Goal: Complete application form

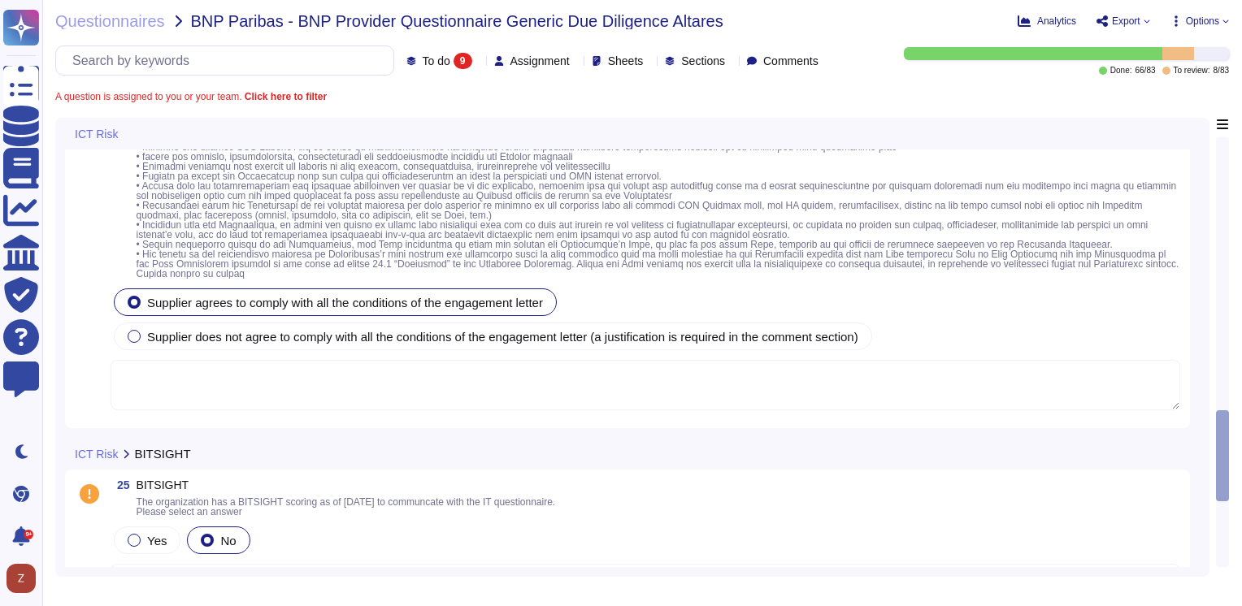
type textarea "Altares BV Newco Altares SAS Newco Altares Group SAS Naxicap"
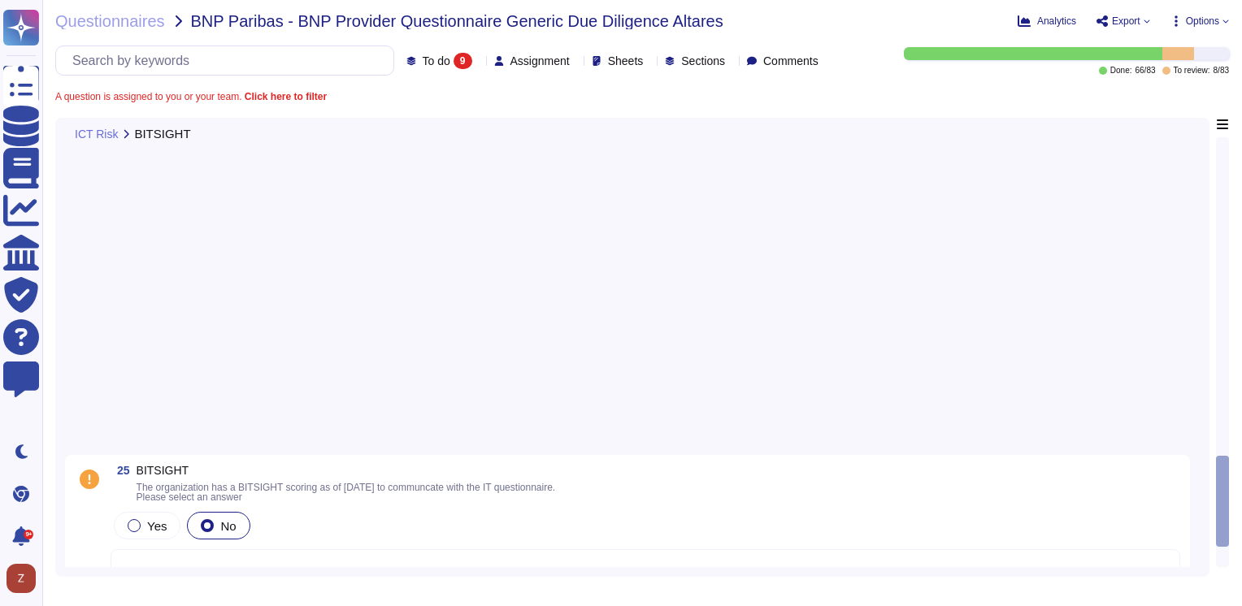
type textarea "Altares BV Newco Altares SAS Newco Altares Group SAS Naxicap"
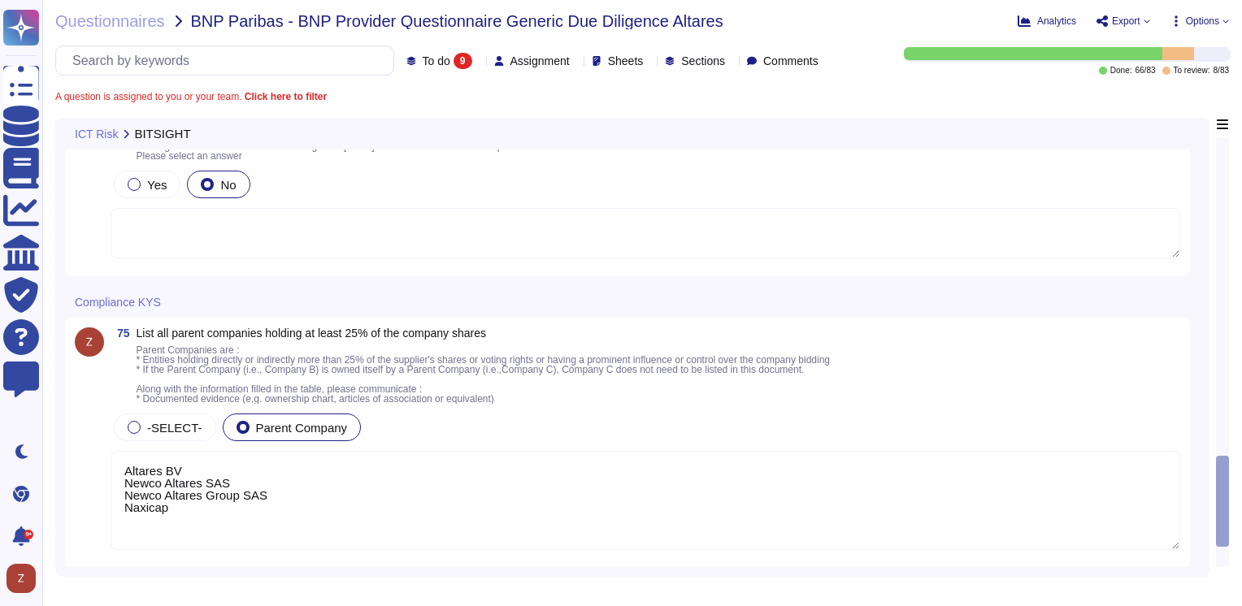
scroll to position [1, 0]
click at [94, 344] on img at bounding box center [89, 341] width 29 height 29
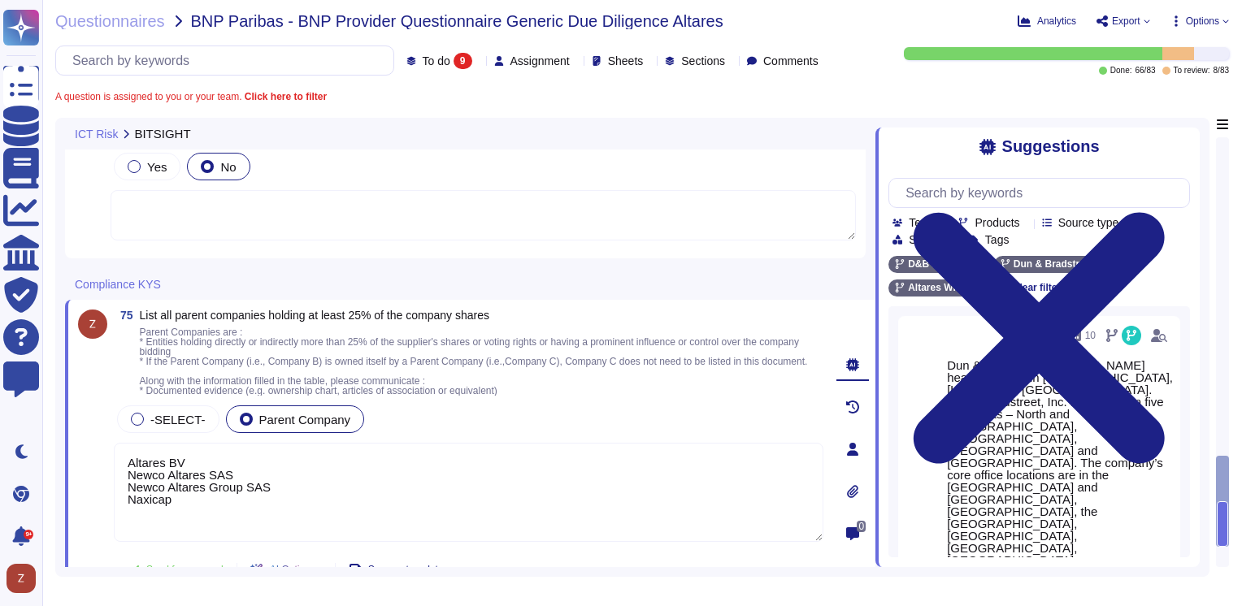
scroll to position [1687, 0]
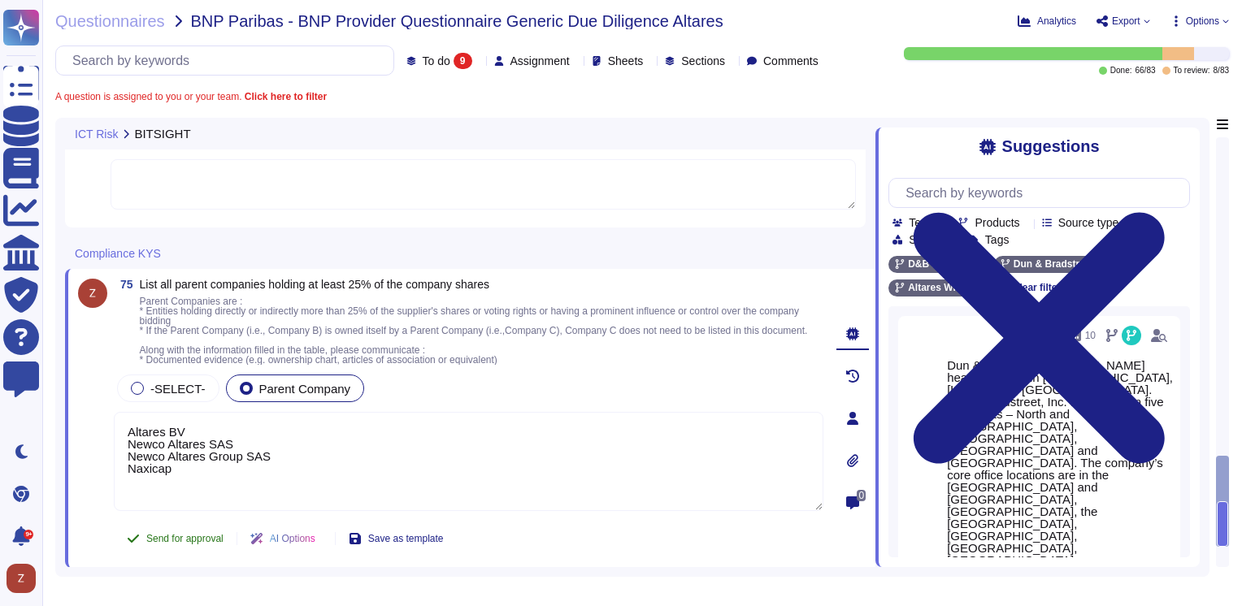
click at [200, 538] on span "Send for approval" at bounding box center [184, 539] width 77 height 10
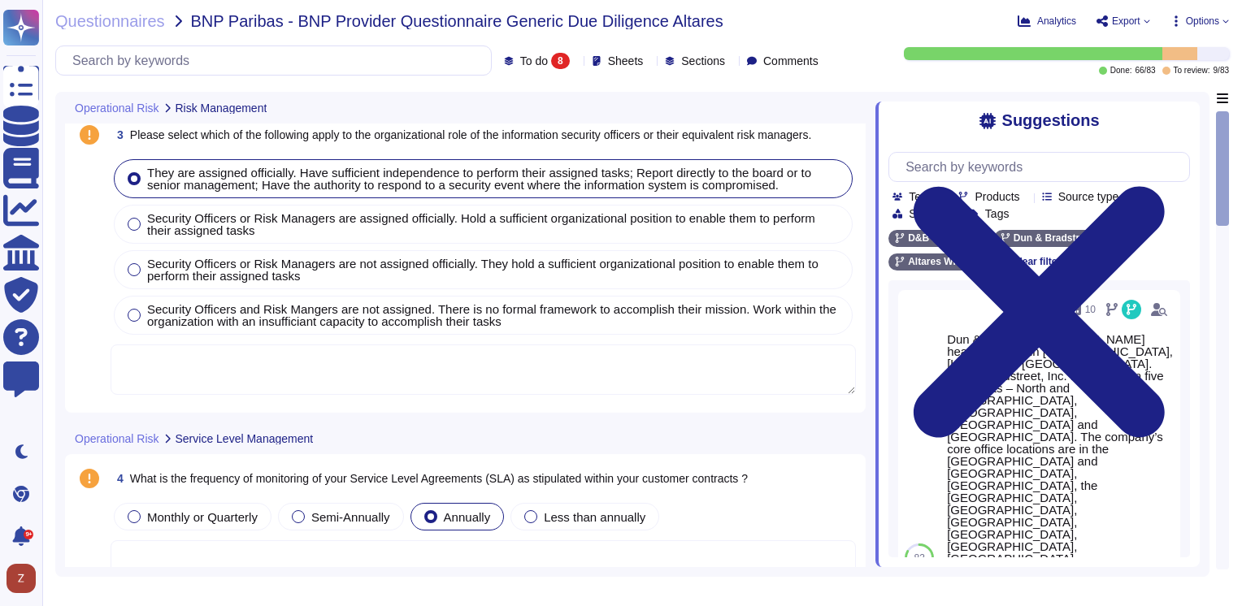
scroll to position [0, 0]
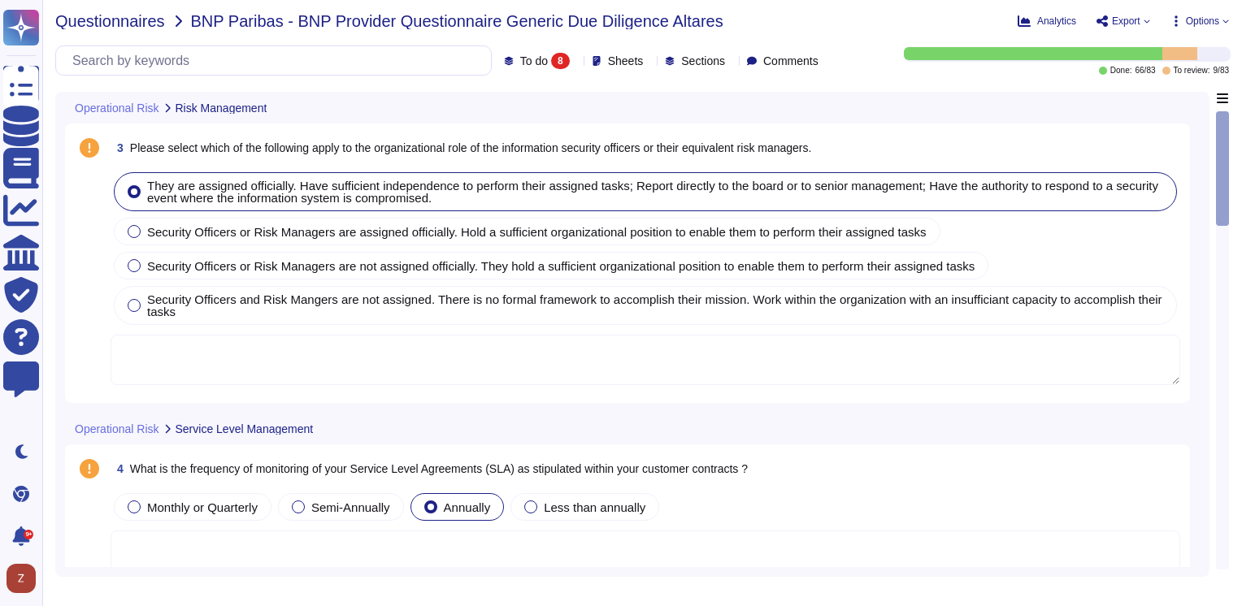
click at [111, 24] on span "Questionnaires" at bounding box center [110, 21] width 110 height 16
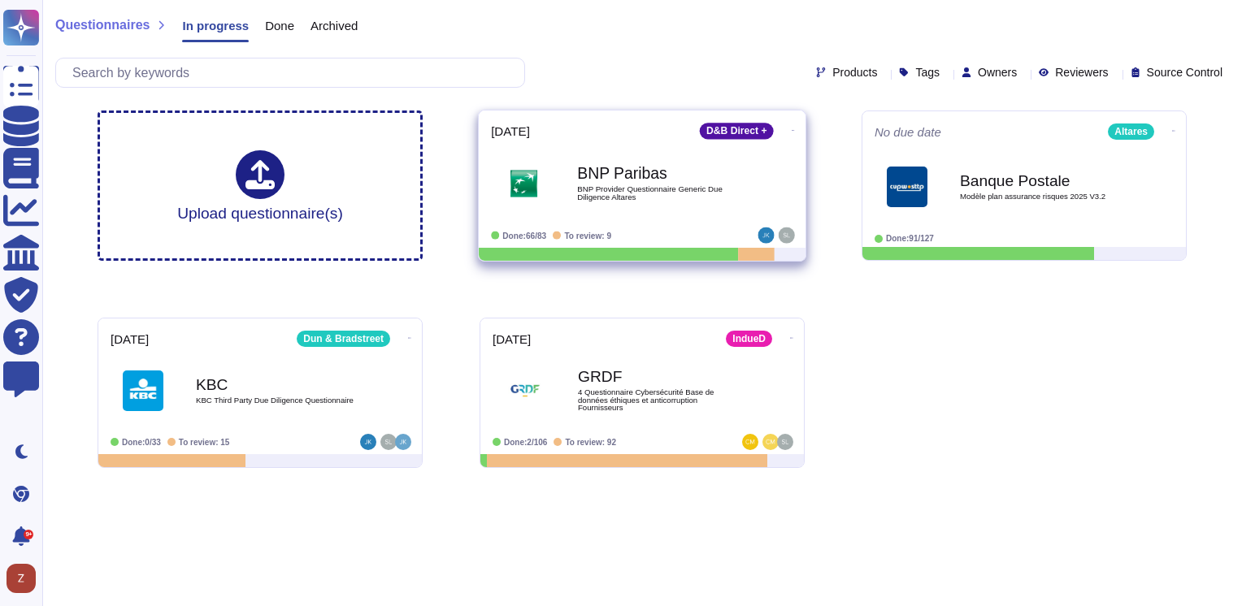
click at [633, 171] on b "BNP Paribas" at bounding box center [659, 173] width 164 height 15
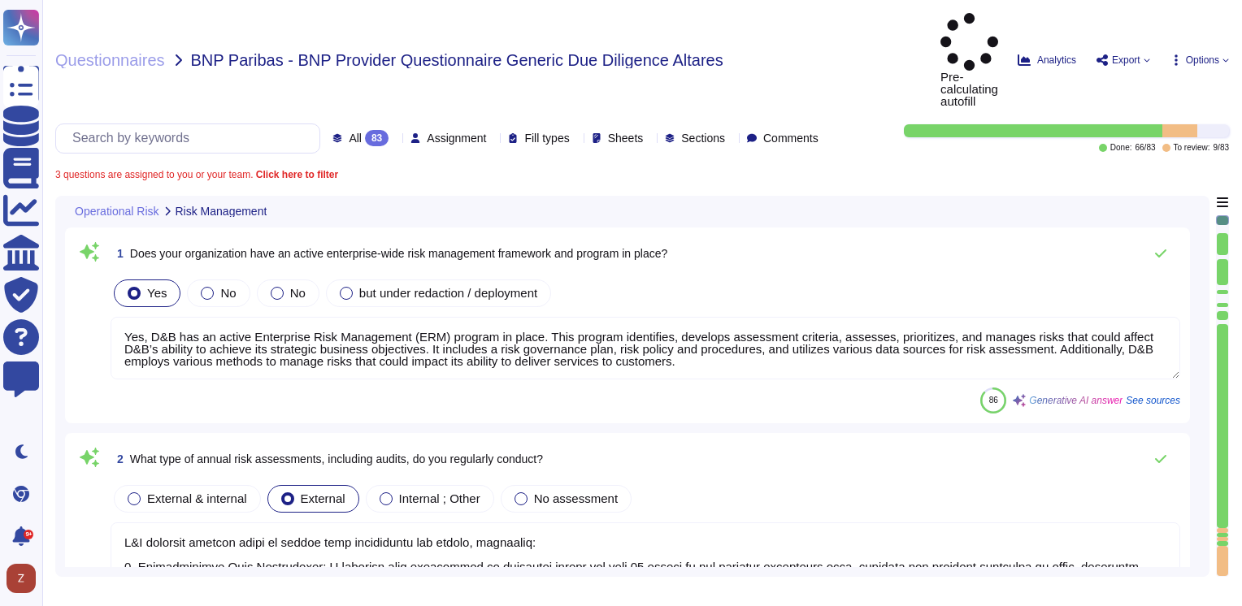
type textarea "Yes, D&B has an active Enterprise Risk Management (ERM) program in place. This …"
type textarea "D&B conducts several types of annual risk assessments and audits, including: 1.…"
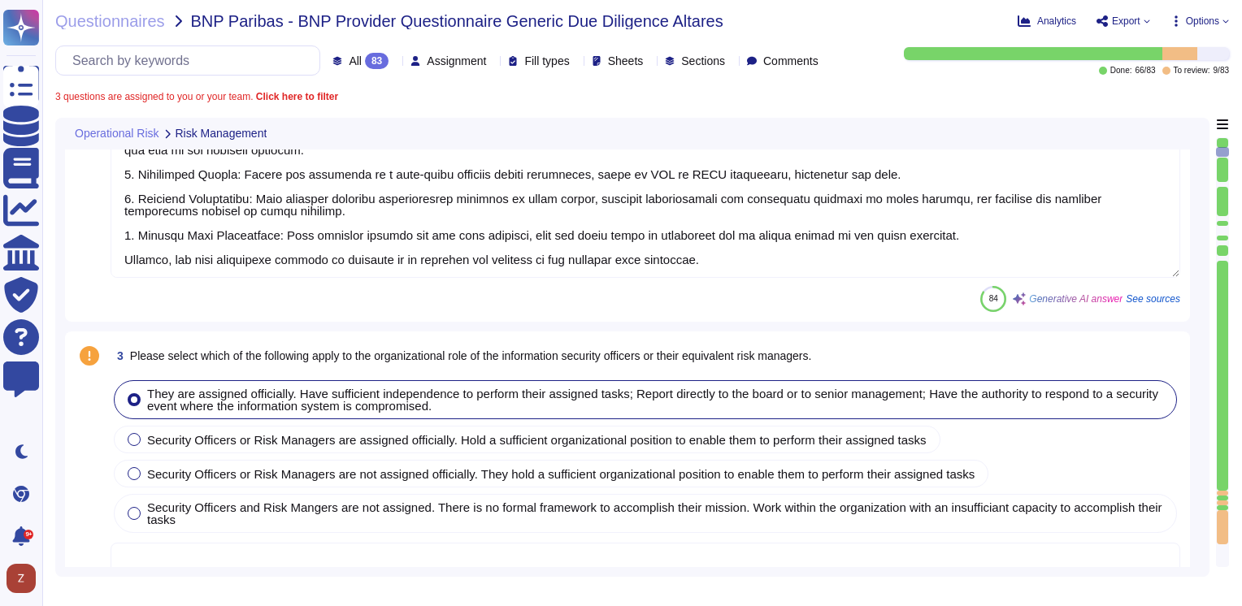
type textarea "Yes, Dun & Bradstreet has a complaint process that addresses customer complaint…"
type textarea "Yes, Dun & Bradstreet outsources software development and enforces controls wit…"
type textarea "D&B maintains a vendor management function reporting to leadership of the Finan…"
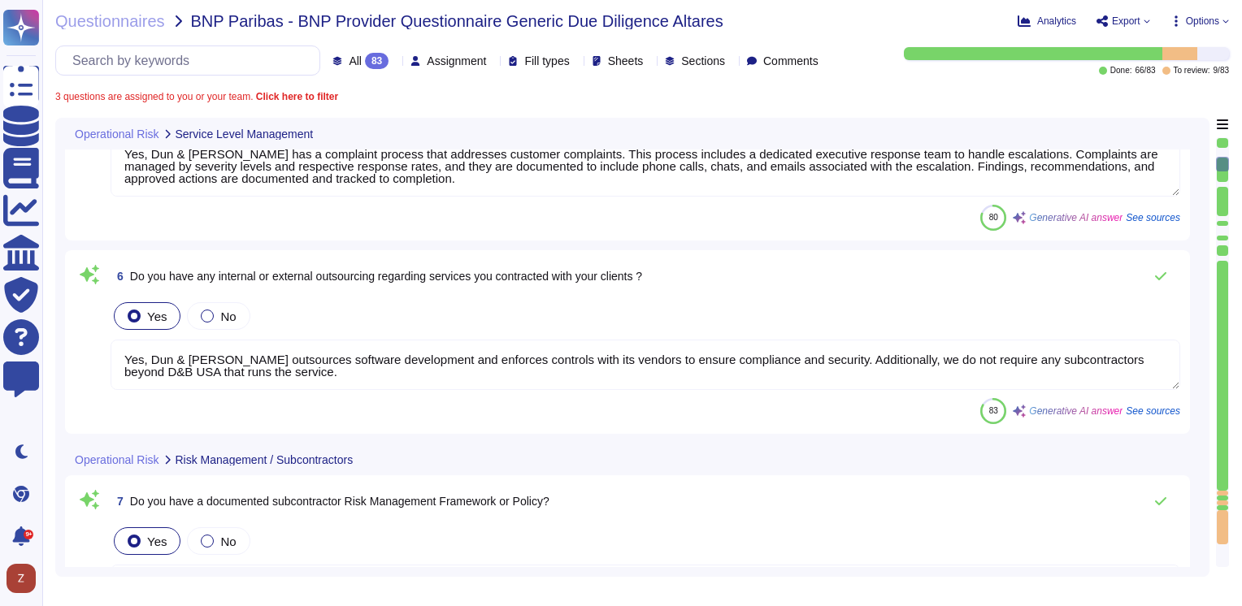
type textarea "No, we don't need any subcontractors beyond D&B USA that runs the service. Our …"
type textarea "Yes, we have an inventory of subcontractors, and the list of subcontractors can…"
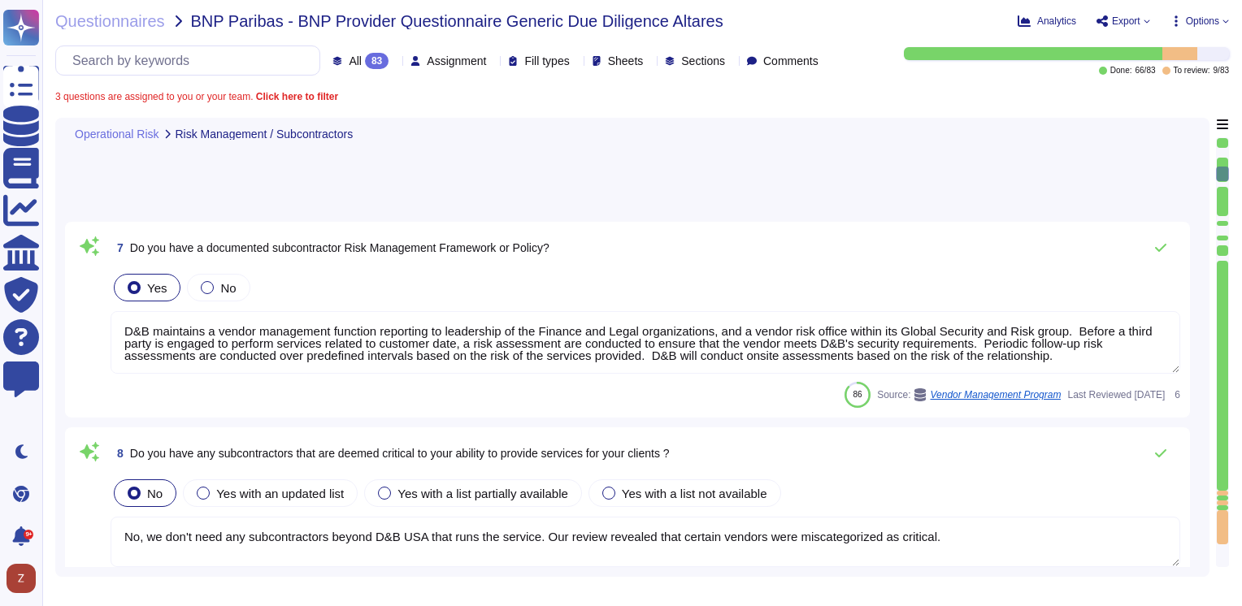
type textarea "Information security controls that are defined contractually, including D&B's r…"
type textarea "Yes, we regularly monitor our subcontractors to ensure compliance with our orga…"
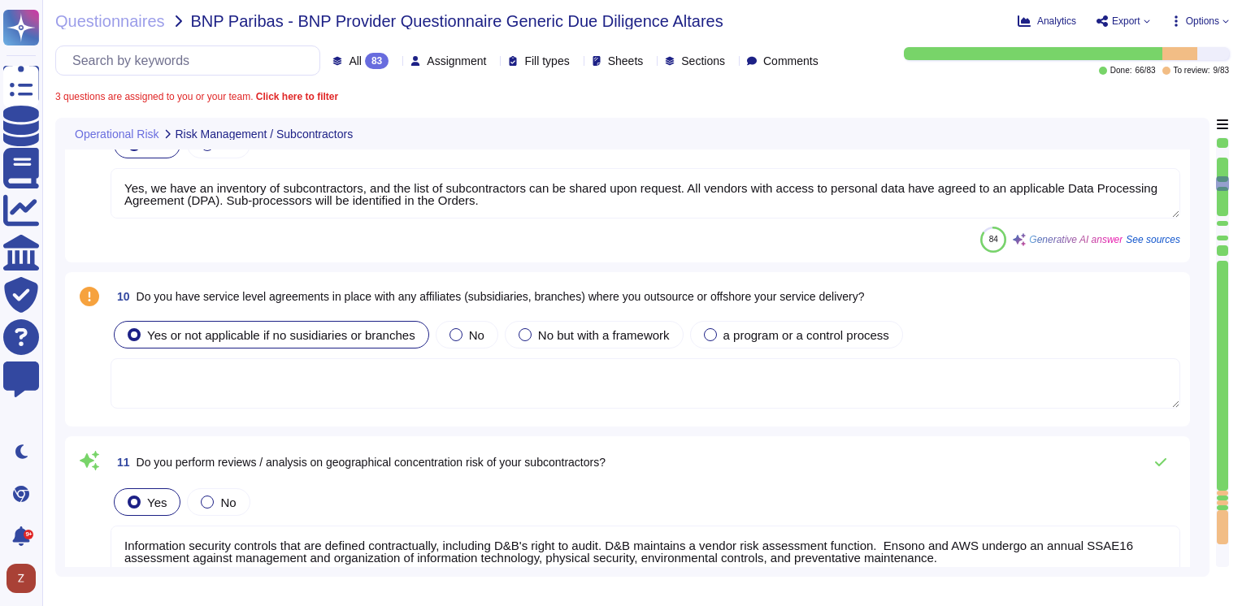
type textarea "For this purpose, it has been developed a Suppliers & Parners charter. Altares …"
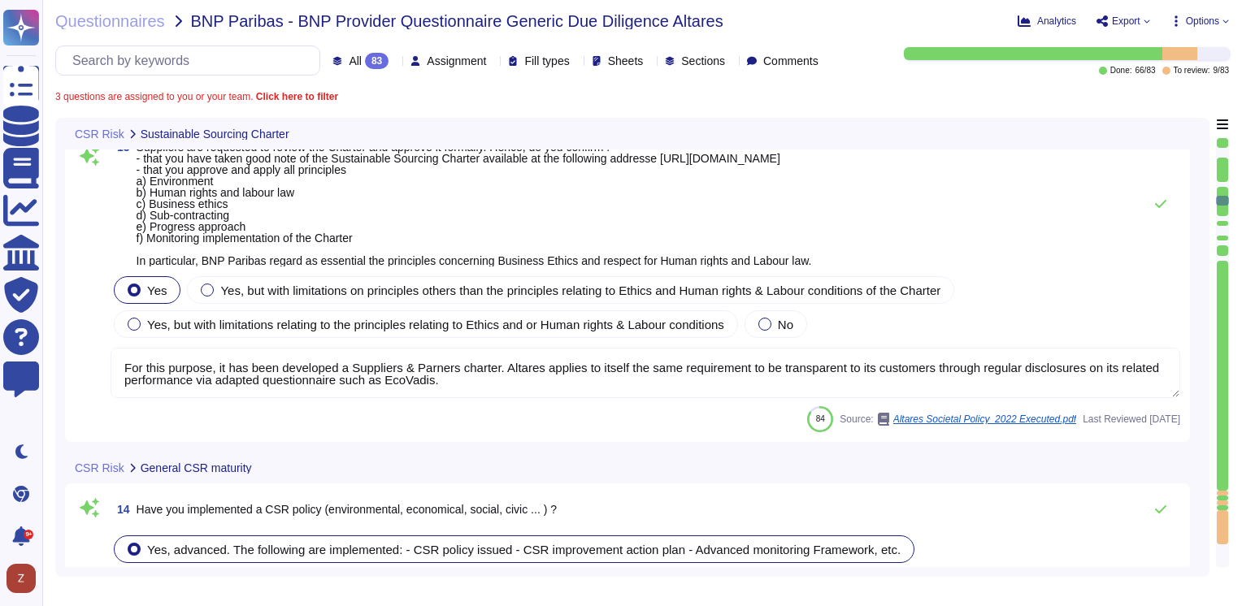
type textarea "Yes, Dun & Bradstreet has implemented a Corporate Social Responsibility (CSR) s…"
type textarea "Our company is committed to several environmental strategies, including: a) Str…"
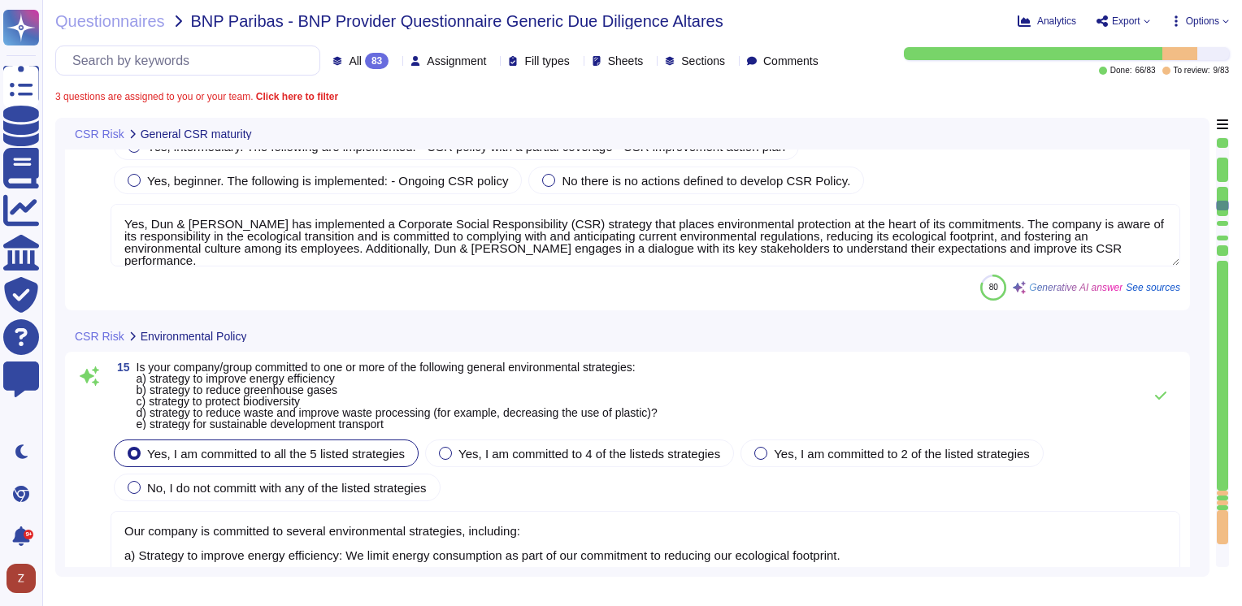
type textarea "a) Yes, our social policy includes principles regarding non-discrimination as s…"
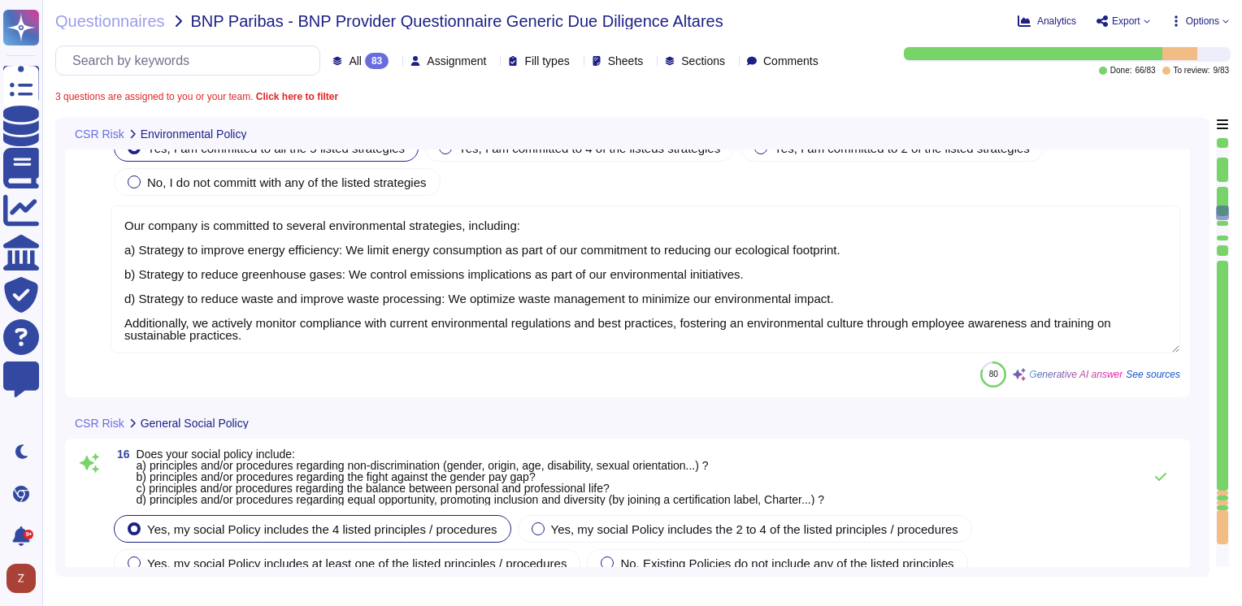
type textarea "N/A. D&B does not do business requiring access to medical records."
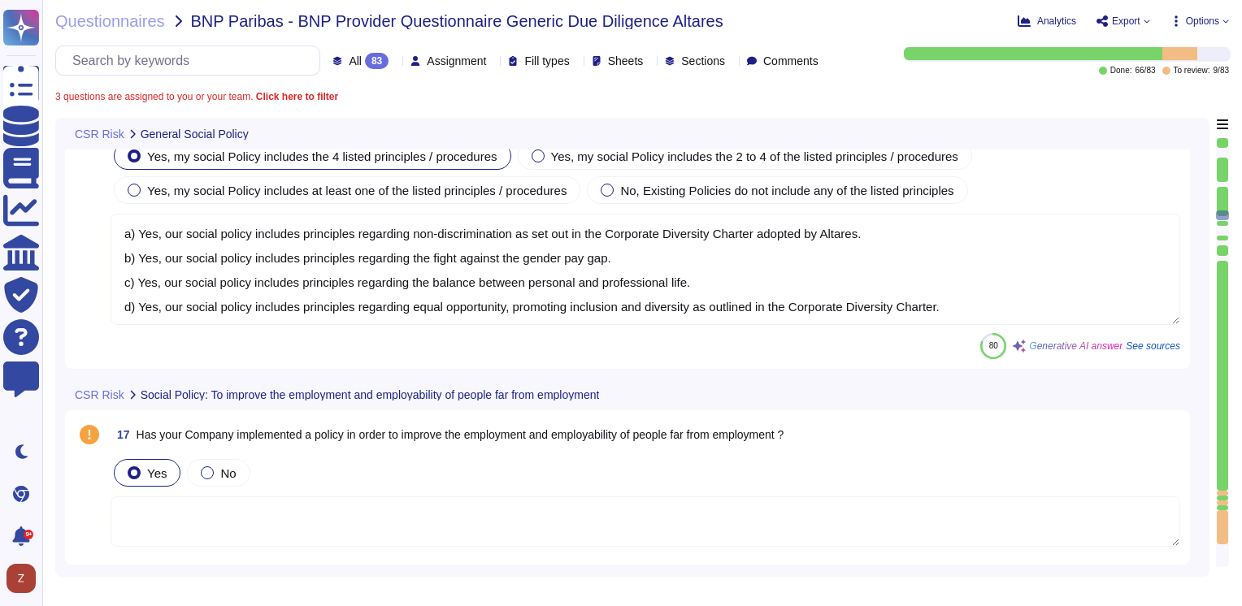
scroll to position [1, 0]
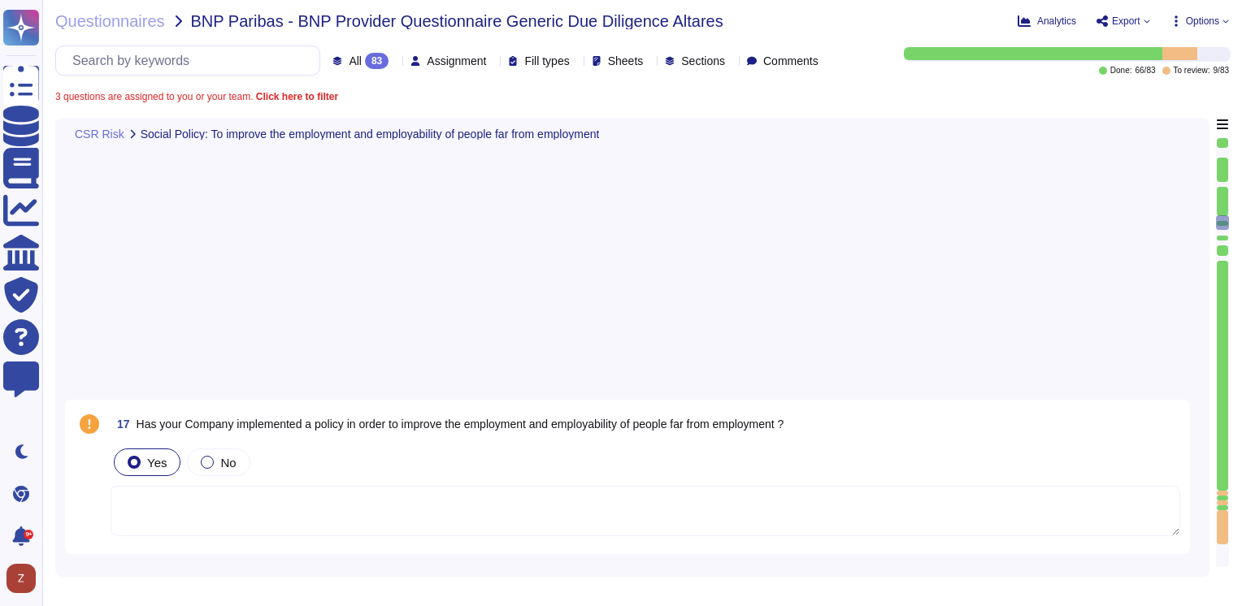
type textarea "Yes, Dun & Bradstreet has been rated by EcoVadis, receiving a score of 67/100 a…"
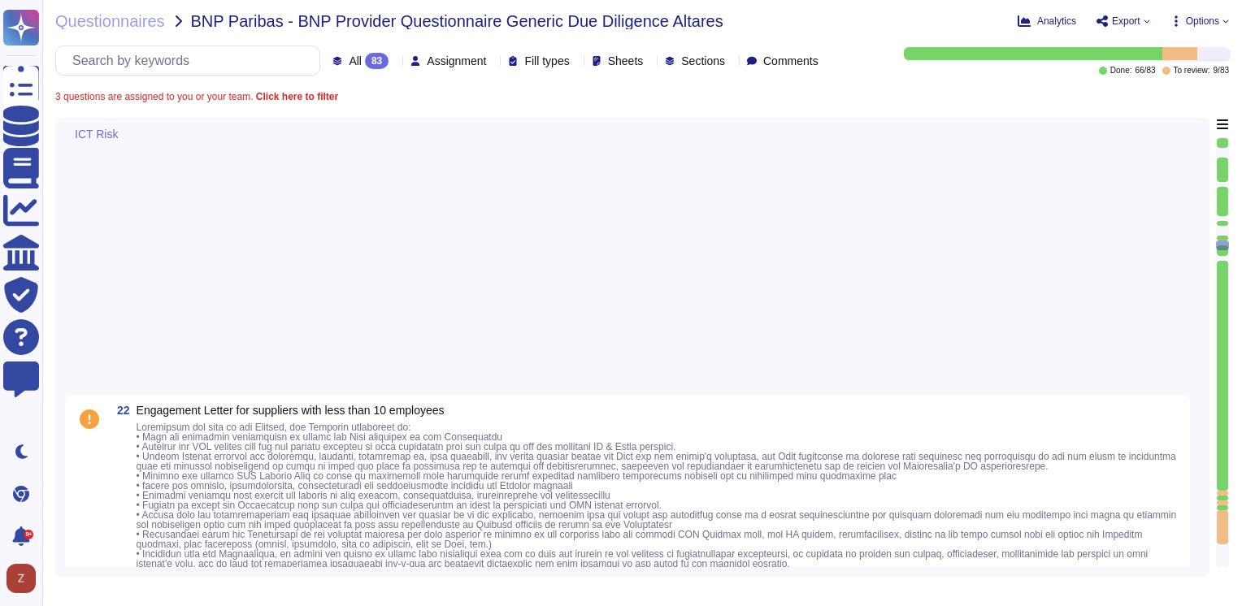
type textarea "Dun & Bradstreet’s Marlow, Dublin, London, and Cardiff facilities are ISO 27001…"
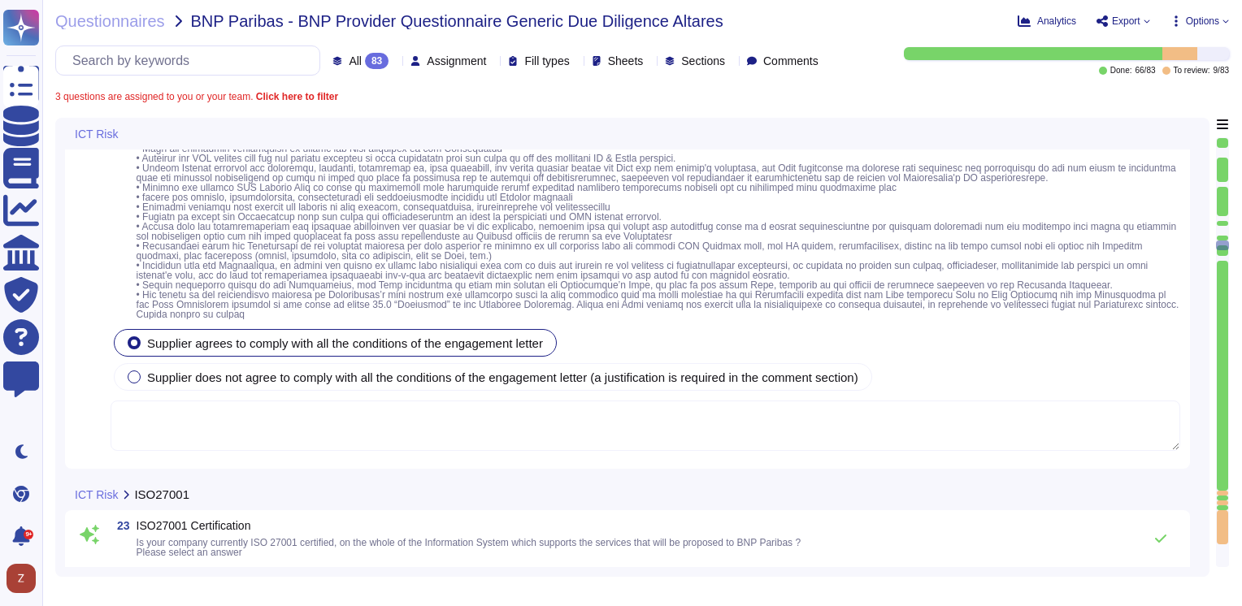
type textarea "na"
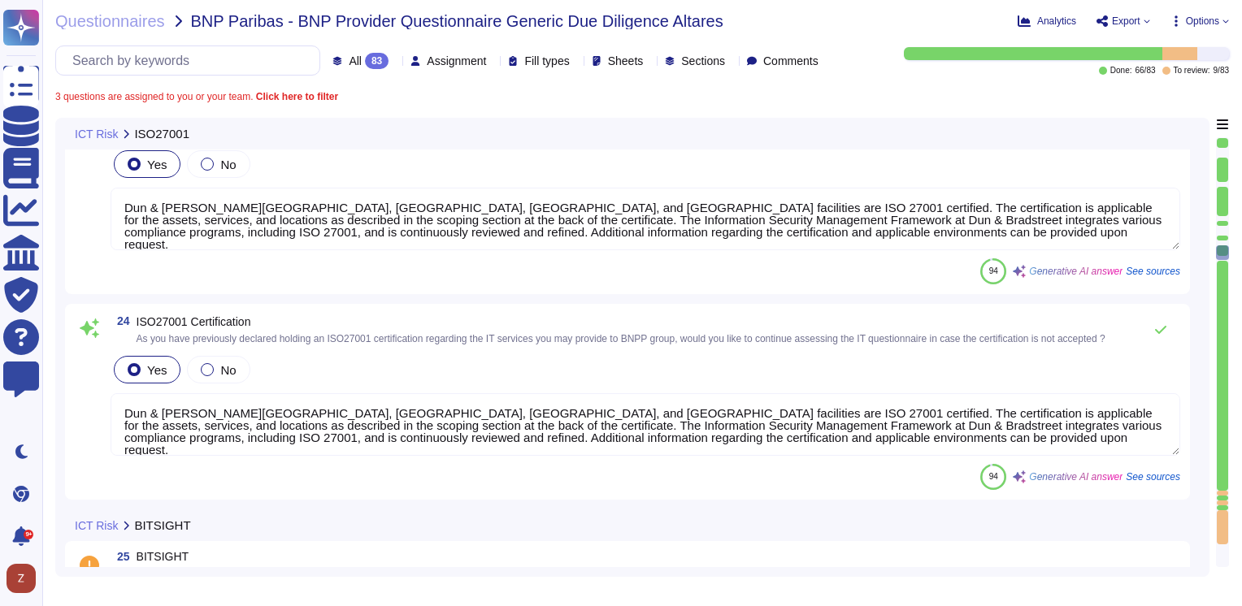
type textarea "The objectives of the D&B Information Security program are to provide guidance …"
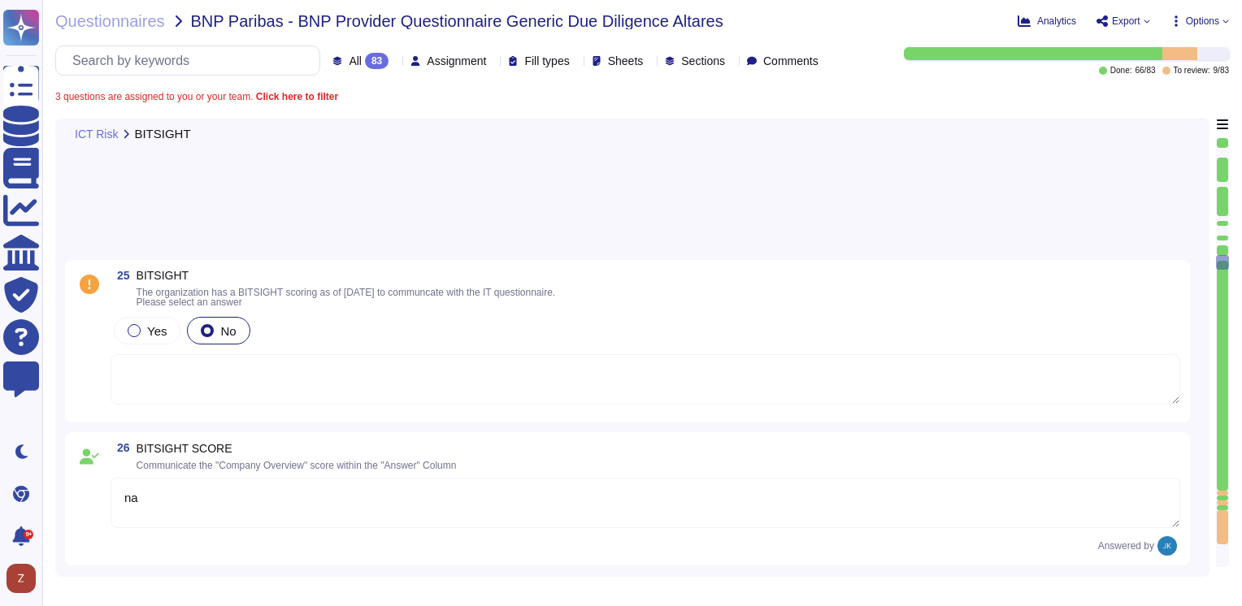
type textarea "Yes, there are rules and measures in place to preserve information security dur…"
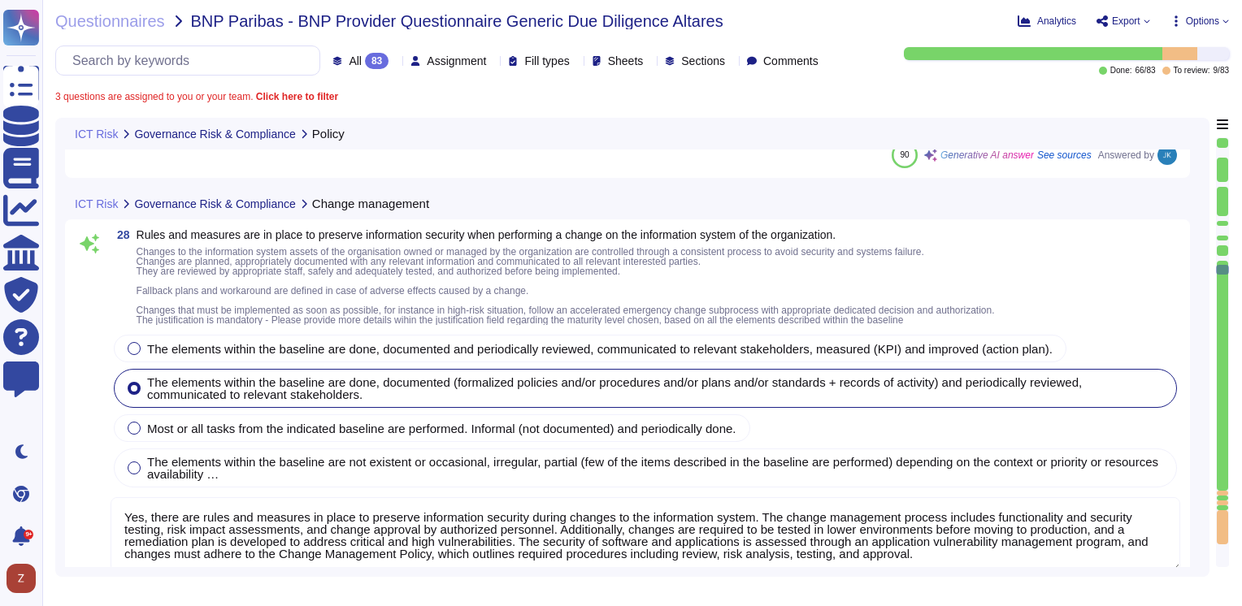
type textarea "Yes, Dun & Bradstreet has a consistent method to manage security incidents in p…"
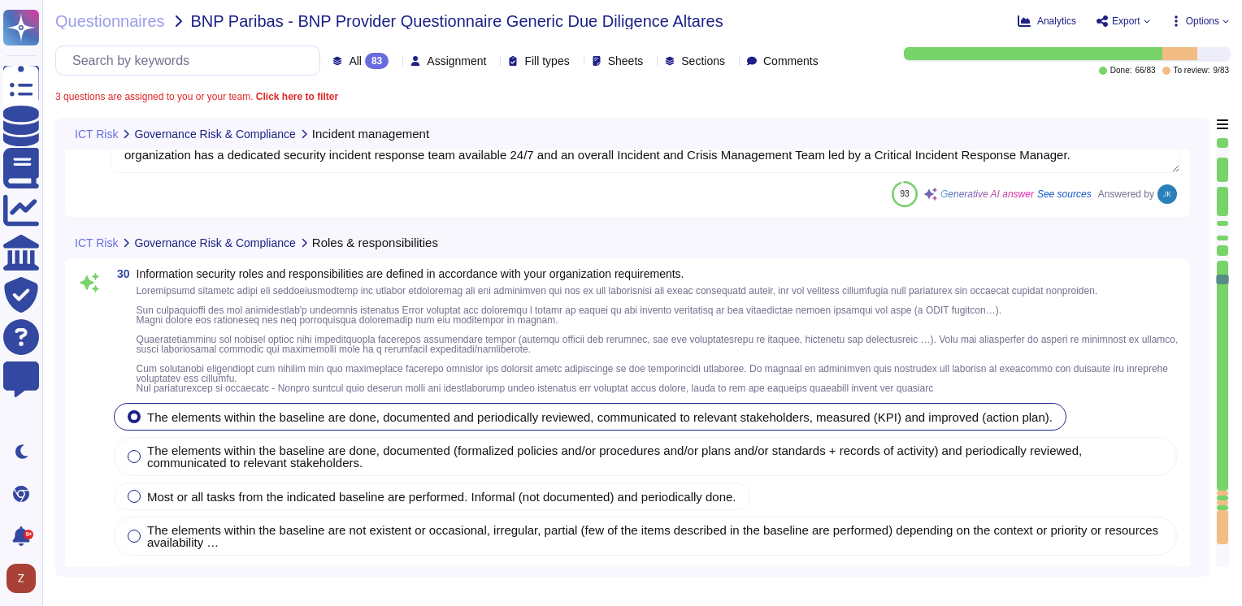
type textarea "Yes, information security roles and responsibilities at Dun & Bradstreet are cl…"
type textarea "D&B has applied a risk management approach to select and develop control activi…"
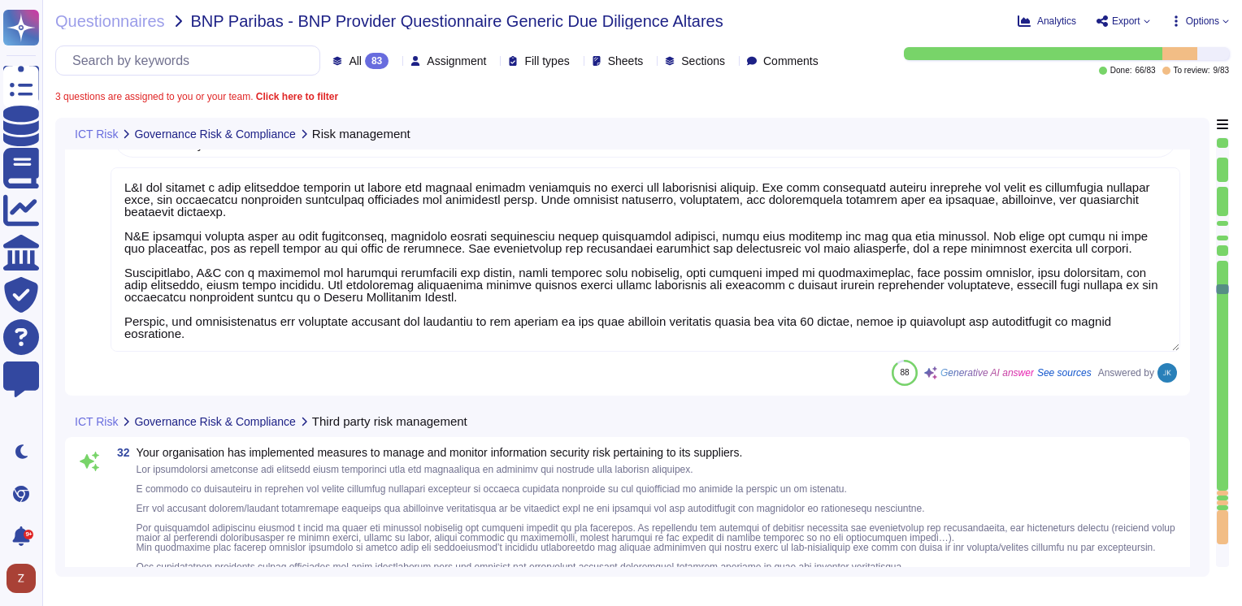
type textarea "Dun & Bradstreet has established a comprehensive vendor risk management framewo…"
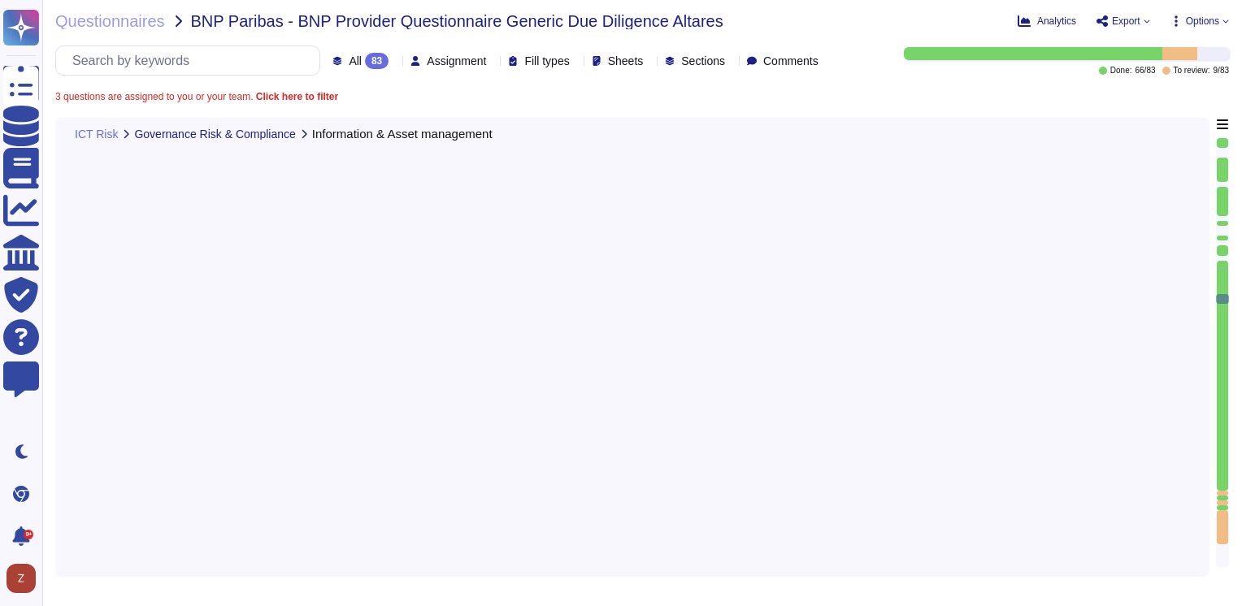
type textarea "Yes, our organization maintains an accurate and up-to-date inventory of informa…"
type textarea "Yes, our organization has defined rules for the acceptable use of information a…"
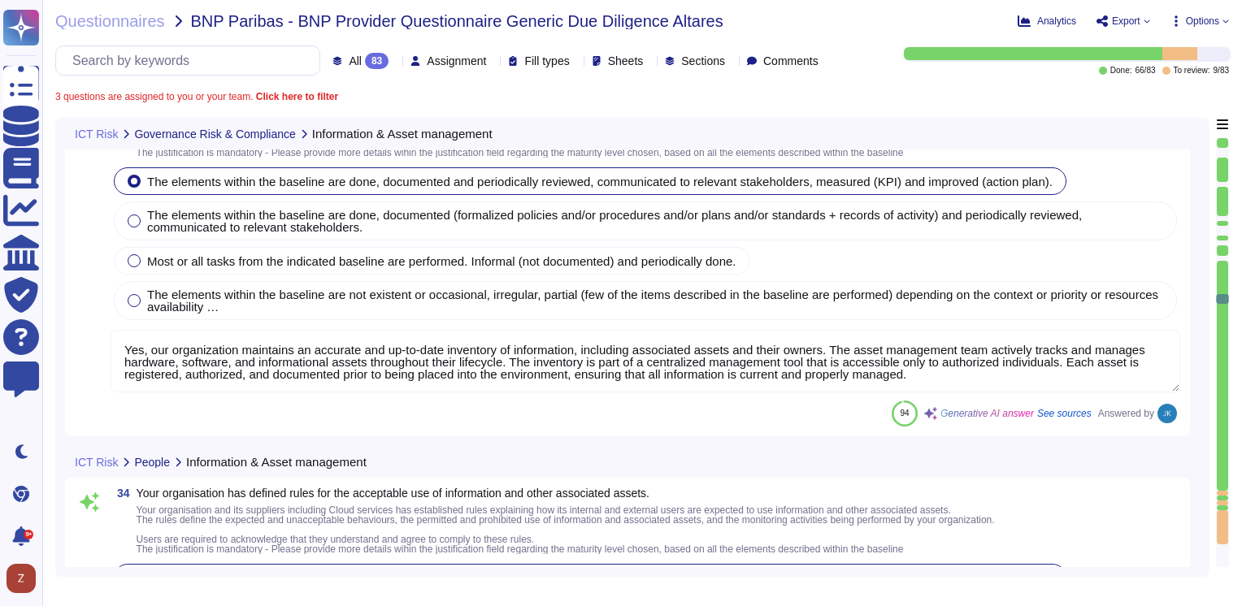
type textarea "Yes, our organization has developed and implemented a formal security awareness…"
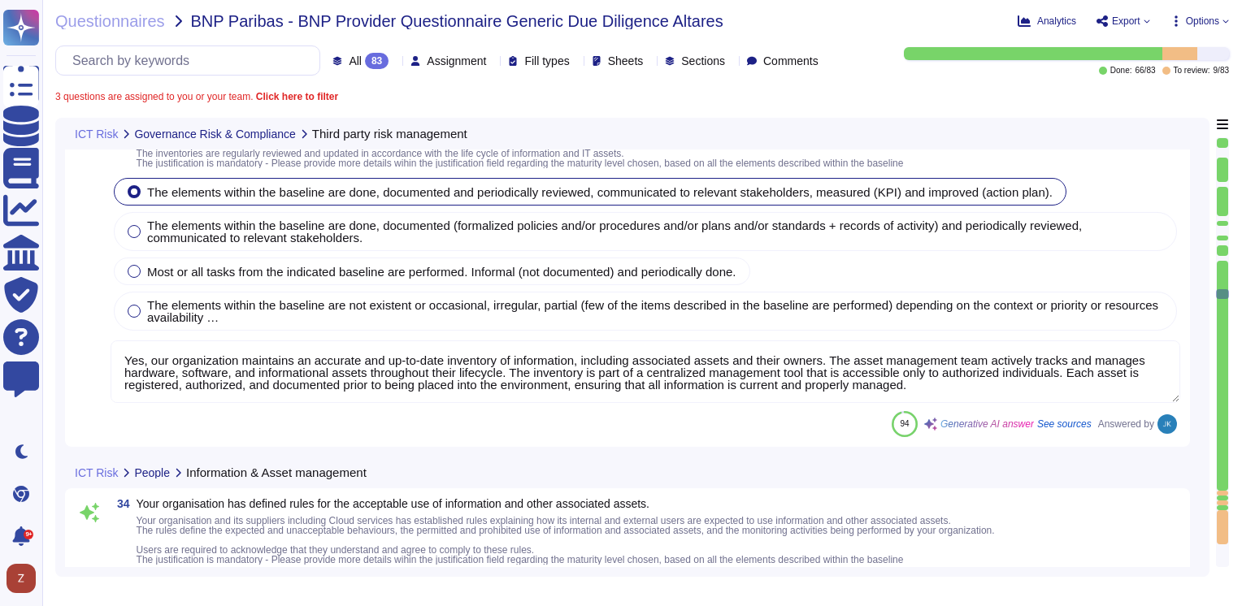
type textarea "Dun & Bradstreet has established a comprehensive vendor risk management framewo…"
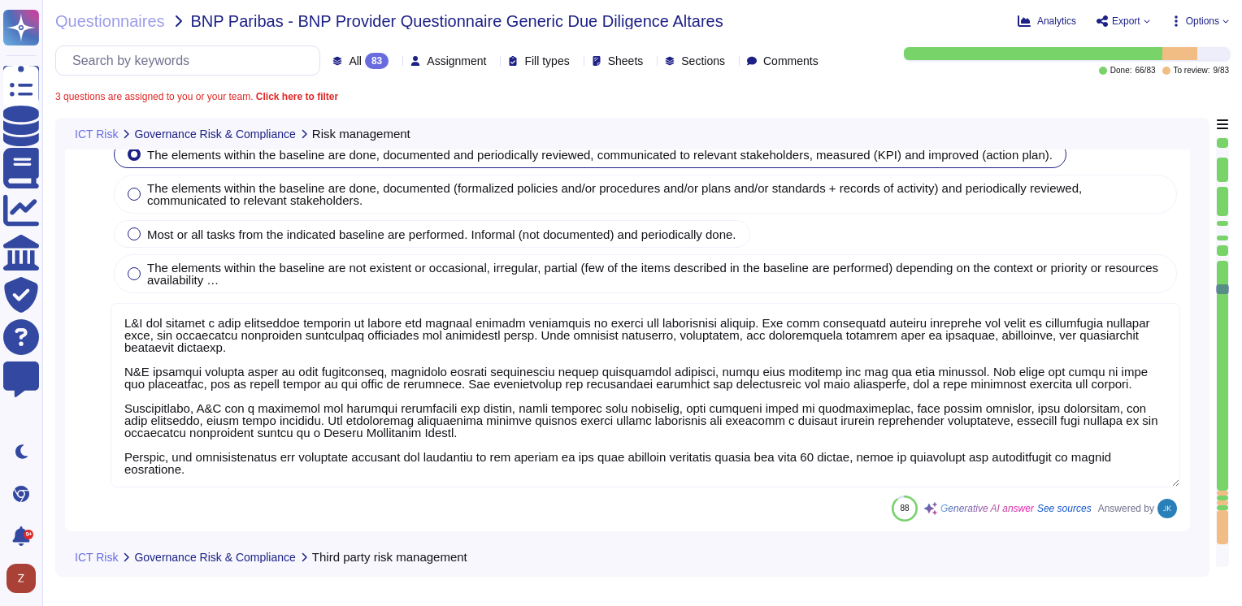
type textarea "D&B has applied a risk management approach to select and develop control activi…"
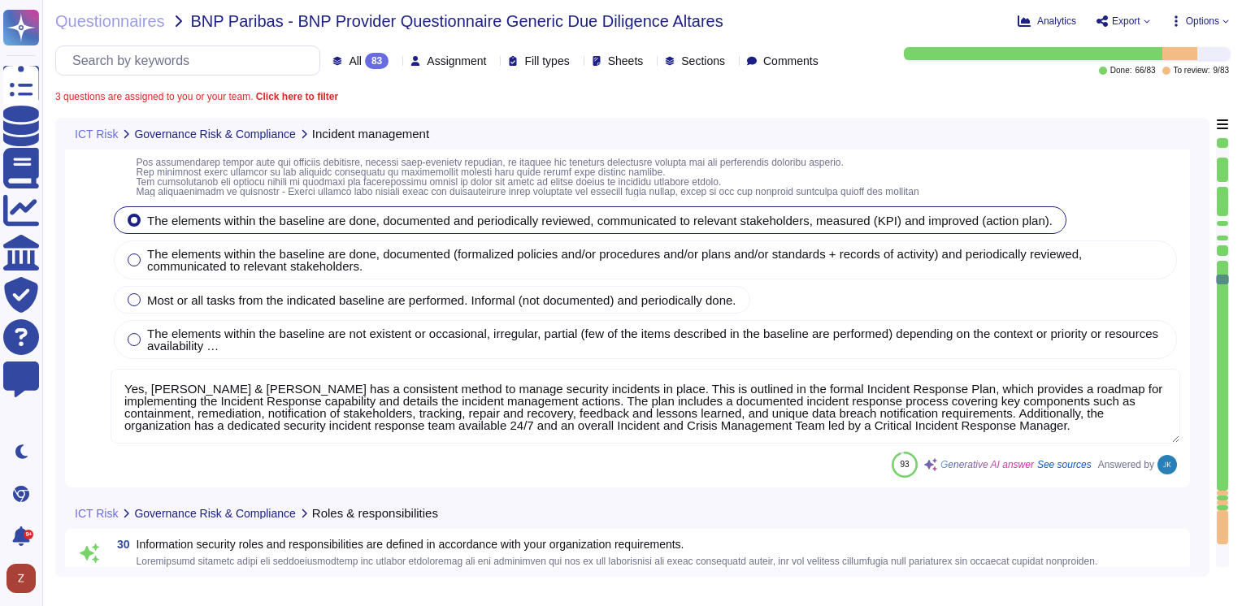
type textarea "Yes, Dun & Bradstreet has a consistent method to manage security incidents in p…"
type textarea "Yes, information security roles and responsibilities at Dun & Bradstreet are cl…"
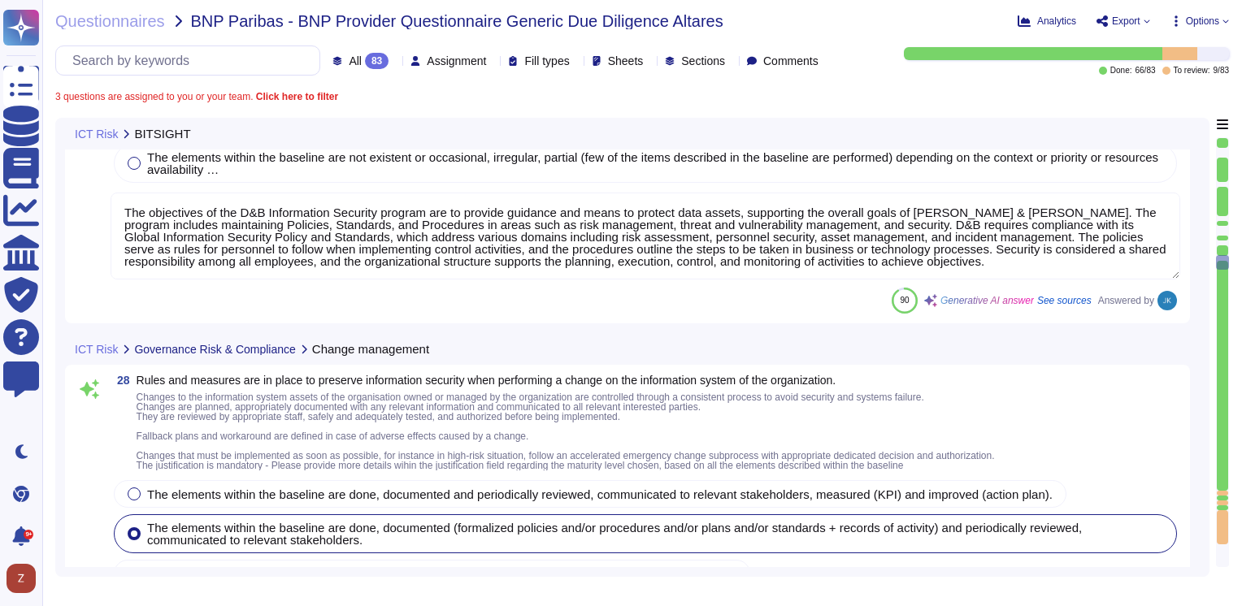
type textarea "na"
type textarea "The objectives of the D&B Information Security program are to provide guidance …"
type textarea "Yes, there are rules and measures in place to preserve information security dur…"
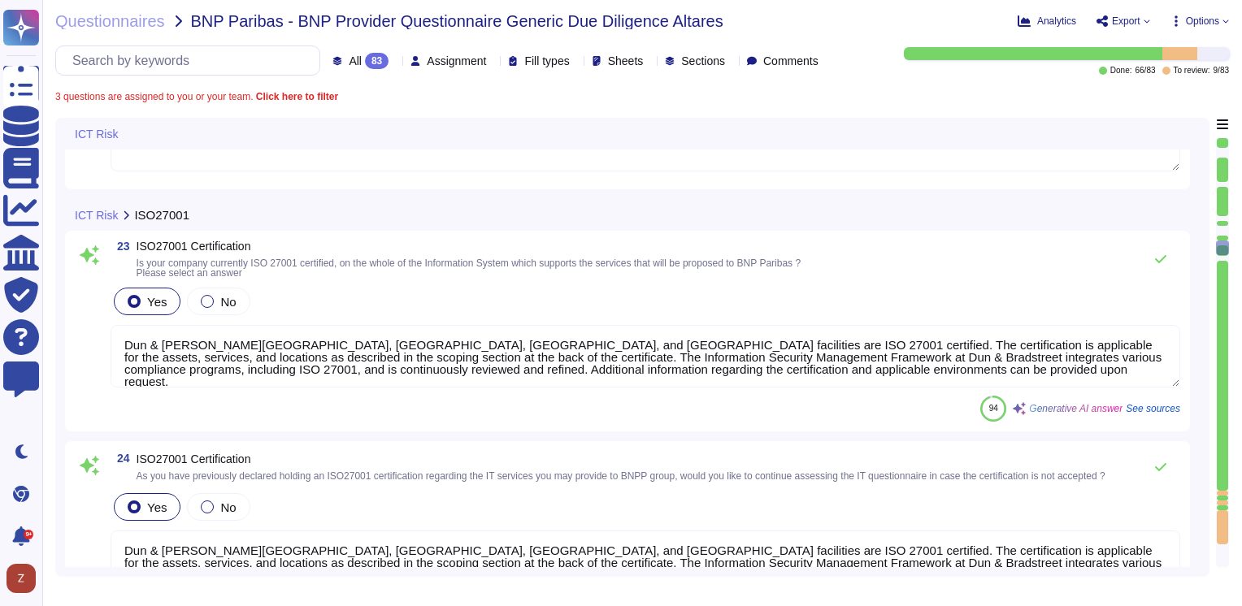
type textarea "Dun & Bradstreet’s Marlow, Dublin, London, and Cardiff facilities are ISO 27001…"
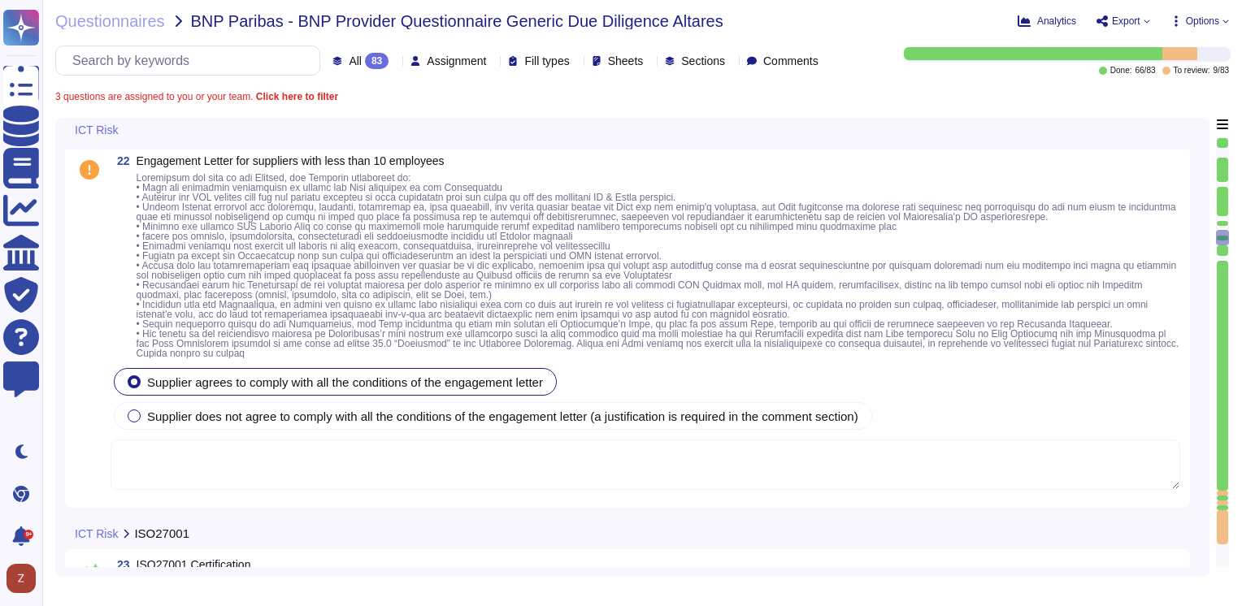
type textarea "N/A. D&B does not do business requiring access to medical records."
type textarea "Yes, Dun & Bradstreet has been rated by EcoVadis, receiving a score of 67/100 a…"
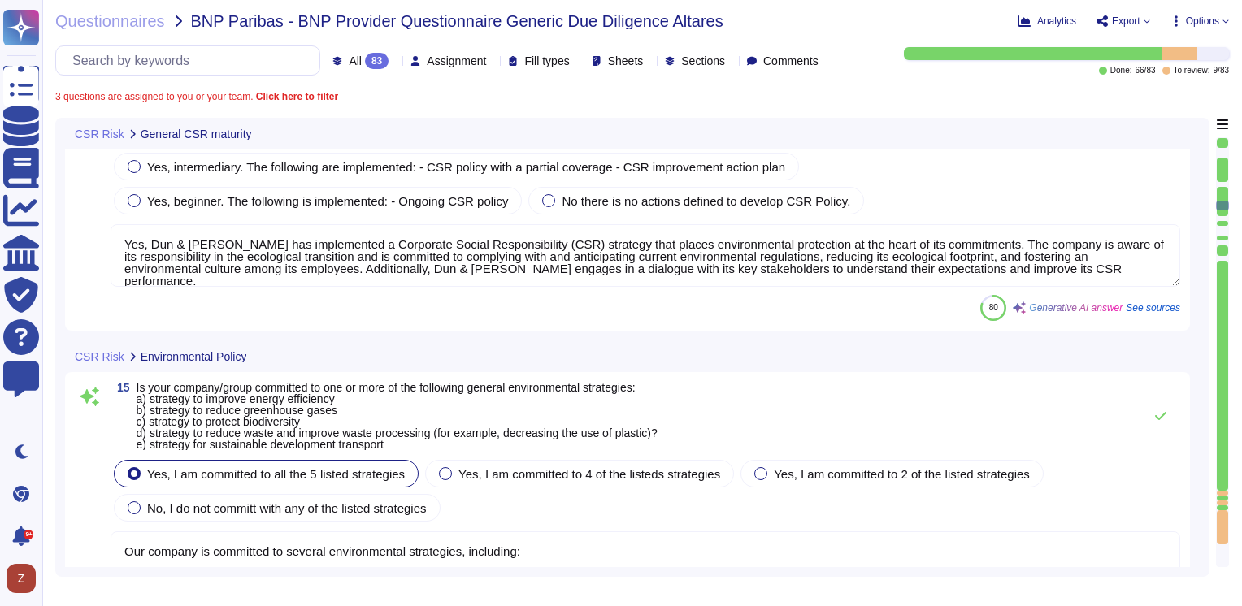
type textarea "Yes, Dun & Bradstreet has implemented a Corporate Social Responsibility (CSR) s…"
type textarea "Our company is committed to several environmental strategies, including: a) Str…"
type textarea "a) Yes, our social policy includes principles regarding non-discrimination as s…"
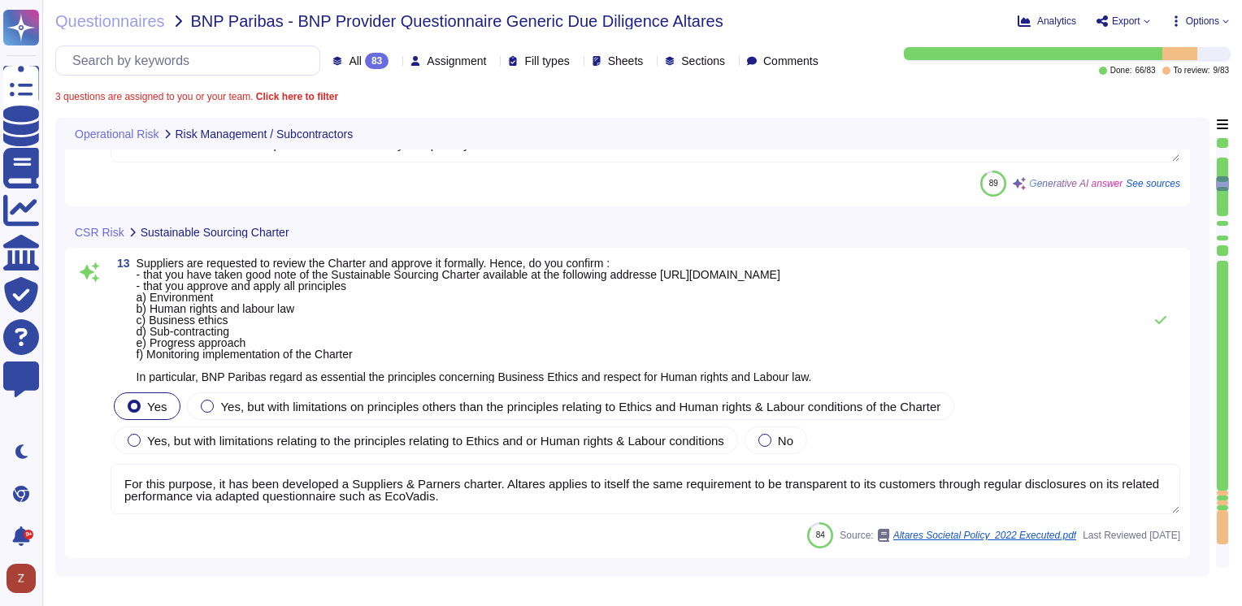
type textarea "D&B maintains a vendor management function reporting to leadership of the Finan…"
type textarea "No, we don't need any subcontractors beyond D&B USA that runs the service. Our …"
type textarea "Yes, we have an inventory of subcontractors, and the list of subcontractors can…"
type textarea "Information security controls that are defined contractually, including D&B's r…"
type textarea "Yes, we regularly monitor our subcontractors to ensure compliance with our orga…"
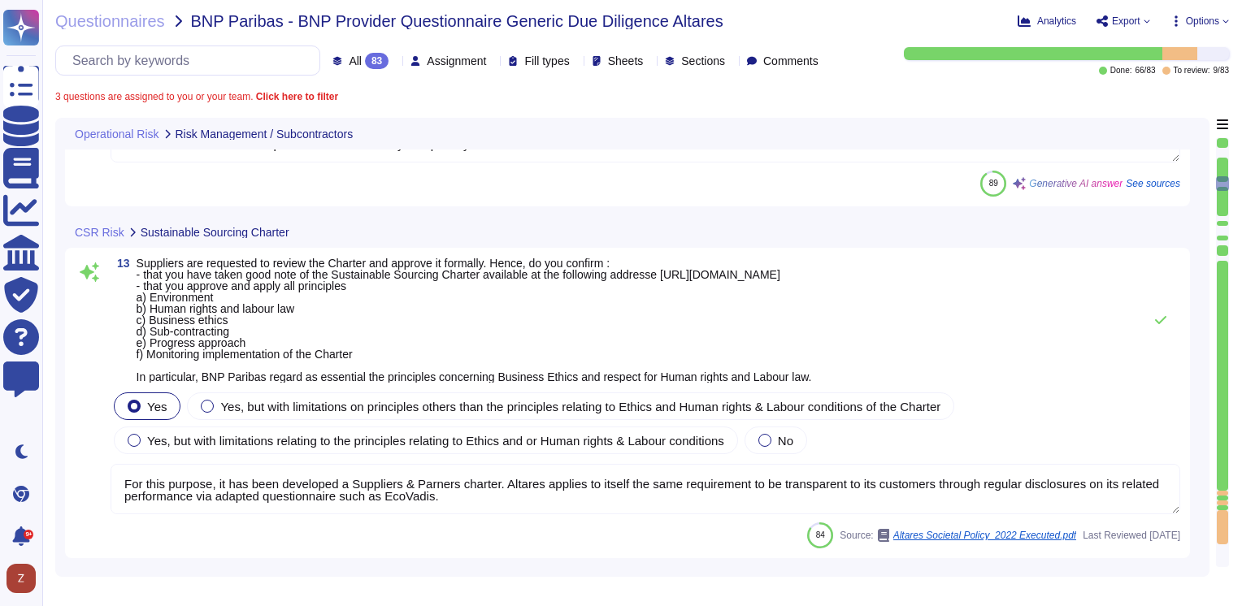
type textarea "For this purpose, it has been developed a Suppliers & Parners charter. Altares …"
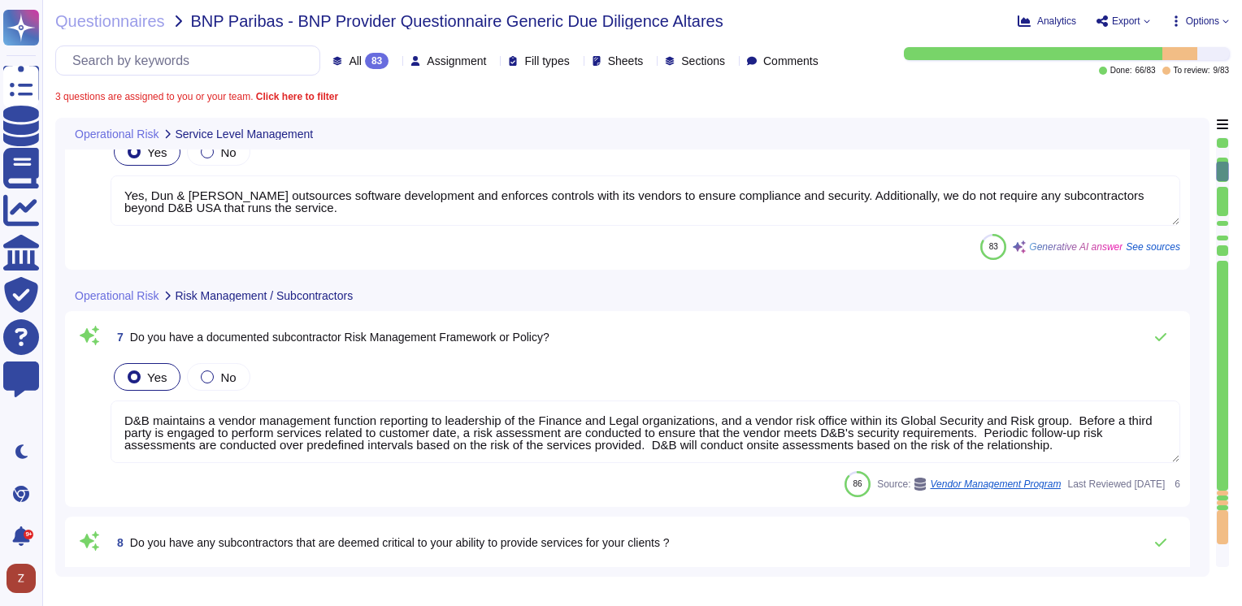
type textarea "Yes, Dun & Bradstreet has a complaint process that addresses customer complaint…"
type textarea "Yes, Dun & Bradstreet outsources software development and enforces controls wit…"
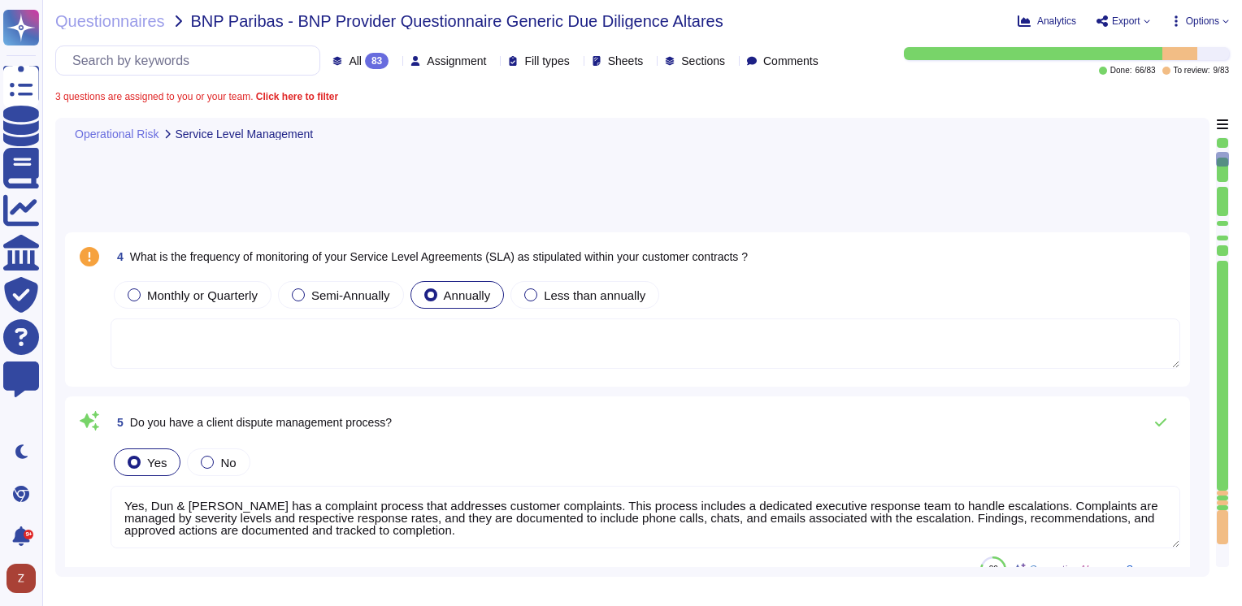
scroll to position [0, 0]
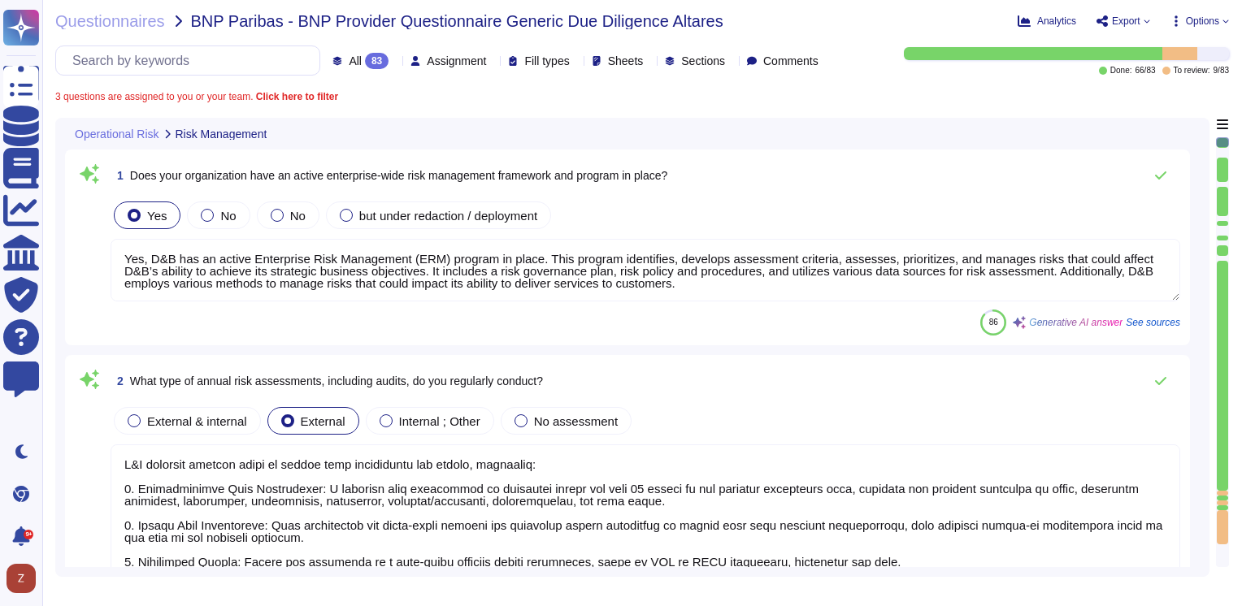
type textarea "Yes, D&B has an active Enterprise Risk Management (ERM) program in place. This …"
type textarea "D&B conducts several types of annual risk assessments and audits, including: 1.…"
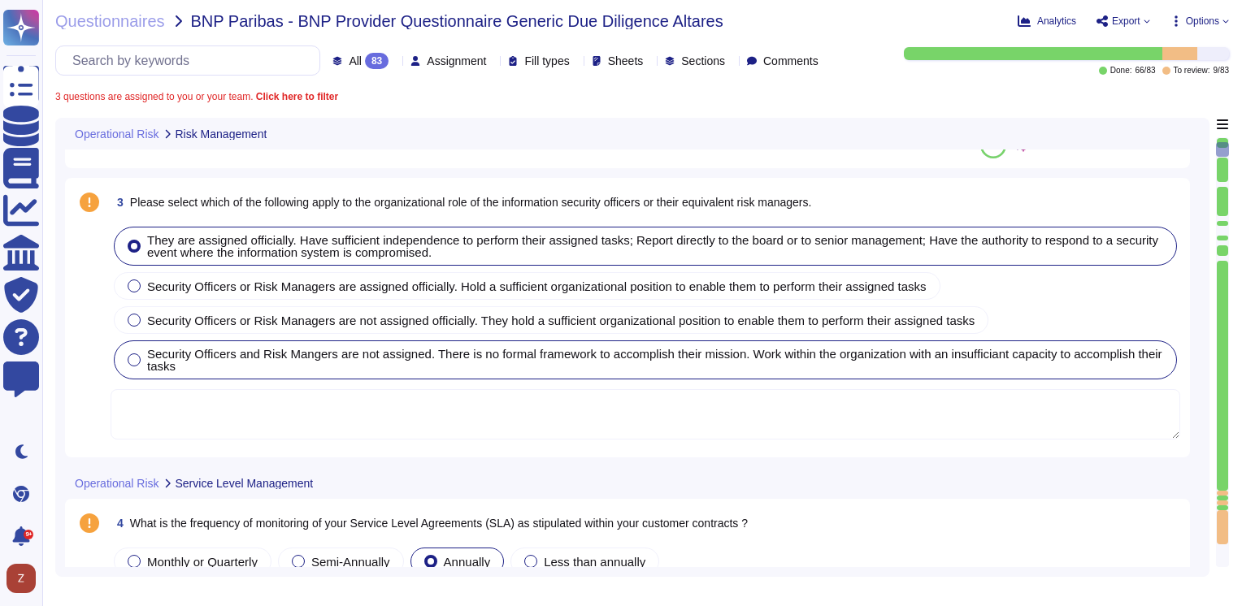
type textarea "Yes, Dun & Bradstreet has a complaint process that addresses customer complaint…"
type textarea "Yes, Dun & Bradstreet outsources software development and enforces controls wit…"
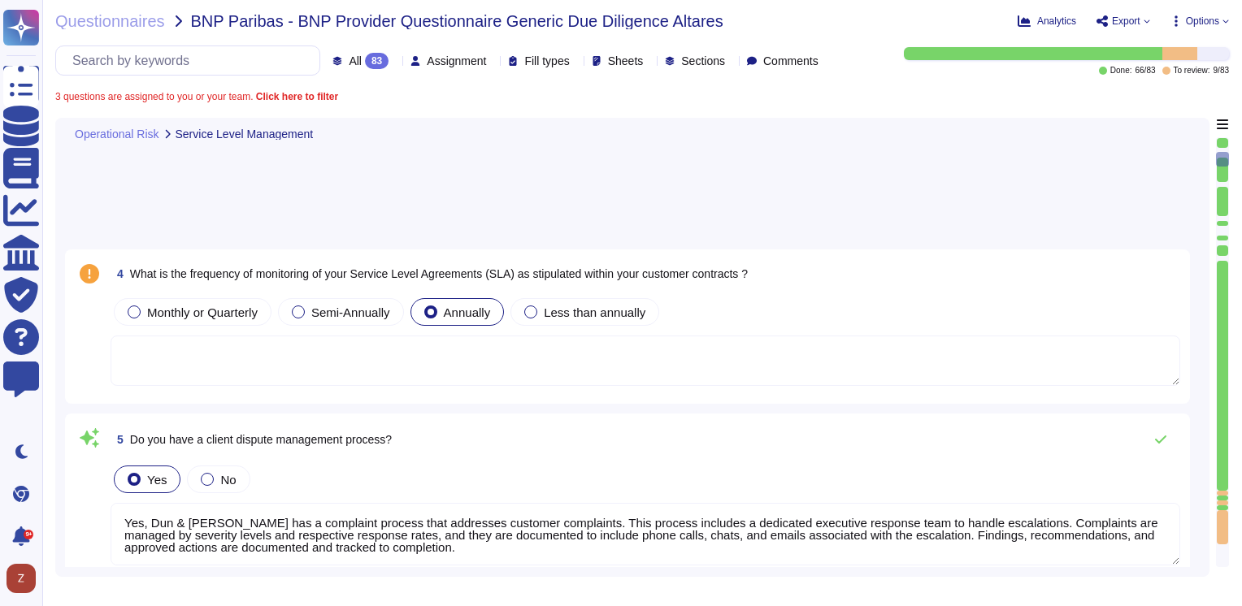
type textarea "D&B maintains a vendor management function reporting to leadership of the Finan…"
type textarea "No, we don't need any subcontractors beyond D&B USA that runs the service. Our …"
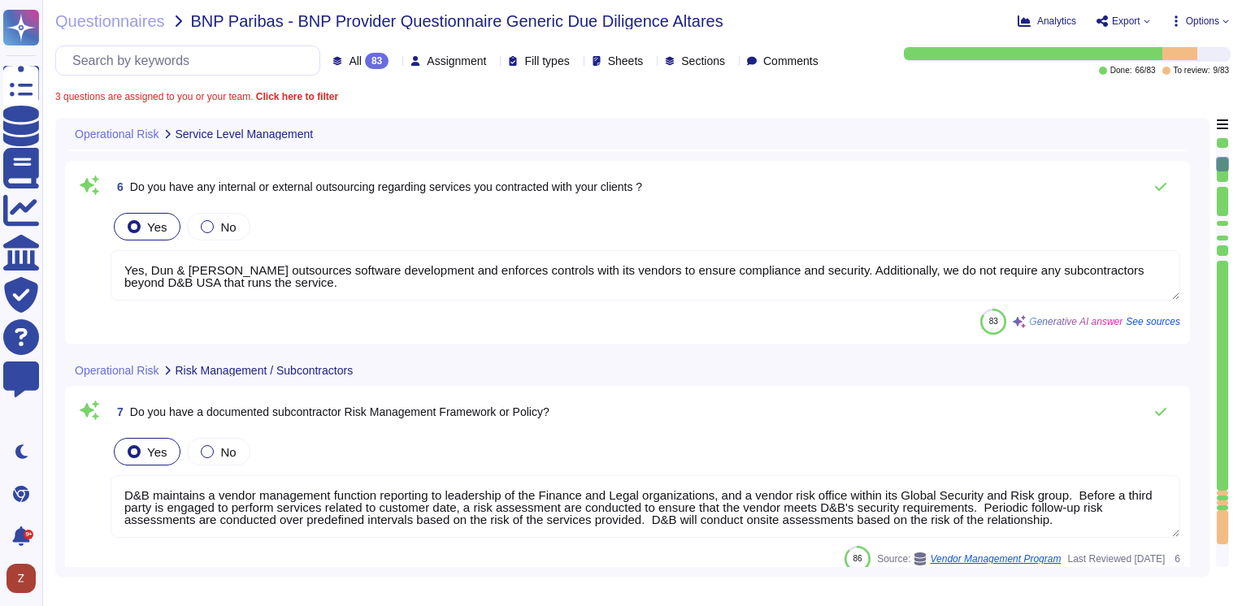
type textarea "Yes, we have an inventory of subcontractors, and the list of subcontractors can…"
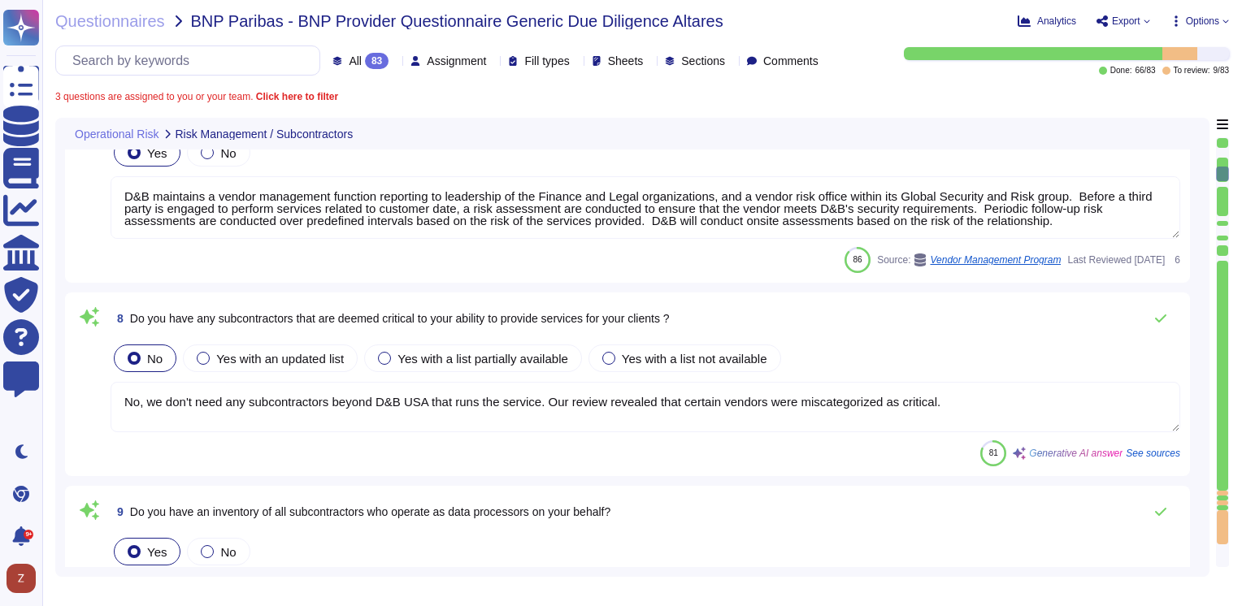
type textarea "Information security controls that are defined contractually, including D&B's r…"
type textarea "Yes, we regularly monitor our subcontractors to ensure compliance with our orga…"
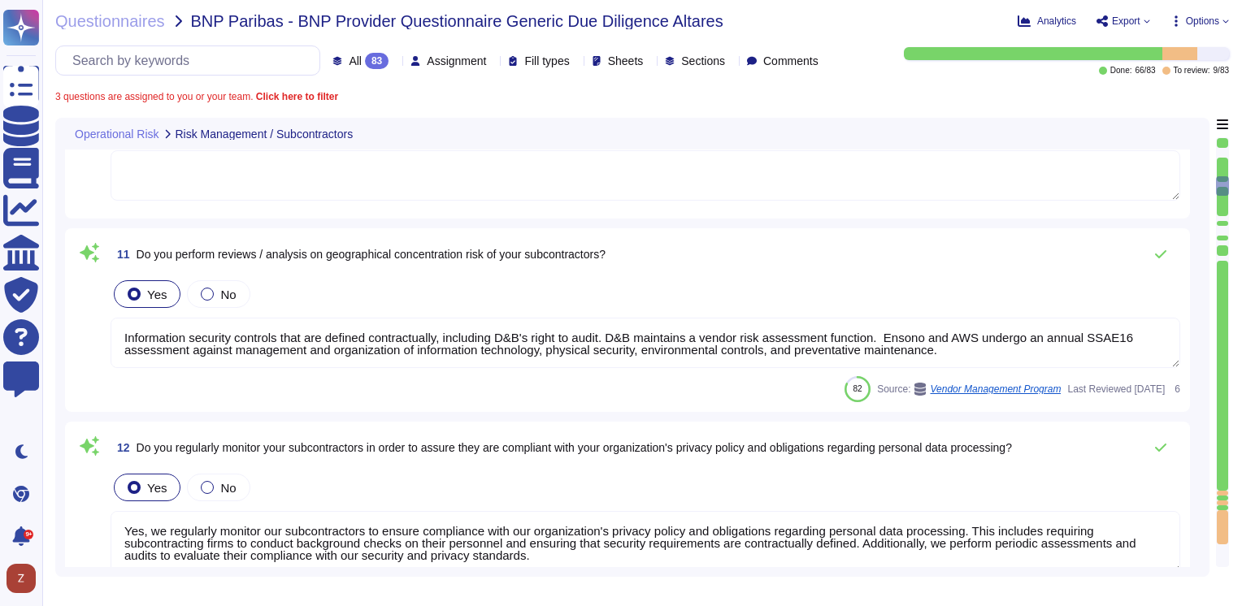
type textarea "For this purpose, it has been developed a Suppliers & Parners charter. Altares …"
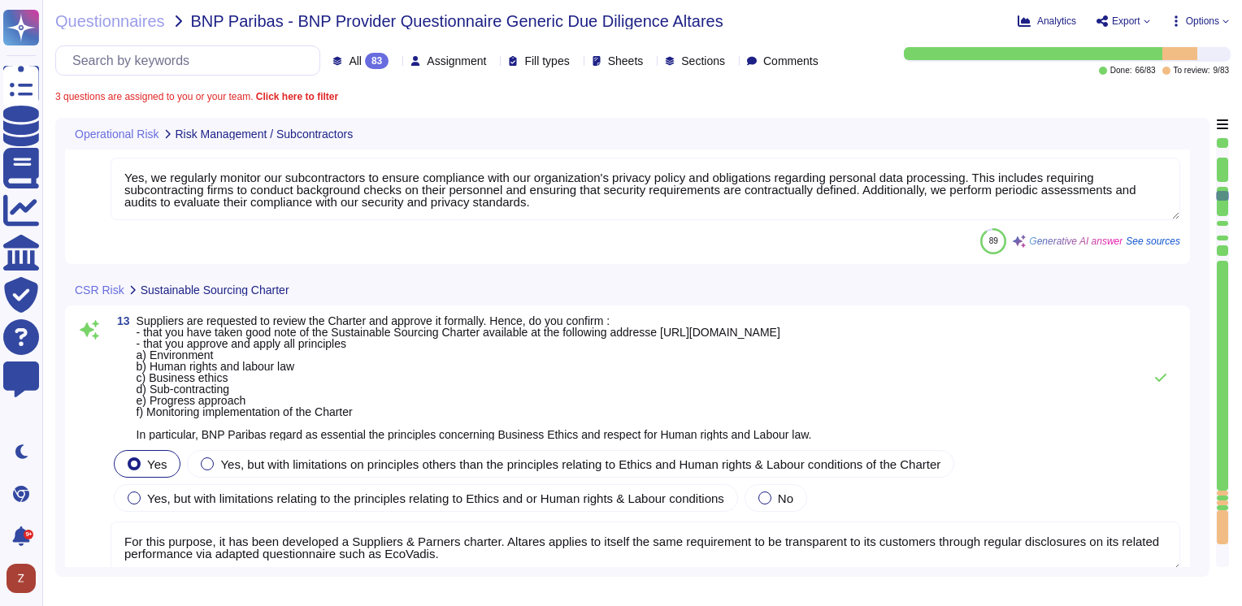
type textarea "Yes, Dun & Bradstreet has implemented a Corporate Social Responsibility (CSR) s…"
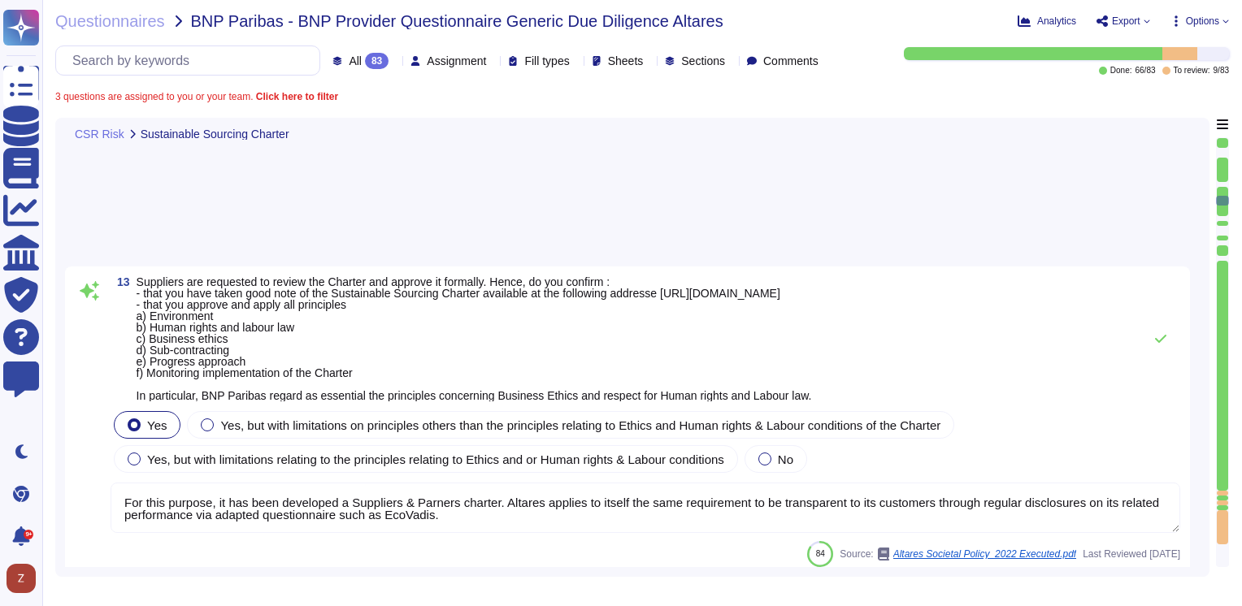
type textarea "Our company is committed to several environmental strategies, including: a) Str…"
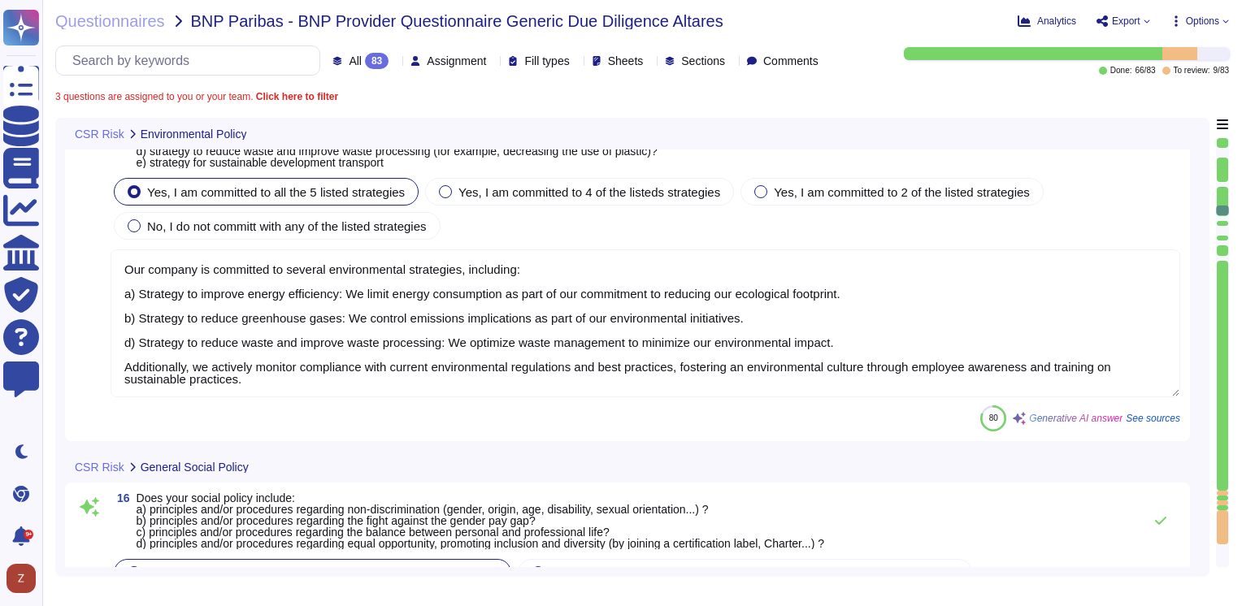
type textarea "a) Yes, our social policy includes principles regarding non-discrimination as s…"
type textarea "N/A. D&B does not do business requiring access to medical records."
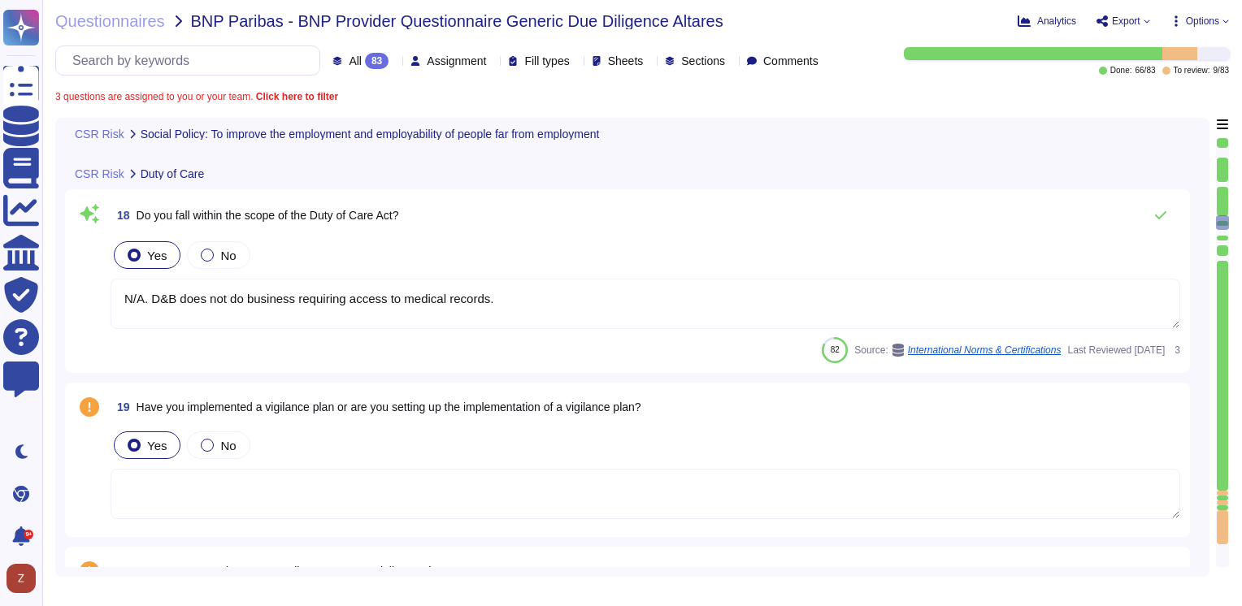
type textarea "Yes, Dun & Bradstreet has been rated by EcoVadis, receiving a score of 67/100 a…"
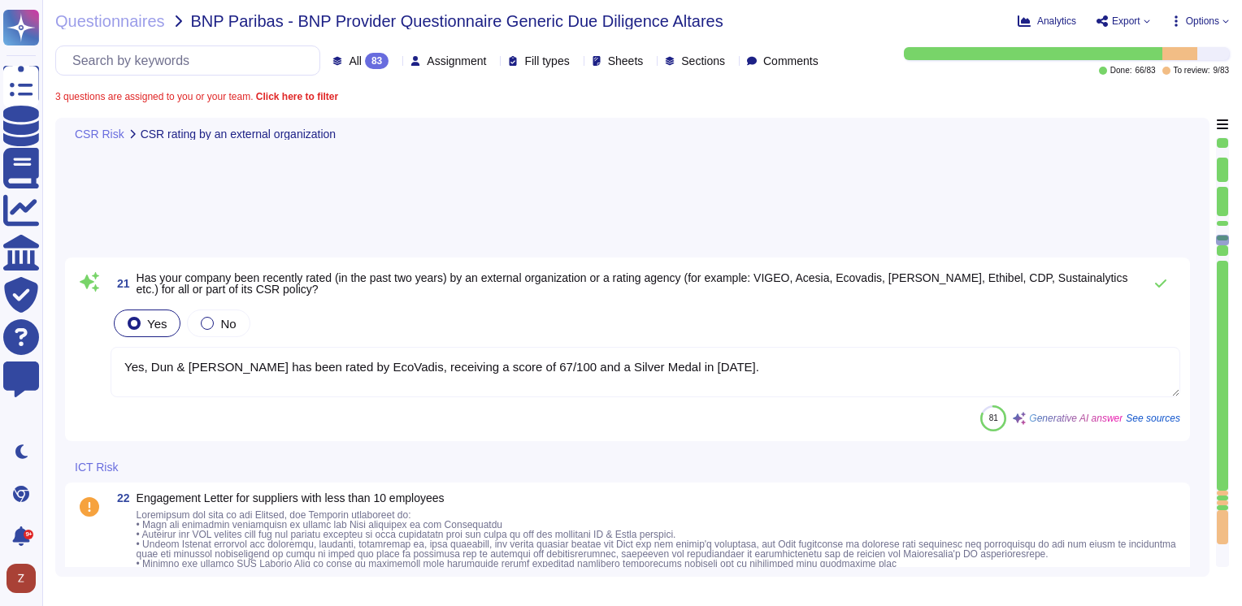
type textarea "Dun & Bradstreet’s Marlow, Dublin, London, and Cardiff facilities are ISO 27001…"
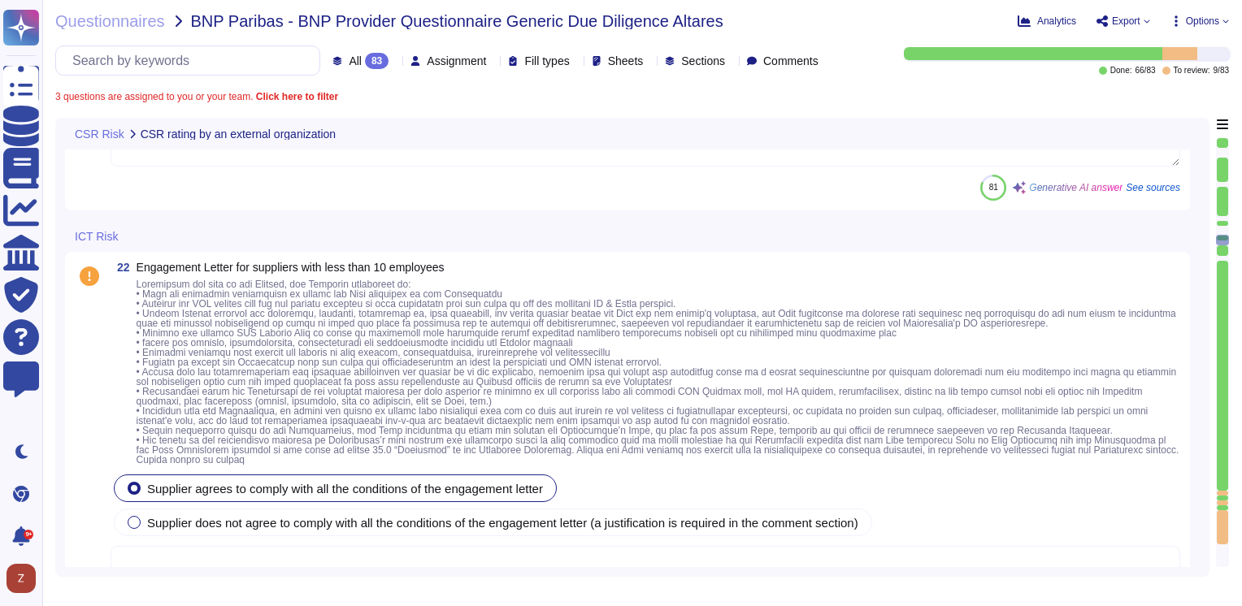
type textarea "Dun & Bradstreet’s Marlow, Dublin, London, and Cardiff facilities are ISO 27001…"
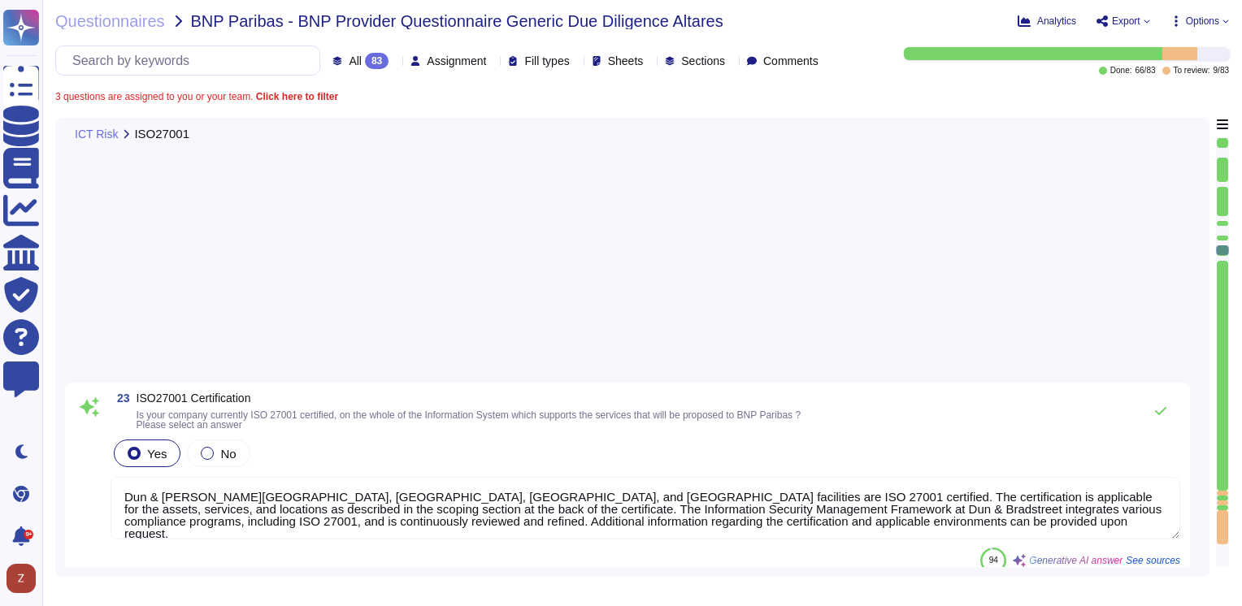
type textarea "na"
type textarea "The objectives of the D&B Information Security program are to provide guidance …"
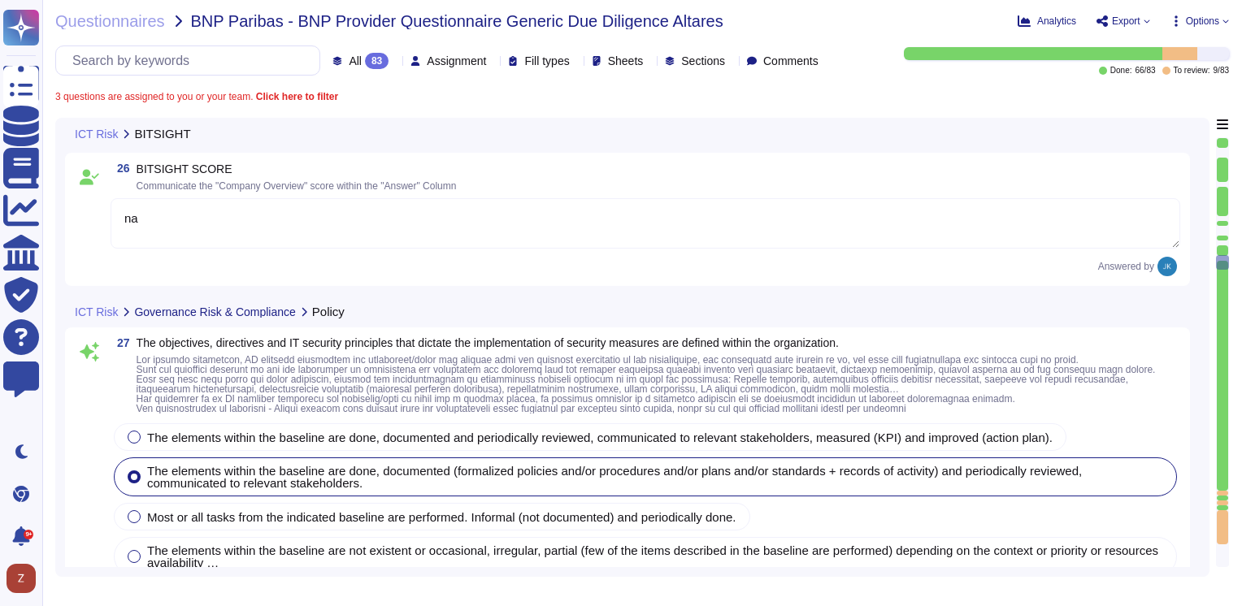
type textarea "Yes, there are rules and measures in place to preserve information security dur…"
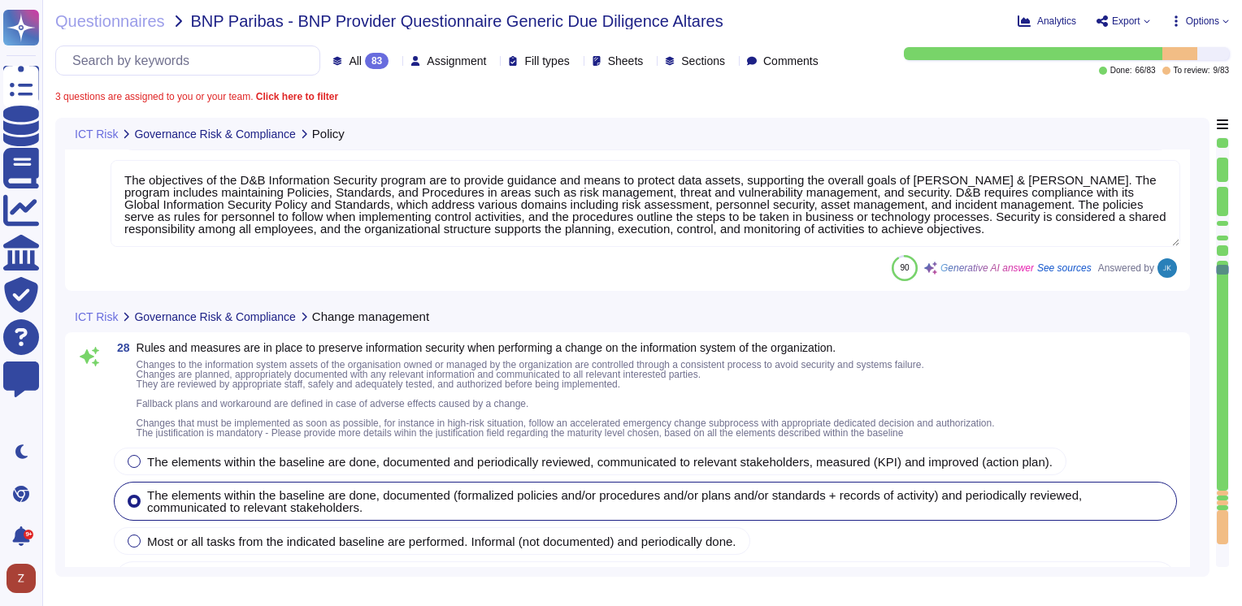
type textarea "Yes, Dun & Bradstreet has a consistent method to manage security incidents in p…"
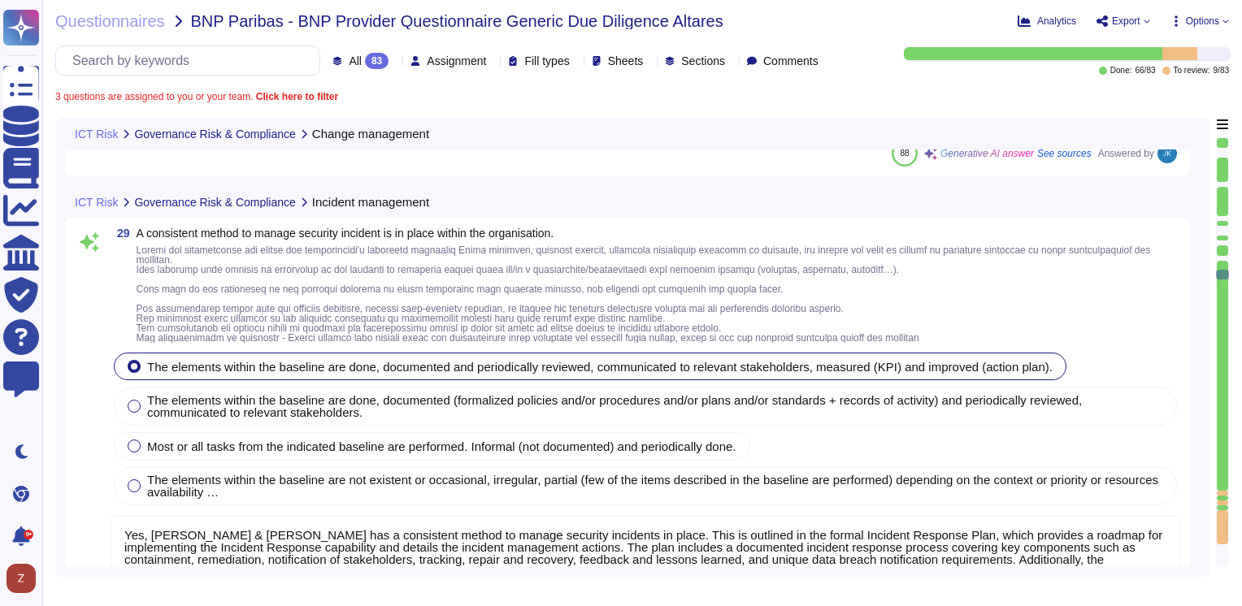
type textarea "Yes, information security roles and responsibilities at Dun & Bradstreet are cl…"
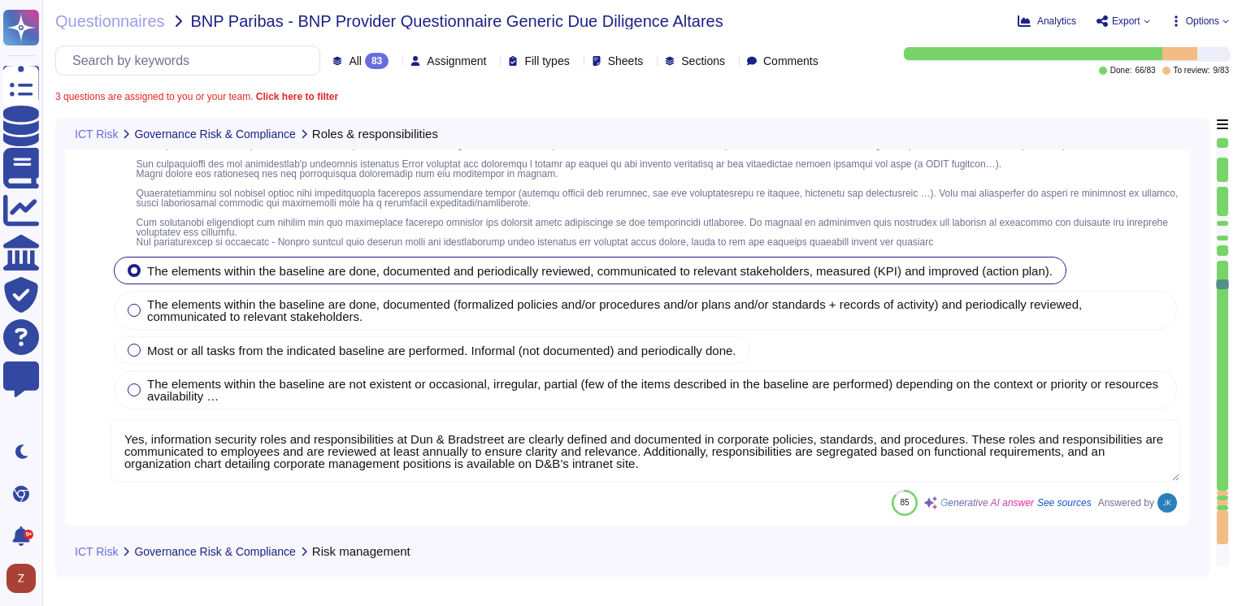
type textarea "D&B has applied a risk management approach to select and develop control activi…"
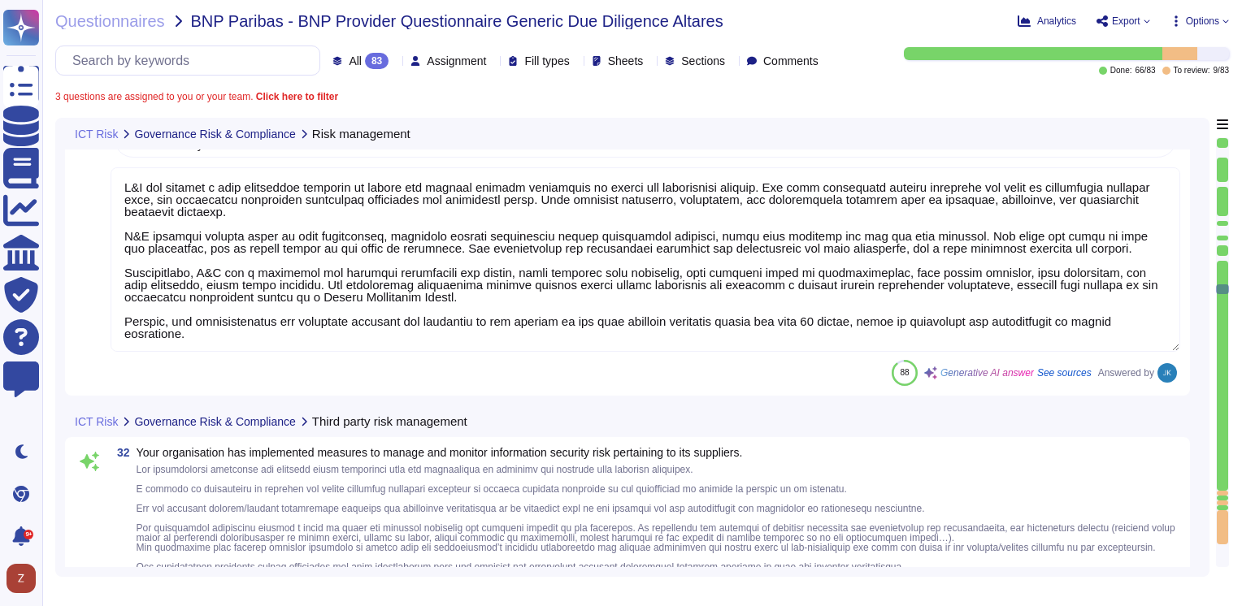
type textarea "Dun & Bradstreet has established a comprehensive vendor risk management framewo…"
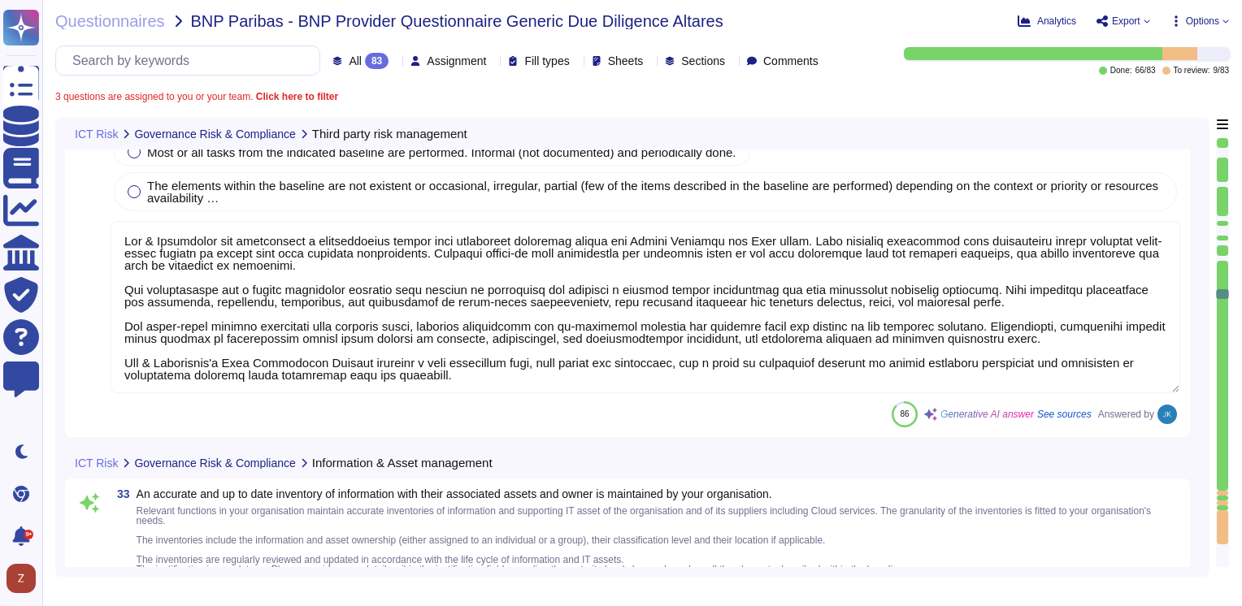
type textarea "Yes, our organization maintains an accurate and up-to-date inventory of informa…"
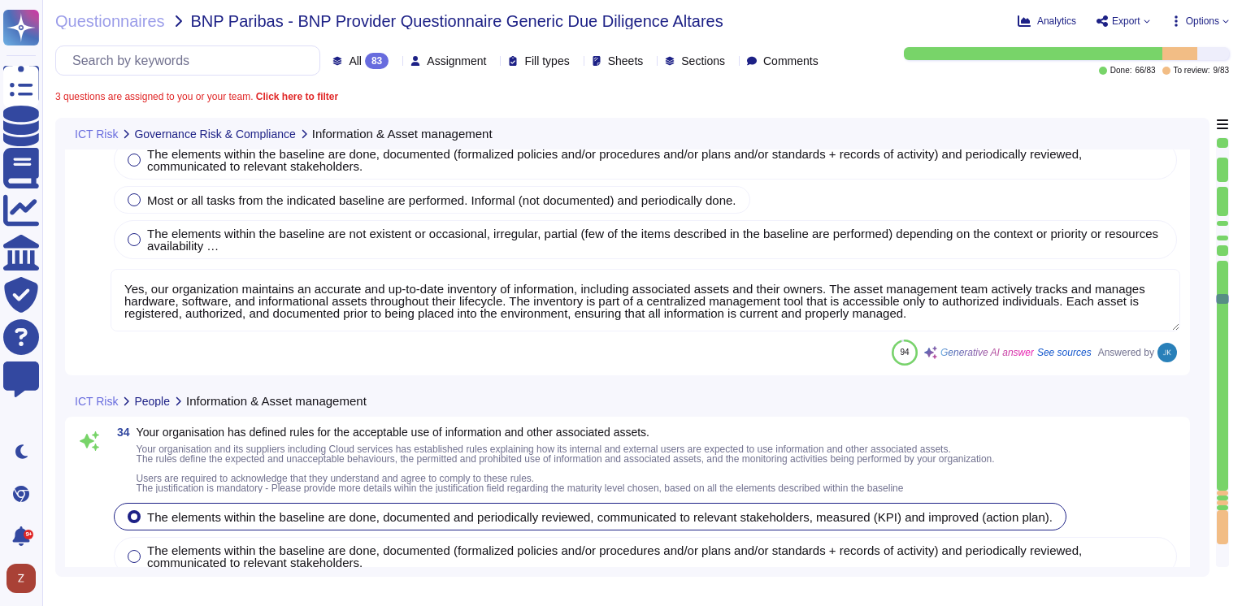
type textarea "Yes, our organization has defined rules for the acceptable use of information a…"
type textarea "Yes, our organization has developed and implemented a formal security awareness…"
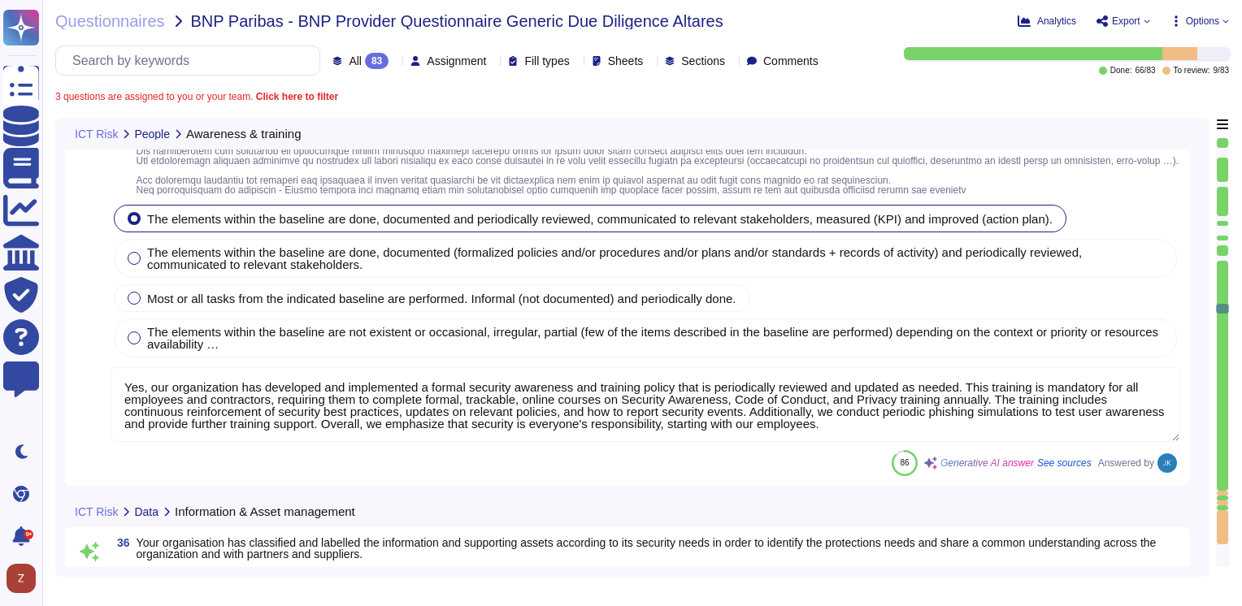
type textarea "Yes, our organization has classified and labeled information and supporting ass…"
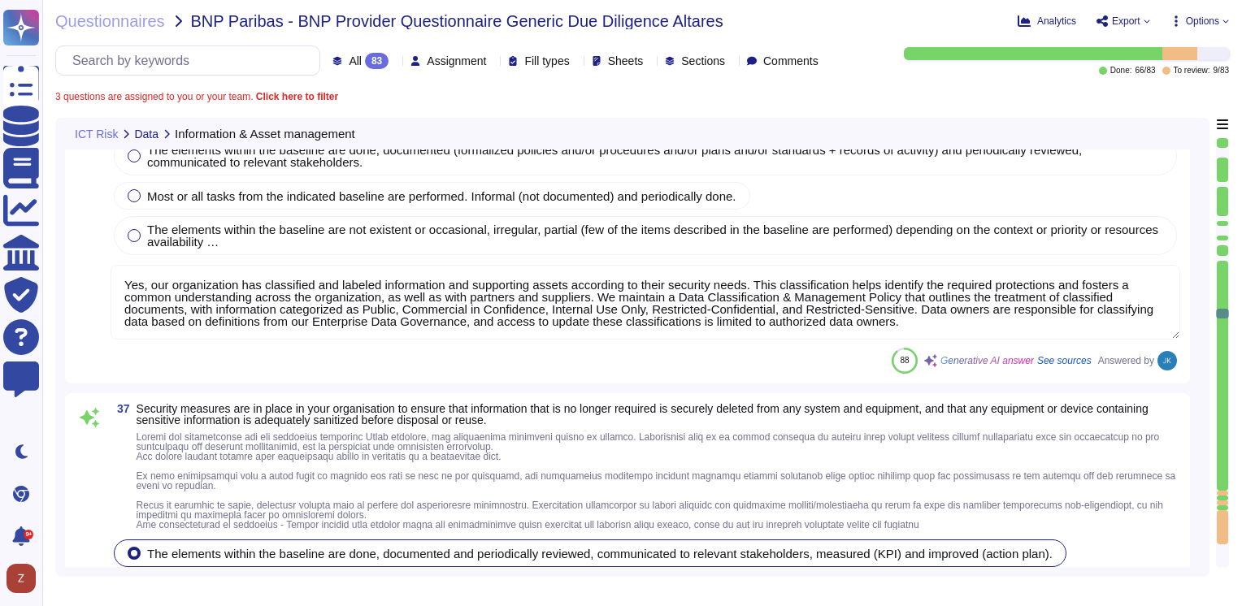
type textarea "Our organization has established comprehensive security measures to ensure that…"
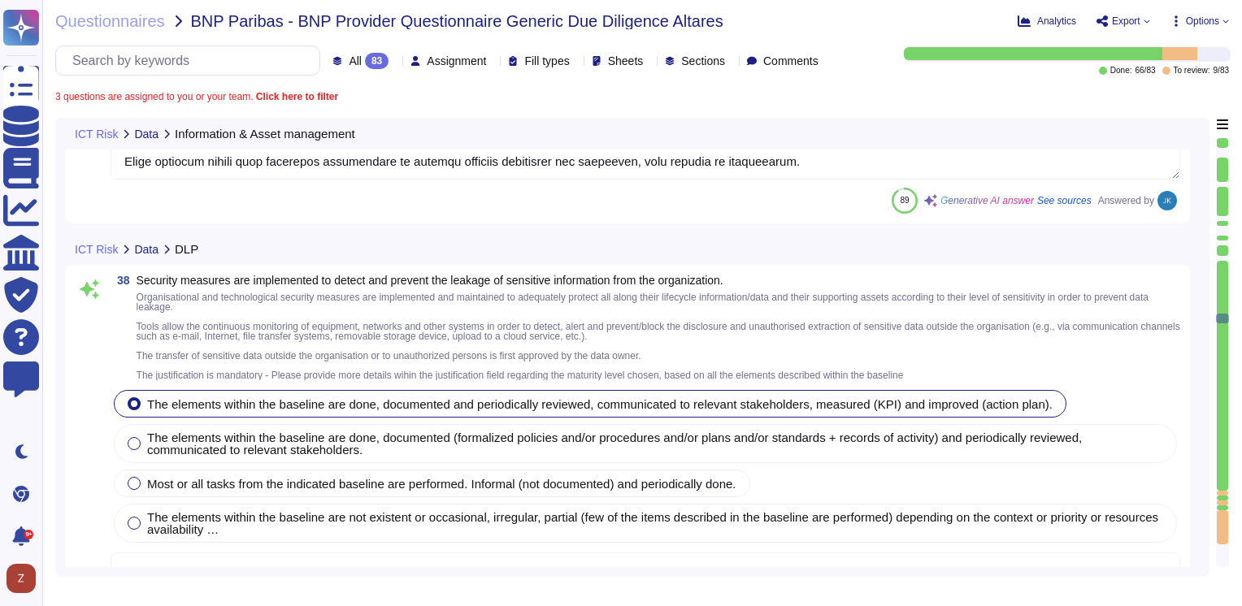
type textarea "D&B has implemented several robust security measures to detect and prevent the …"
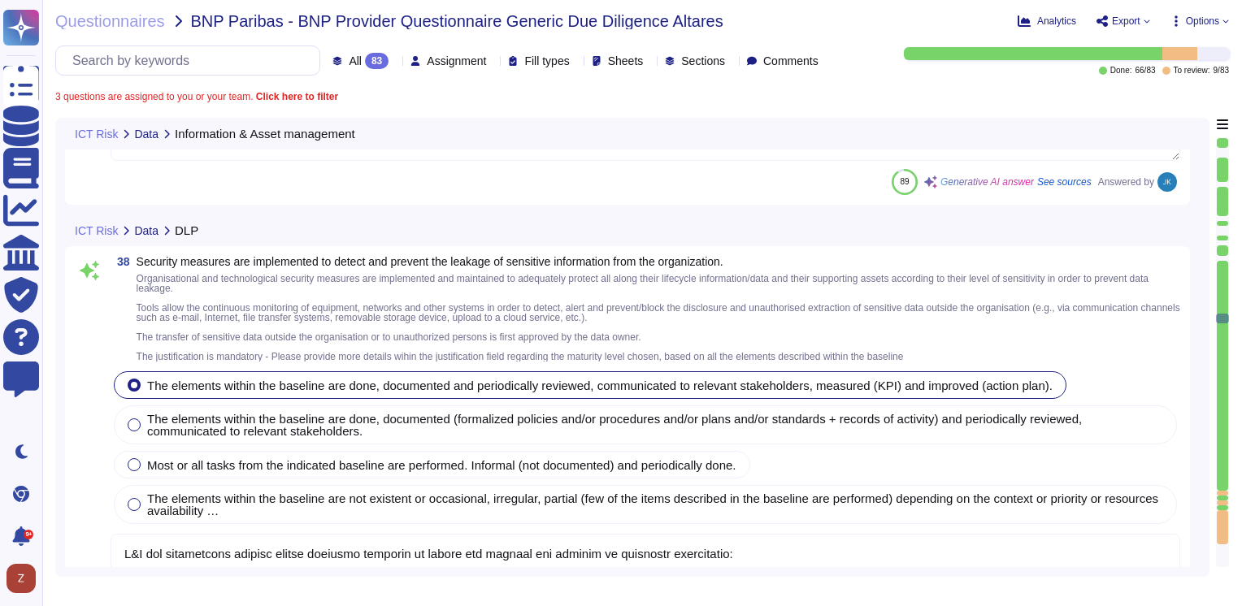
type textarea "Yes, measures are in place to control the security of services in the Cloud thr…"
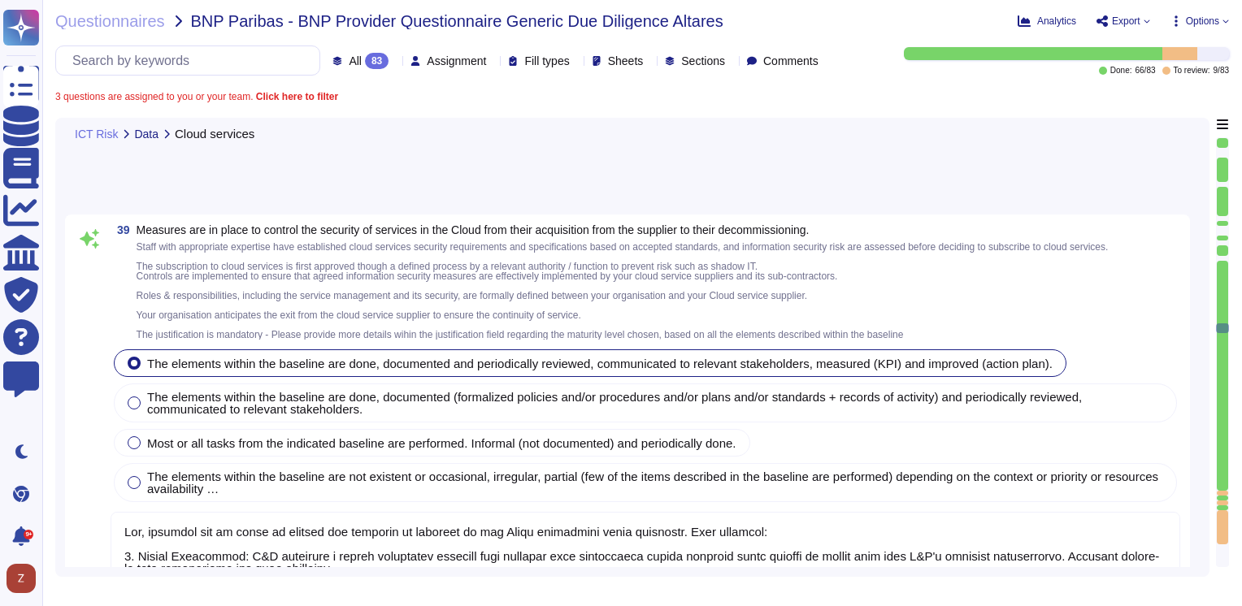
type textarea "Dun & Bradstreet has established various security measures to ensure the securi…"
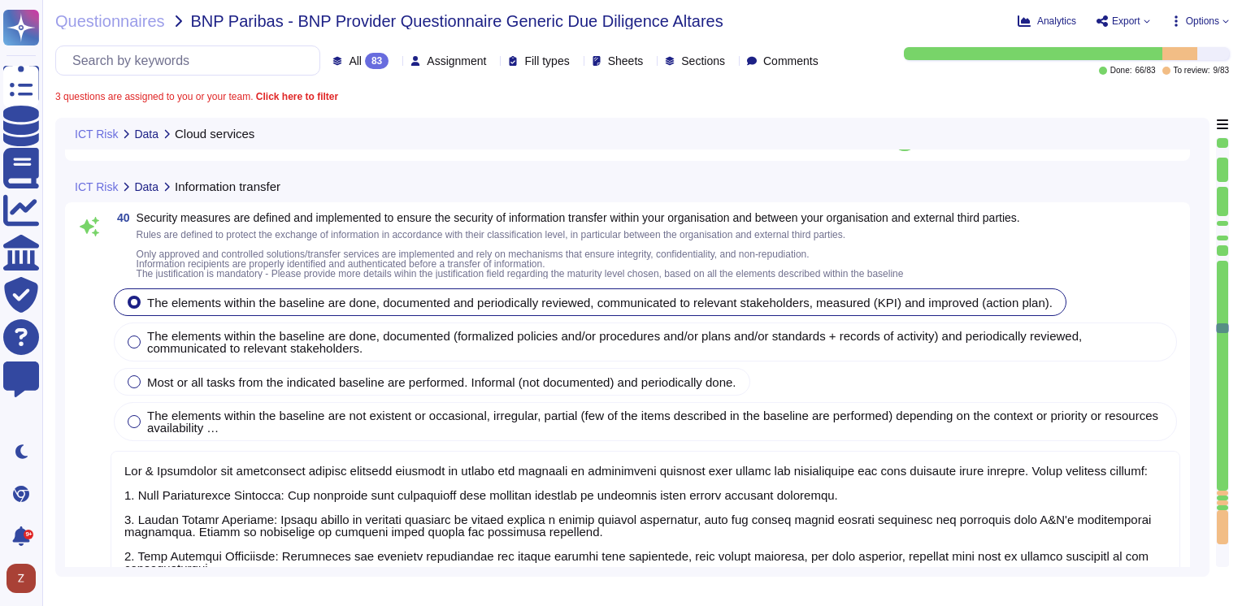
type textarea "Yes, our organization has established rules and measures for the use and manage…"
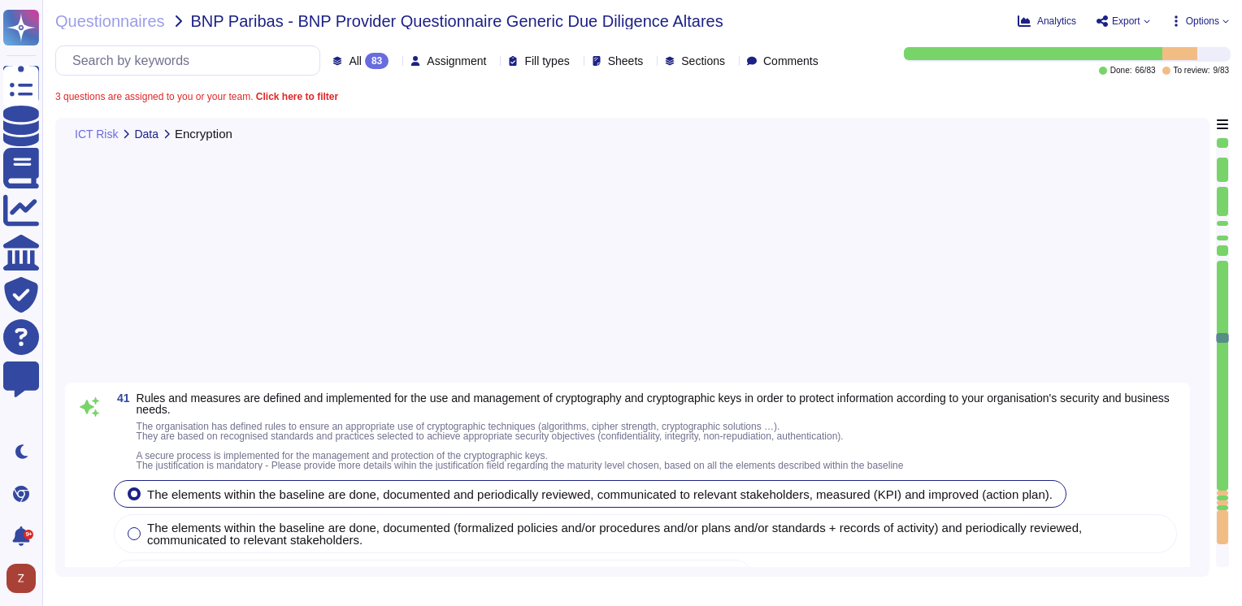
type textarea "We have deployed multiple layers of protection to safeguard our information sys…"
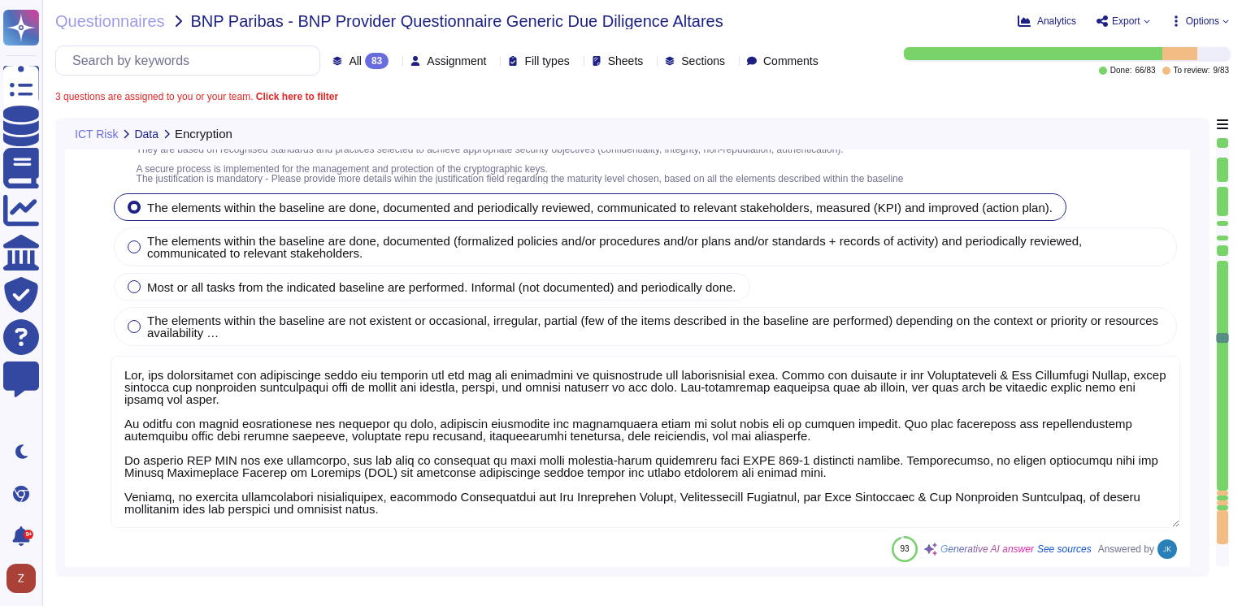
scroll to position [0, 0]
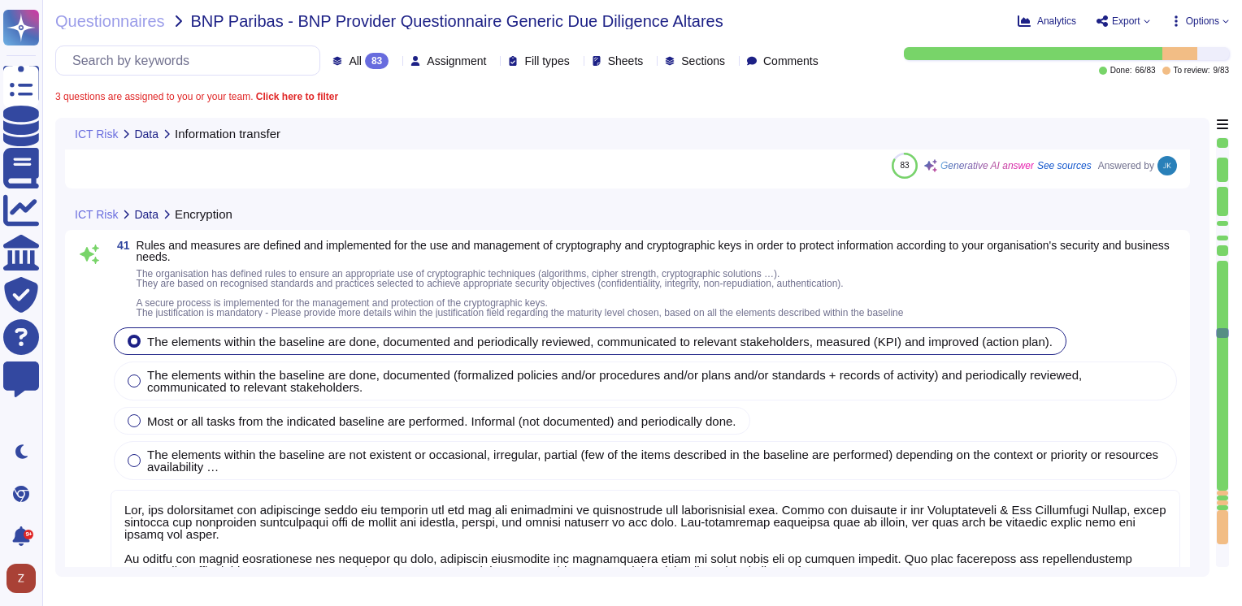
type textarea "Dun & Bradstreet has established various security measures to ensure the securi…"
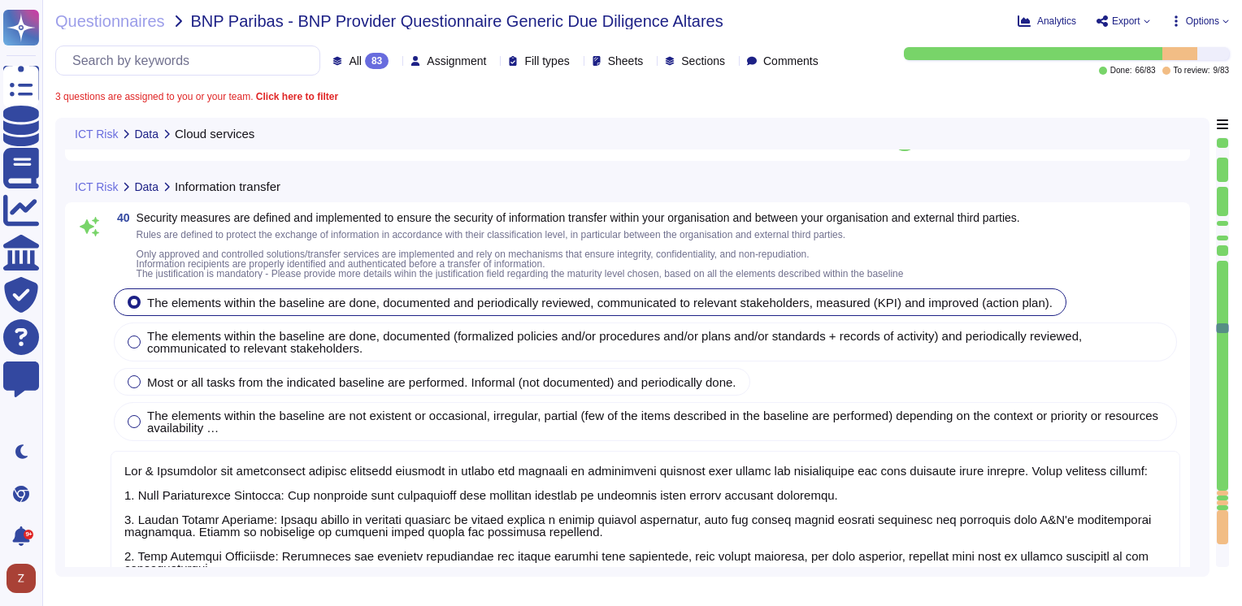
type textarea "Yes, measures are in place to control the security of services in the Cloud thr…"
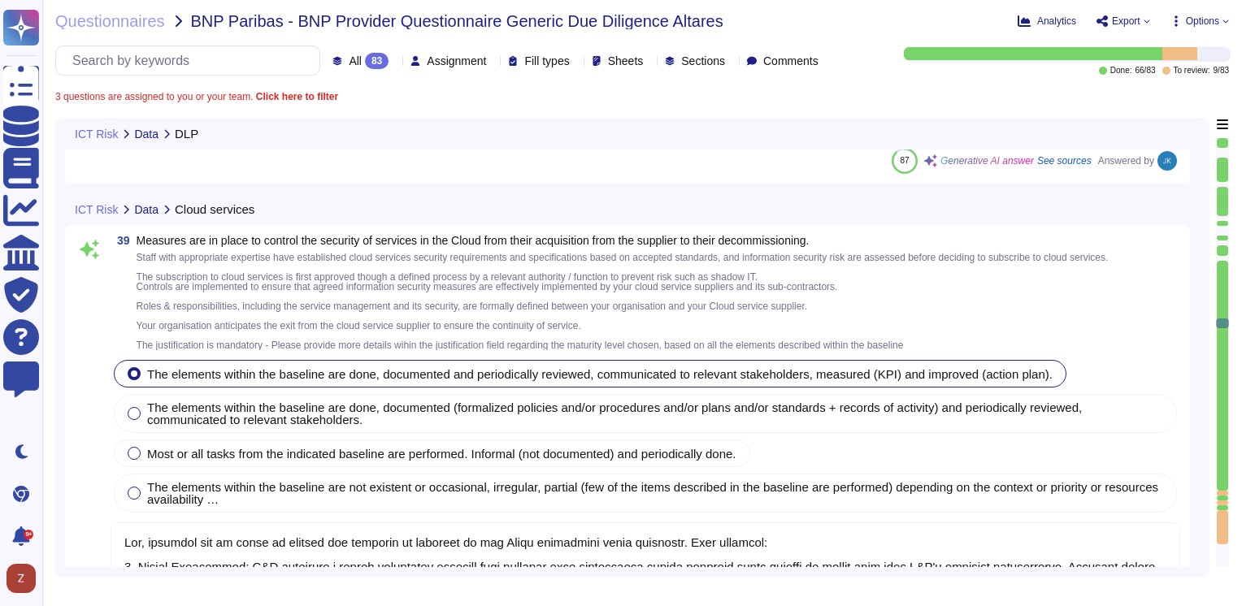
type textarea "D&B has implemented several robust security measures to detect and prevent the …"
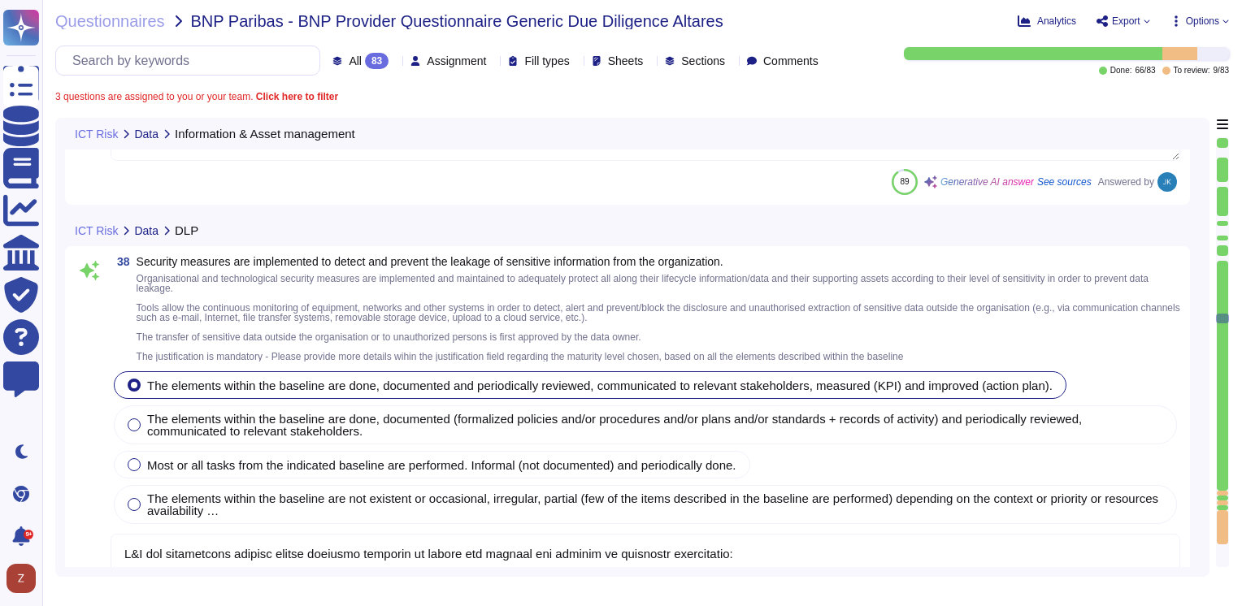
type textarea "Our organization has established comprehensive security measures to ensure that…"
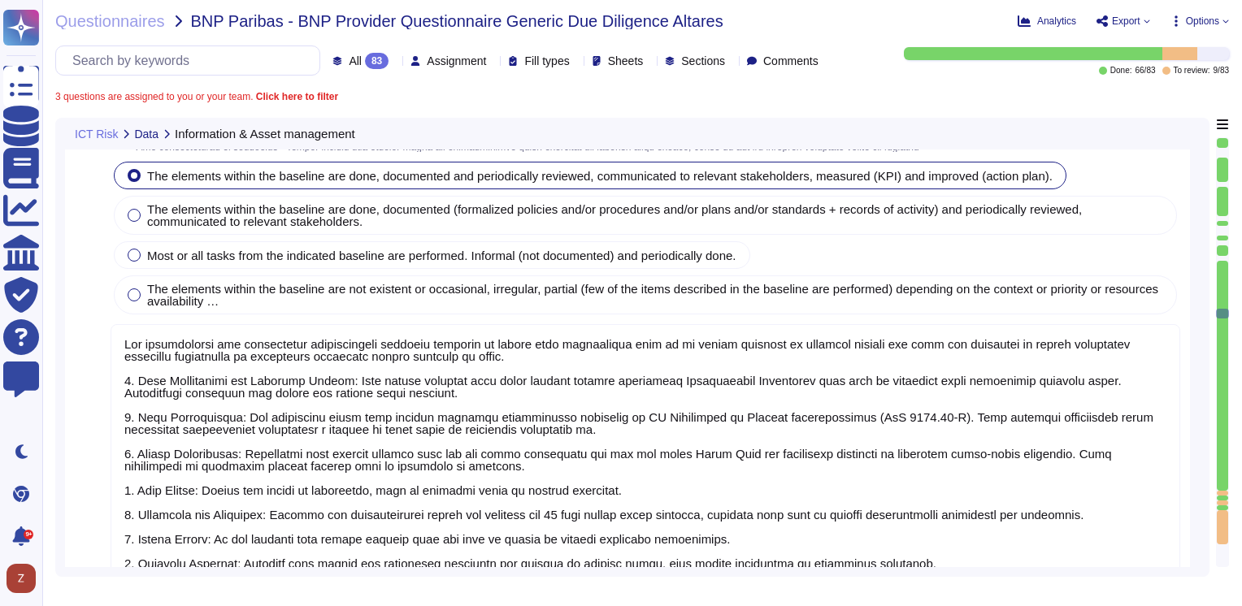
type textarea "Yes, our organization has classified and labeled information and supporting ass…"
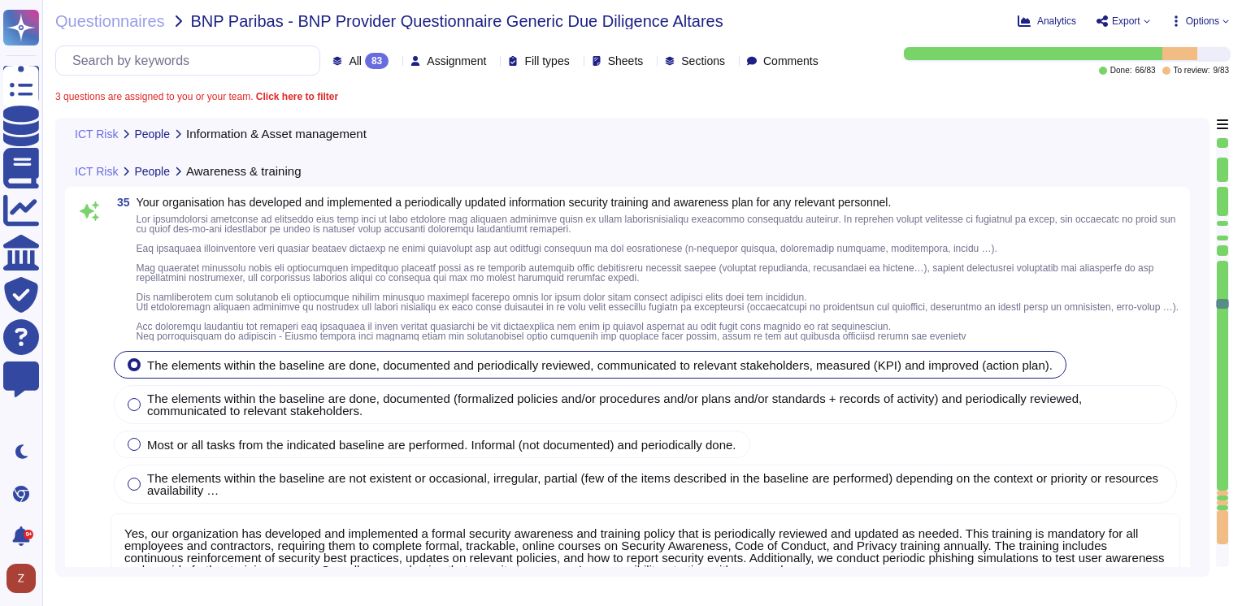
type textarea "Yes, our organization has defined rules for the acceptable use of information a…"
type textarea "Yes, our organization has developed and implemented a formal security awareness…"
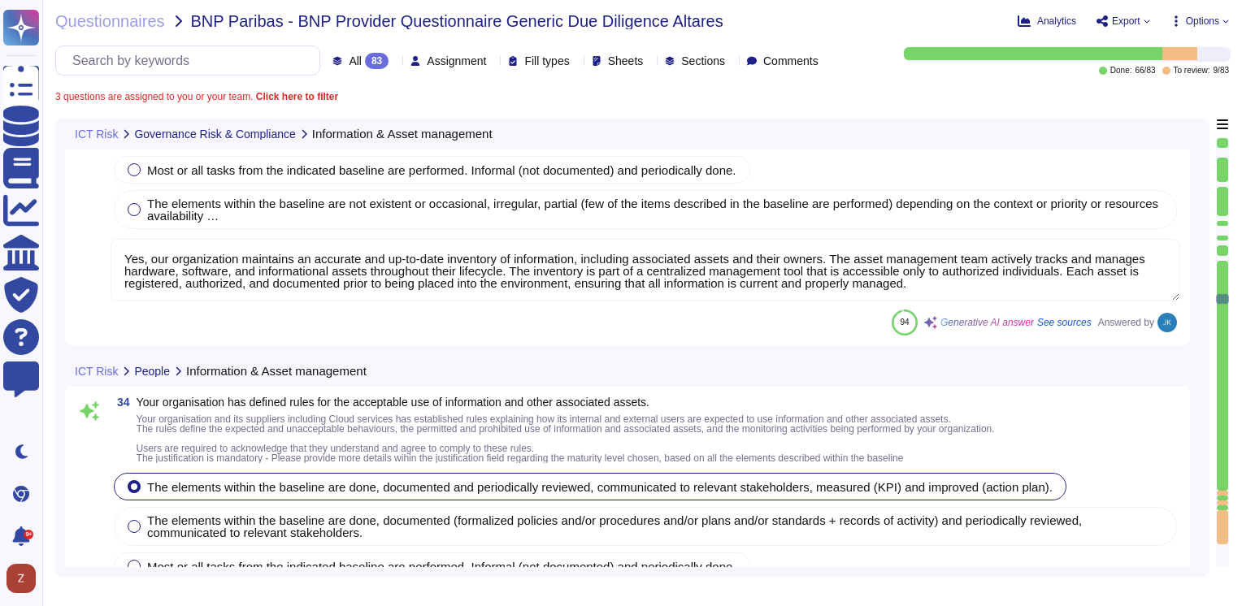
type textarea "Yes, our organization maintains an accurate and up-to-date inventory of informa…"
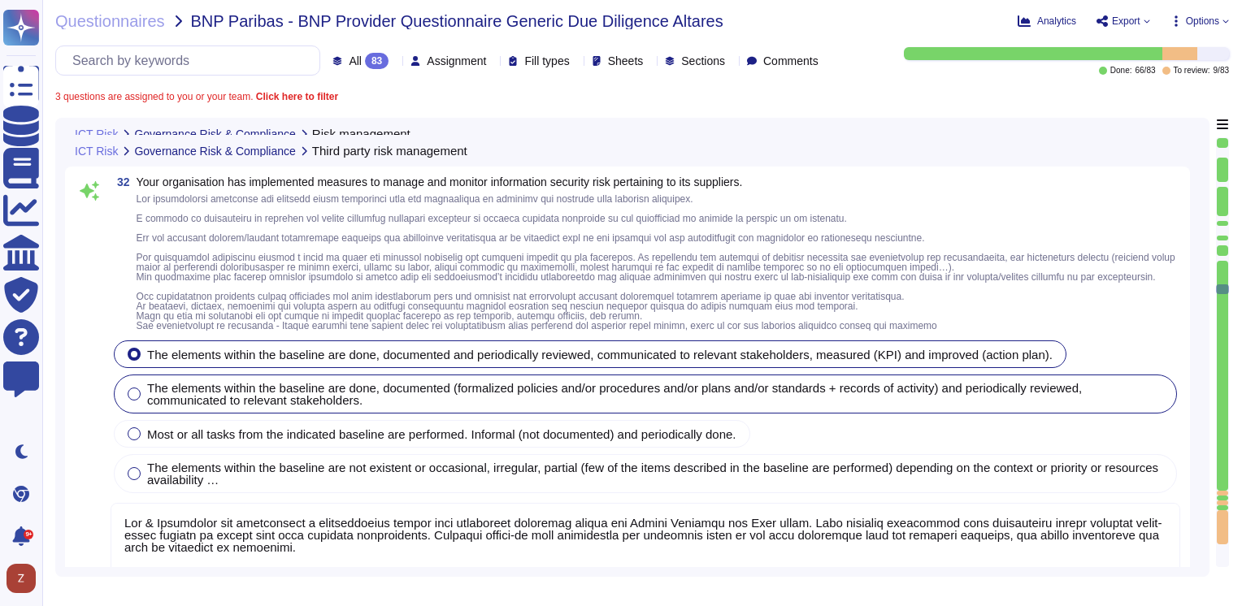
type textarea "D&B has applied a risk management approach to select and develop control activi…"
type textarea "Dun & Bradstreet has established a comprehensive vendor risk management framewo…"
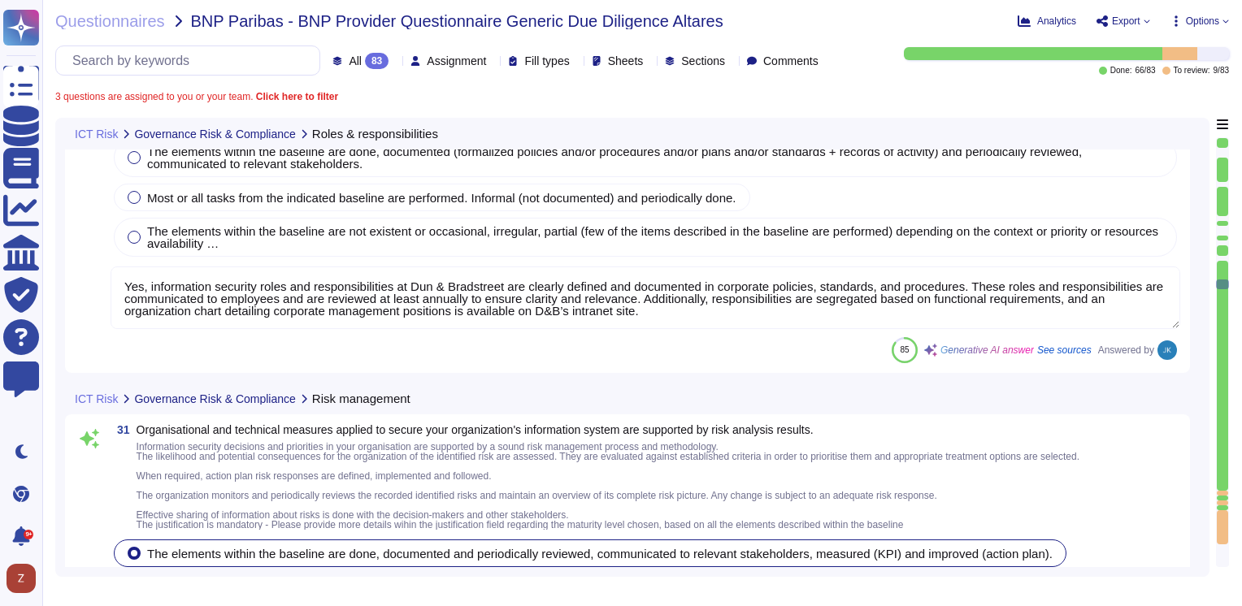
type textarea "Yes, information security roles and responsibilities at Dun & Bradstreet are cl…"
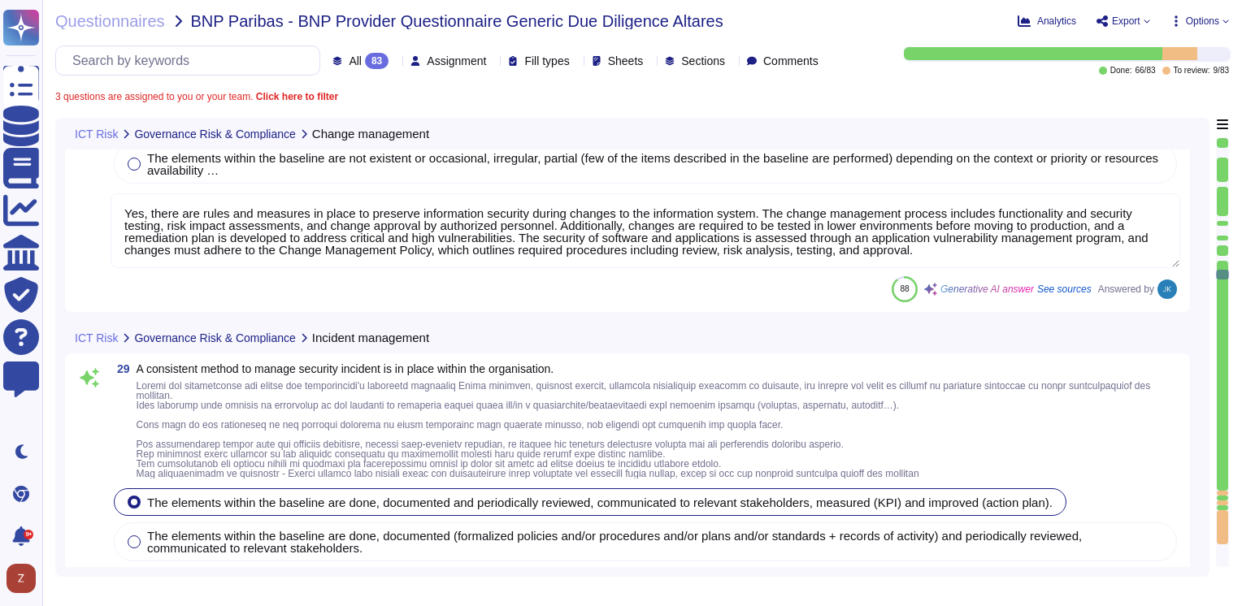
type textarea "Yes, there are rules and measures in place to preserve information security dur…"
type textarea "Yes, Dun & Bradstreet has a consistent method to manage security incidents in p…"
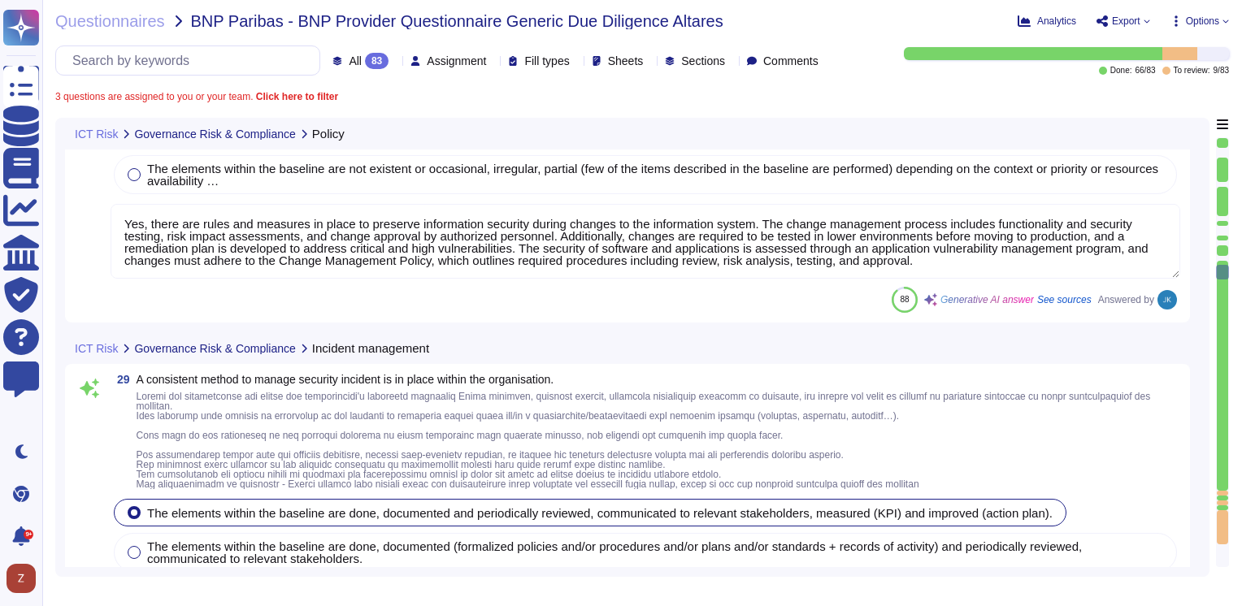
type textarea "The objectives of the D&B Information Security program are to provide guidance …"
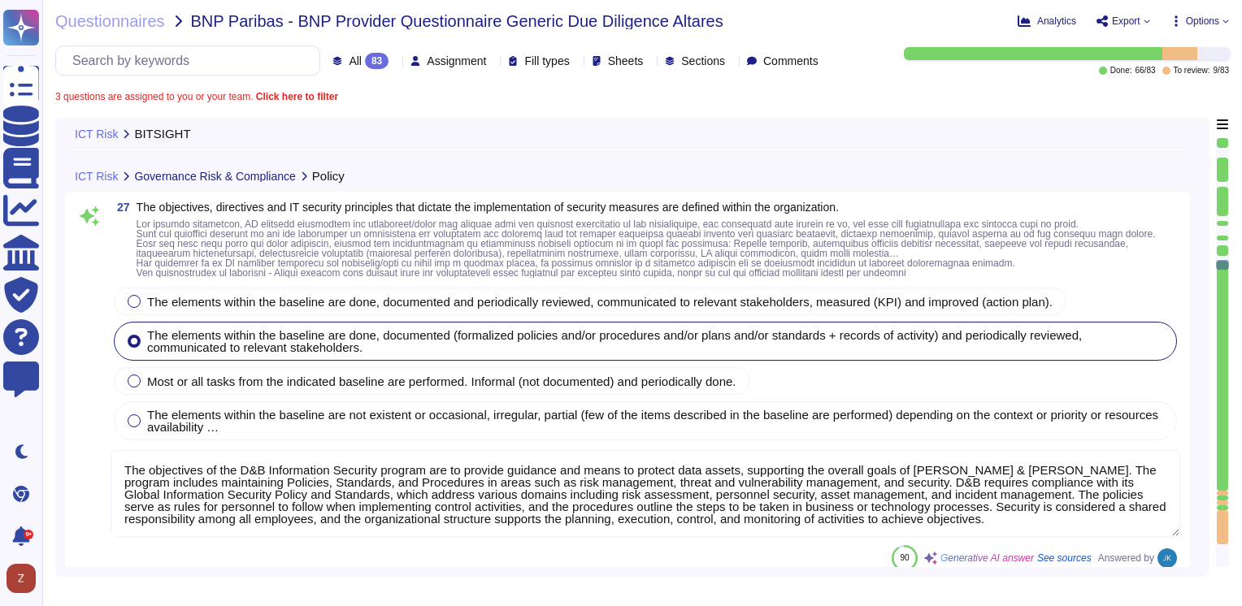
type textarea "na"
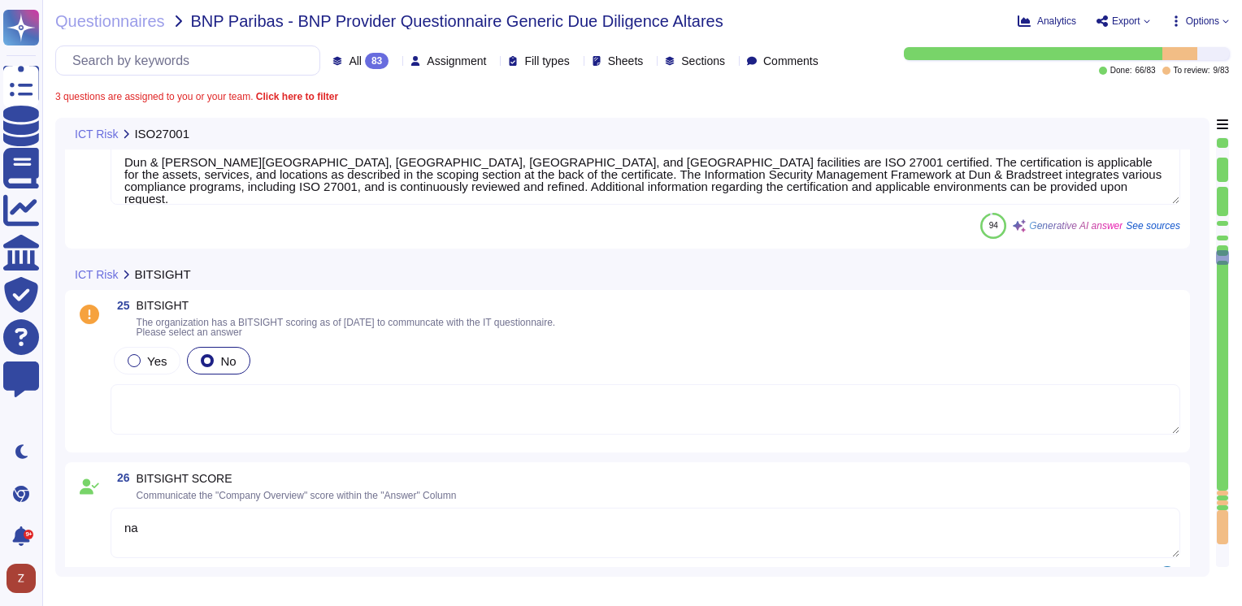
type textarea "Dun & Bradstreet’s Marlow, Dublin, London, and Cardiff facilities are ISO 27001…"
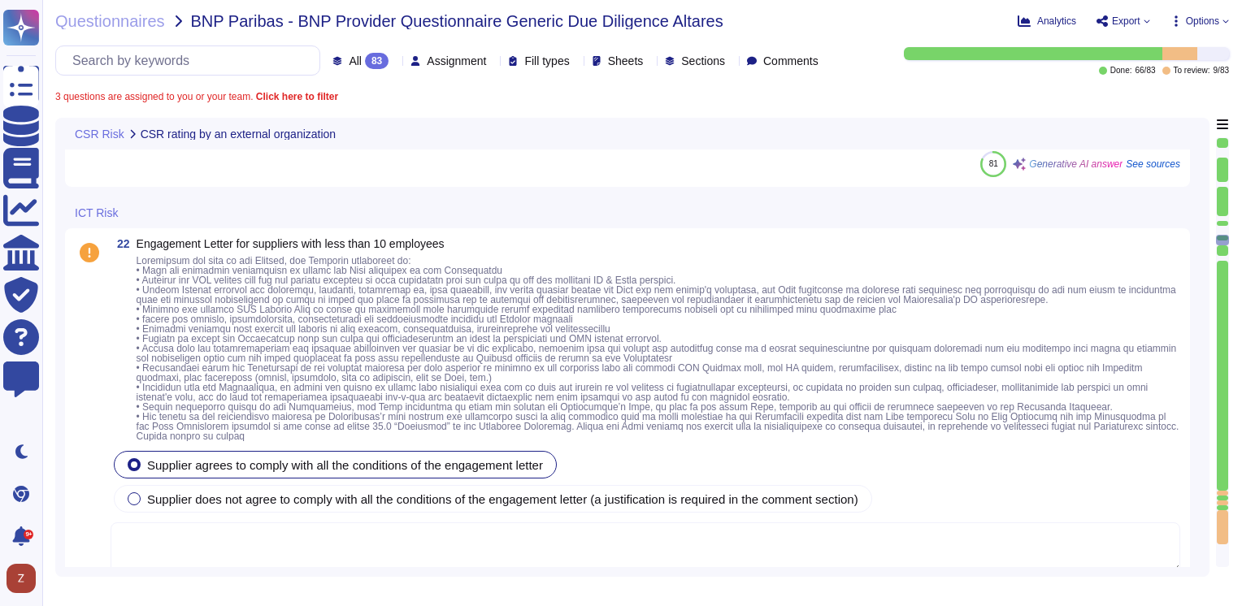
type textarea "Yes, Dun & Bradstreet has been rated by EcoVadis, receiving a score of 67/100 a…"
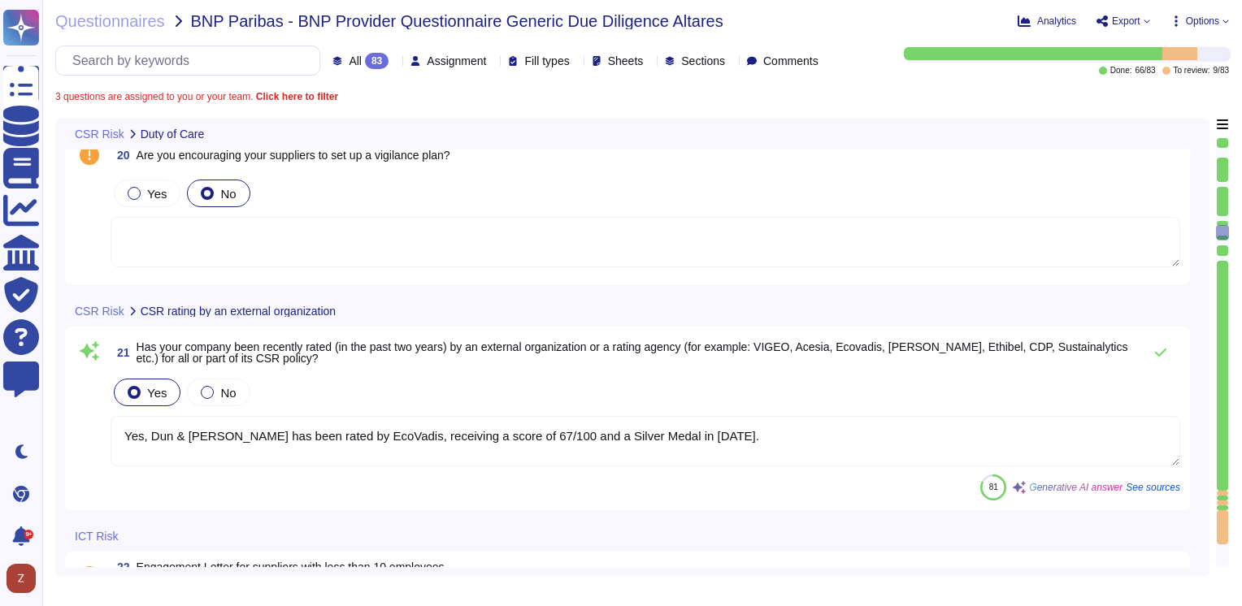
type textarea "N/A. D&B does not do business requiring access to medical records."
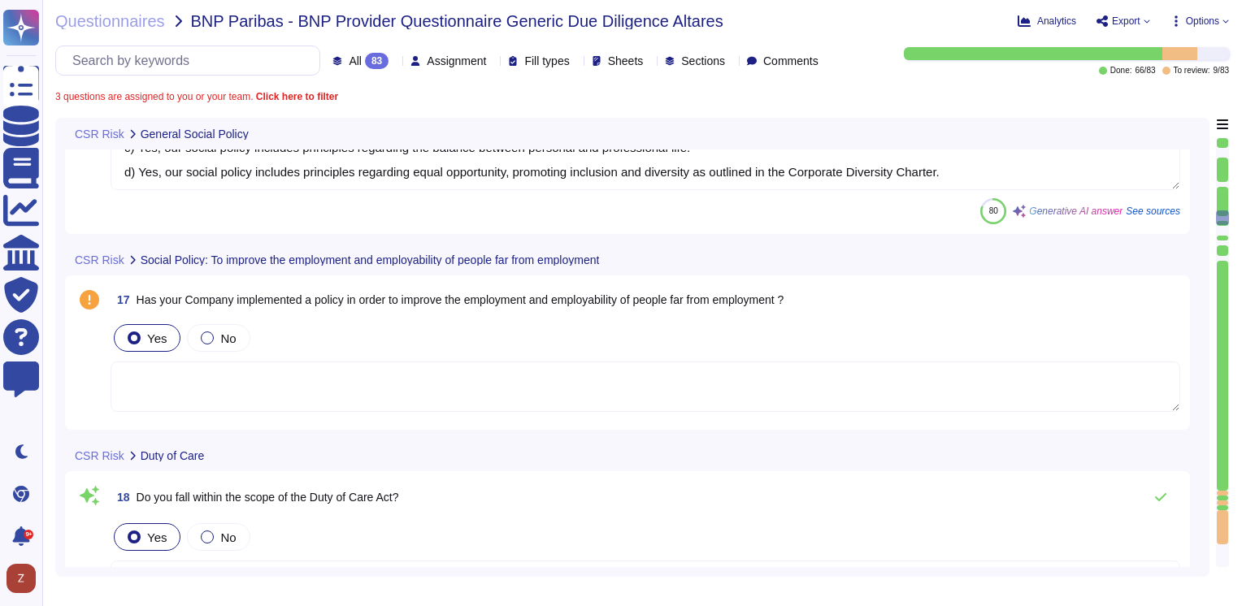
type textarea "a) Yes, our social policy includes principles regarding non-discrimination as s…"
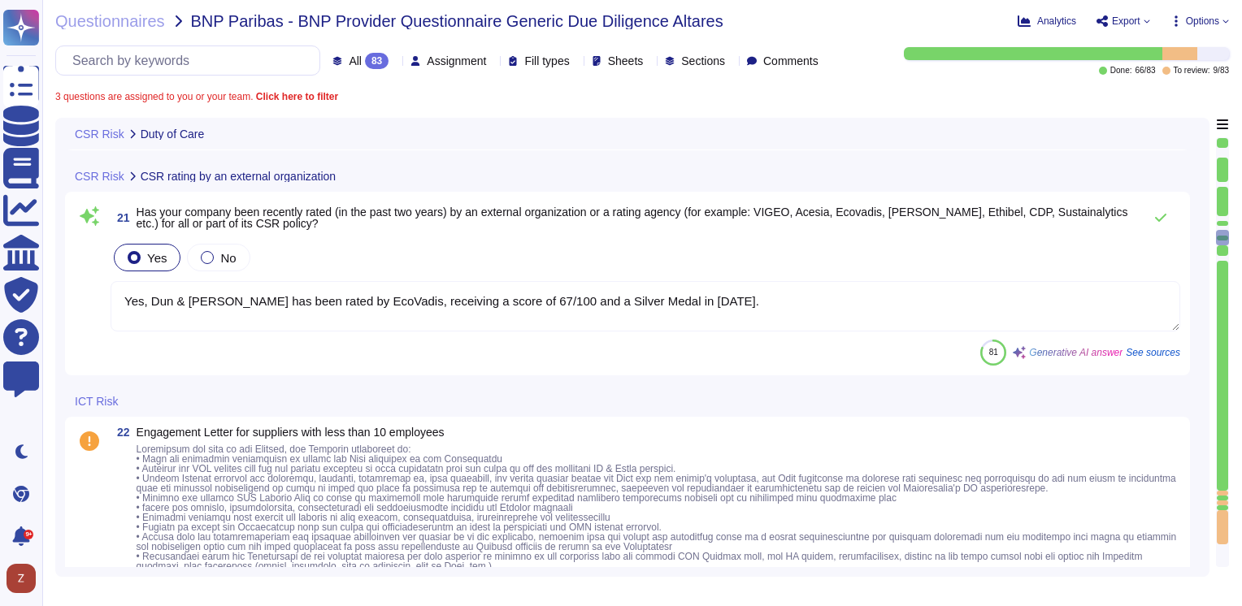
type textarea "Yes, Dun & Bradstreet has been rated by EcoVadis, receiving a score of 67/100 a…"
type textarea "Dun & Bradstreet’s Marlow, Dublin, London, and Cardiff facilities are ISO 27001…"
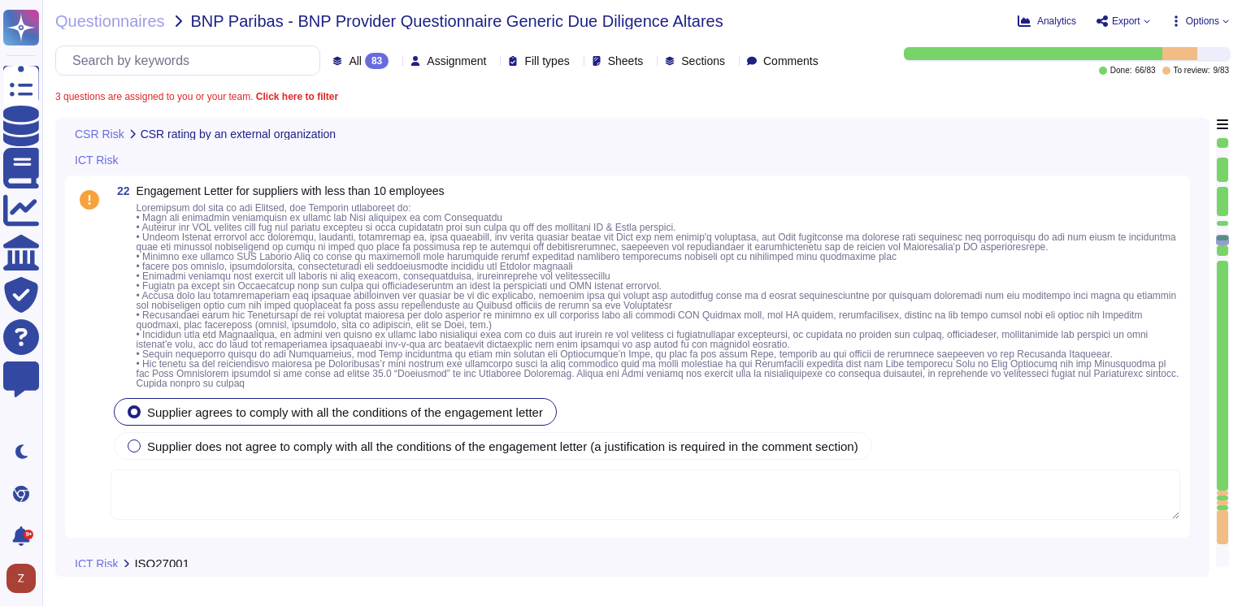
type textarea "Dun & Bradstreet’s Marlow, Dublin, London, and Cardiff facilities are ISO 27001…"
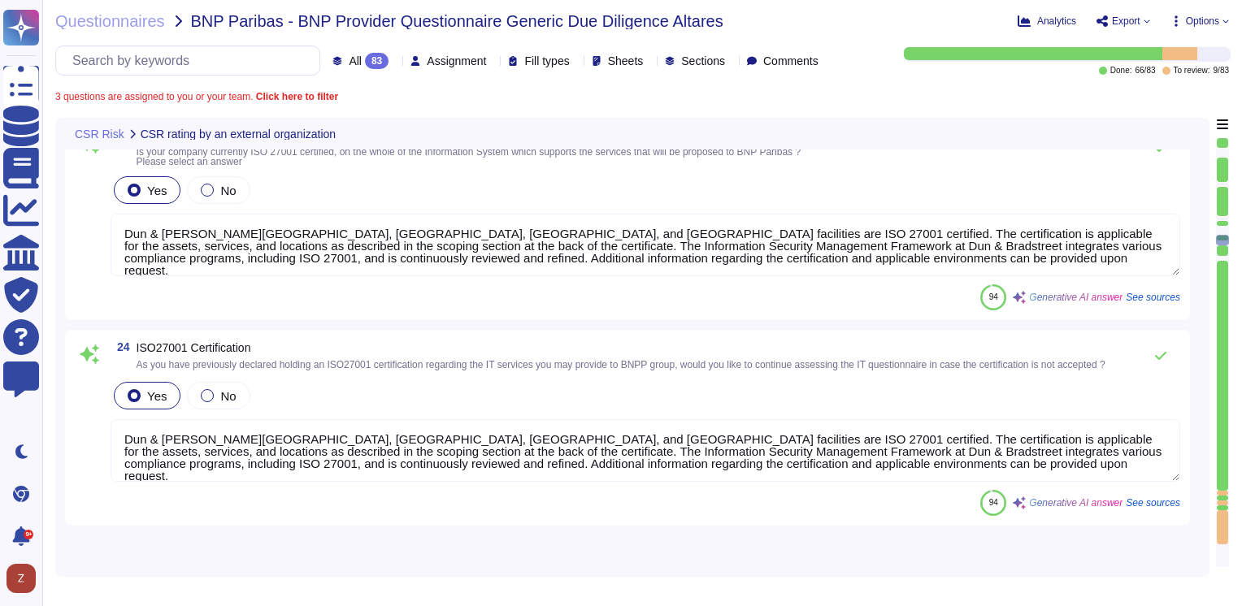
scroll to position [5282, 0]
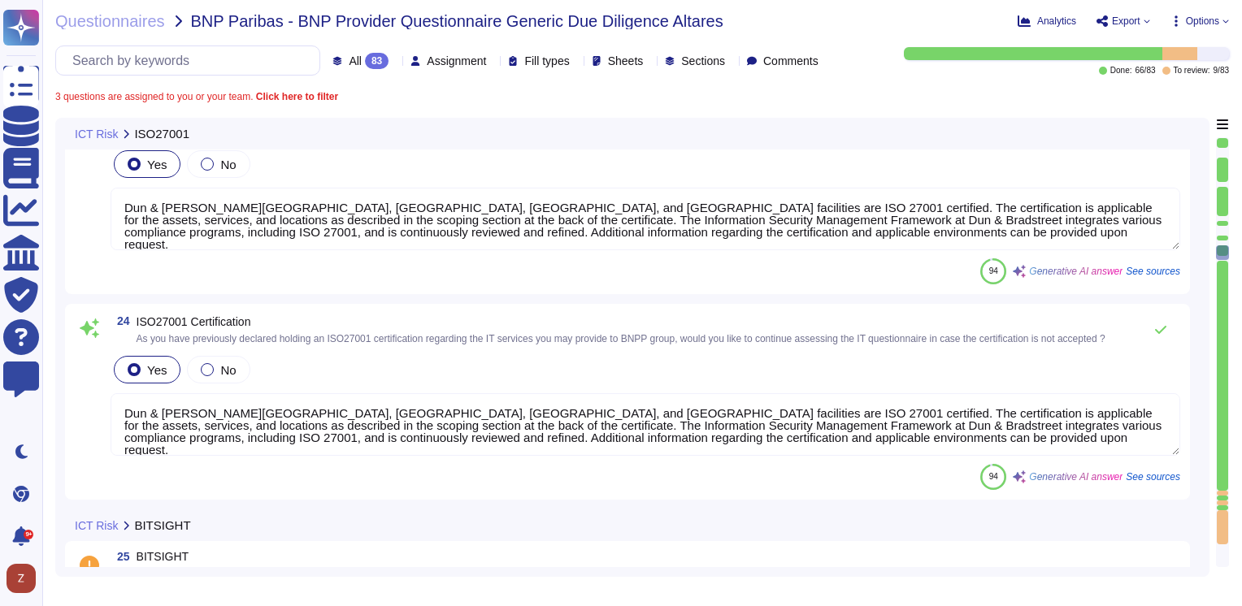
type textarea "na"
type textarea "The objectives of the D&B Information Security program are to provide guidance …"
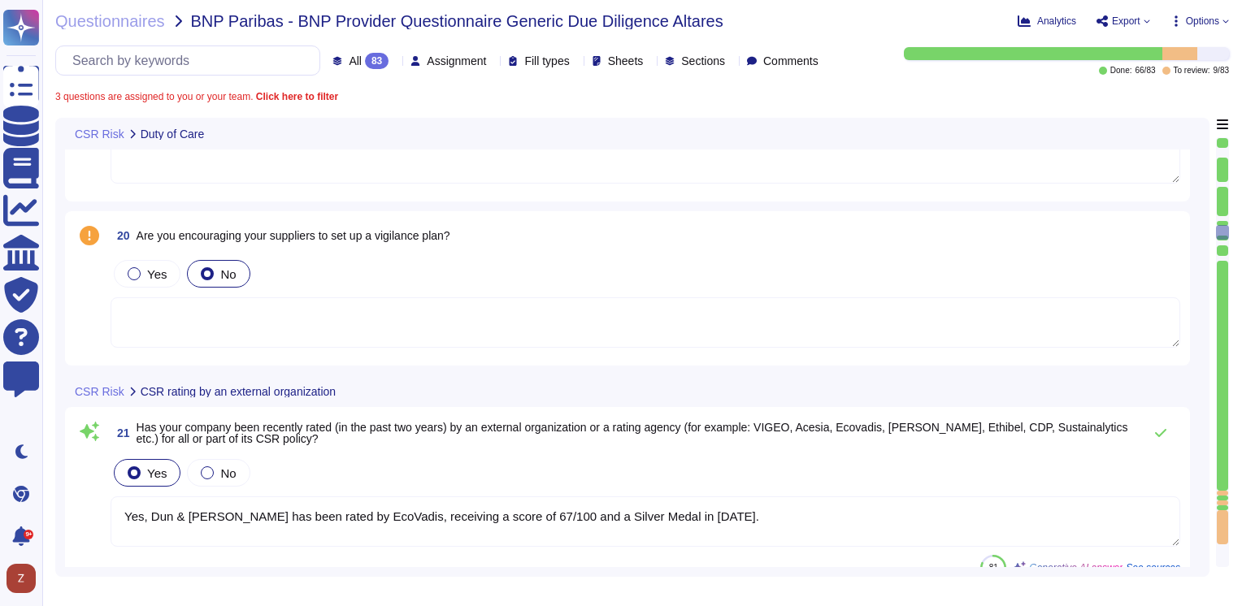
type textarea "N/A. D&B does not do business requiring access to medical records."
type textarea "Yes, Dun & Bradstreet has been rated by EcoVadis, receiving a score of 67/100 a…"
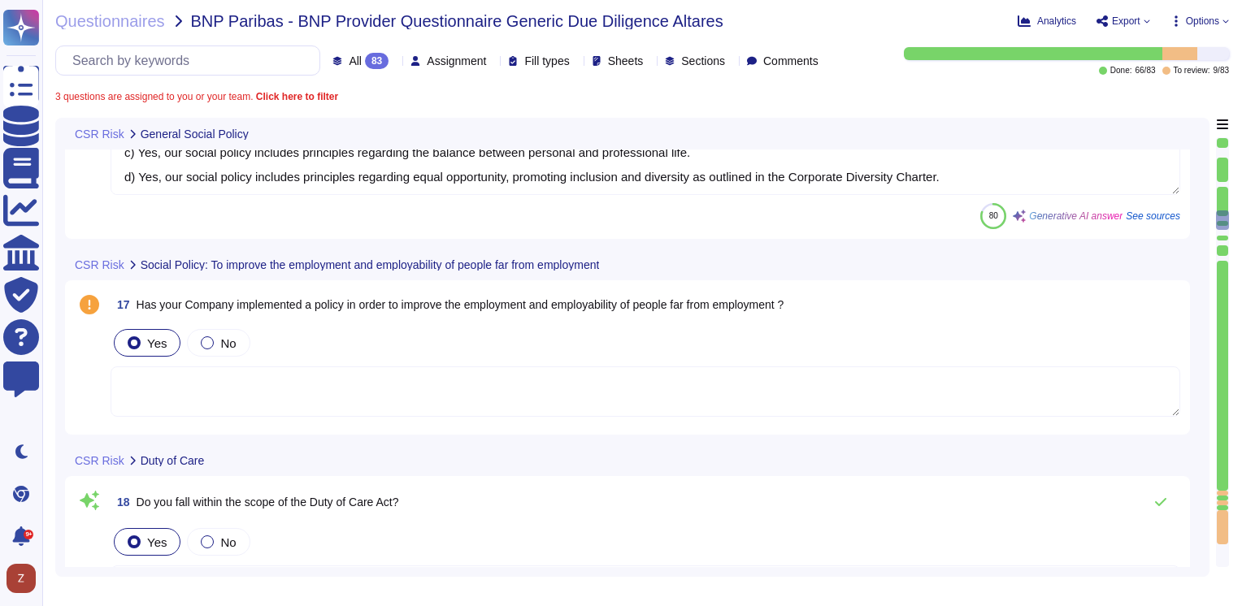
type textarea "a) Yes, our social policy includes principles regarding non-discrimination as s…"
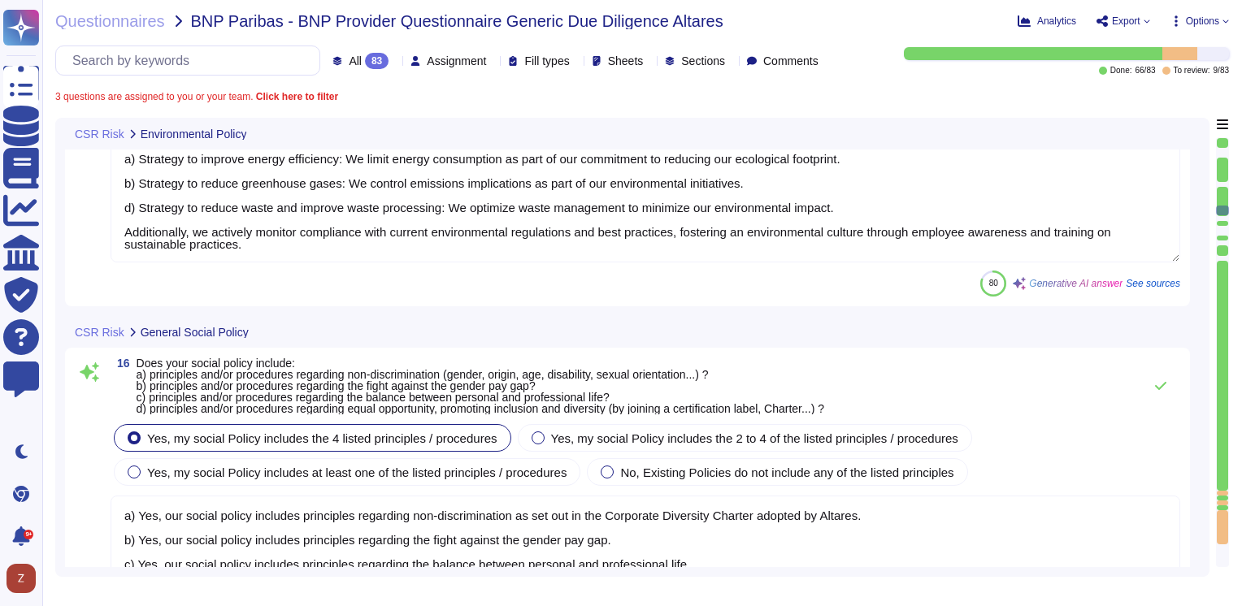
type textarea "Our company is committed to several environmental strategies, including: a) Str…"
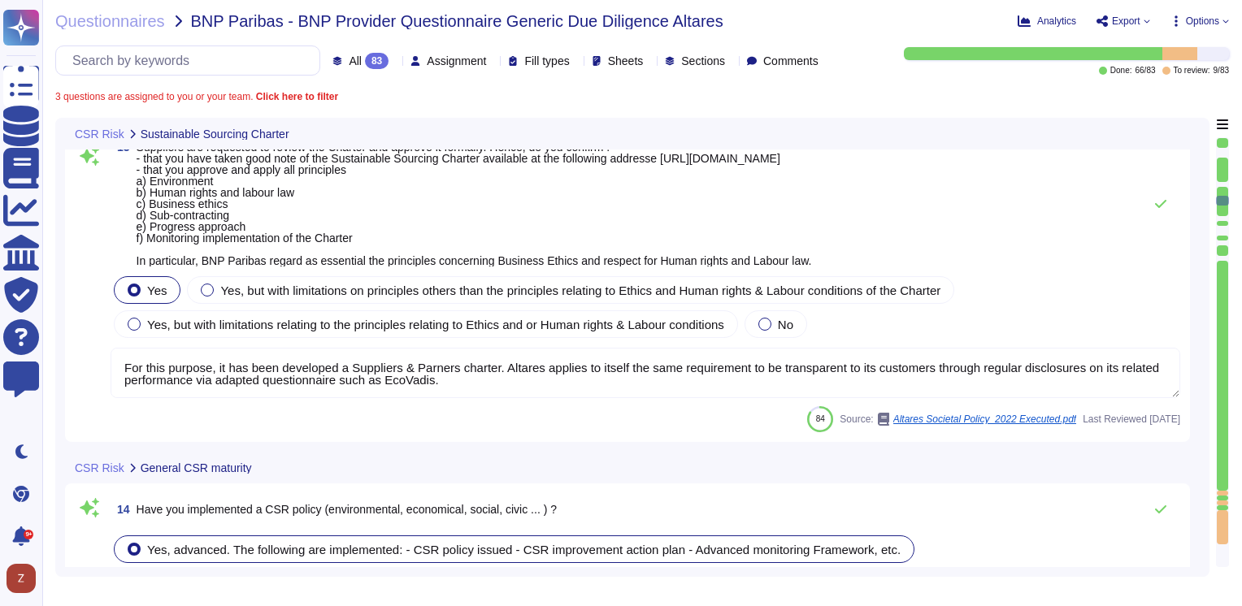
type textarea "For this purpose, it has been developed a Suppliers & Parners charter. Altares …"
type textarea "Yes, Dun & Bradstreet has implemented a Corporate Social Responsibility (CSR) s…"
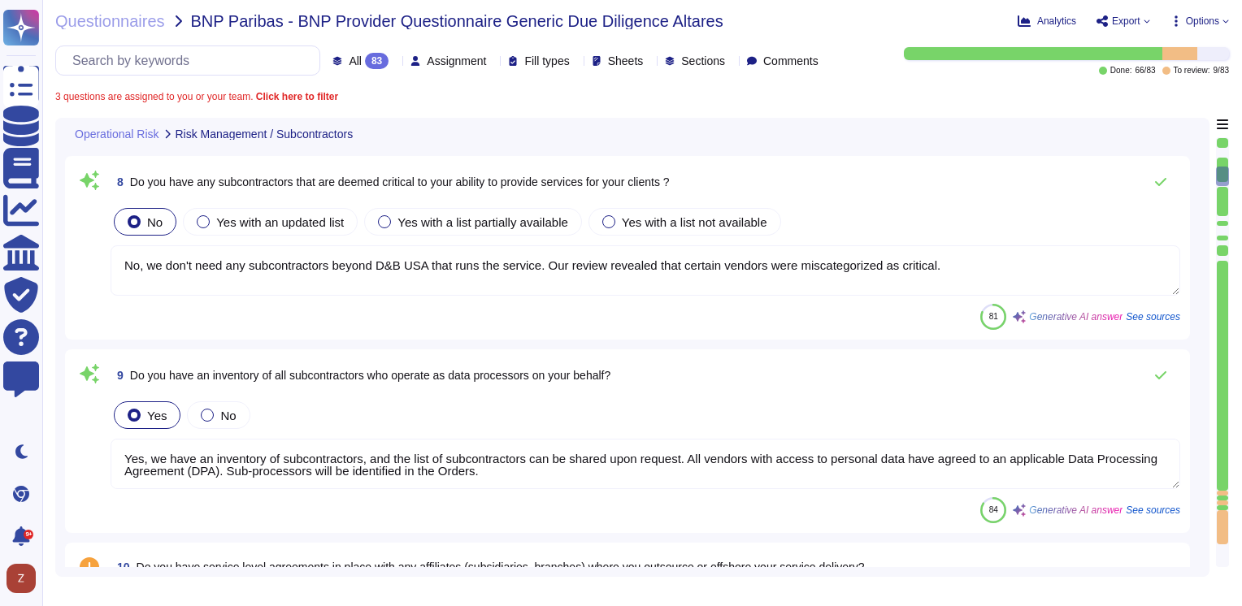
type textarea "D&B maintains a vendor management function reporting to leadership of the Finan…"
type textarea "No, we don't need any subcontractors beyond D&B USA that runs the service. Our …"
type textarea "Yes, we have an inventory of subcontractors, and the list of subcontractors can…"
type textarea "Information security controls that are defined contractually, including D&B's r…"
type textarea "Yes, we regularly monitor our subcontractors to ensure compliance with our orga…"
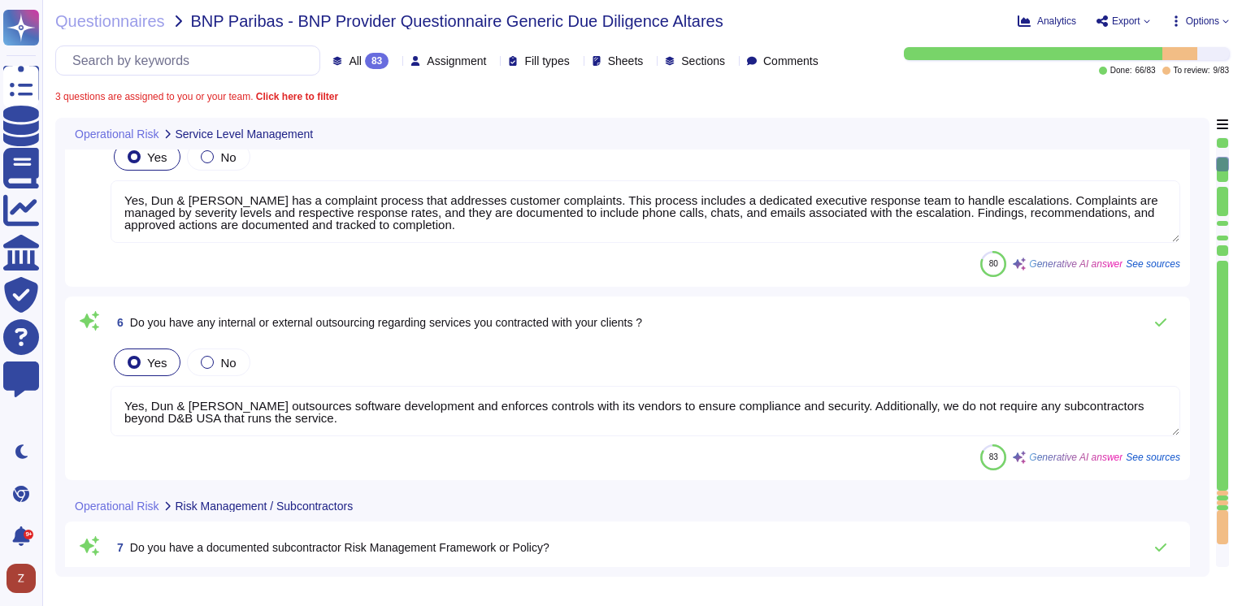
type textarea "Yes, Dun & Bradstreet has a complaint process that addresses customer complaint…"
type textarea "Yes, Dun & Bradstreet outsources software development and enforces controls wit…"
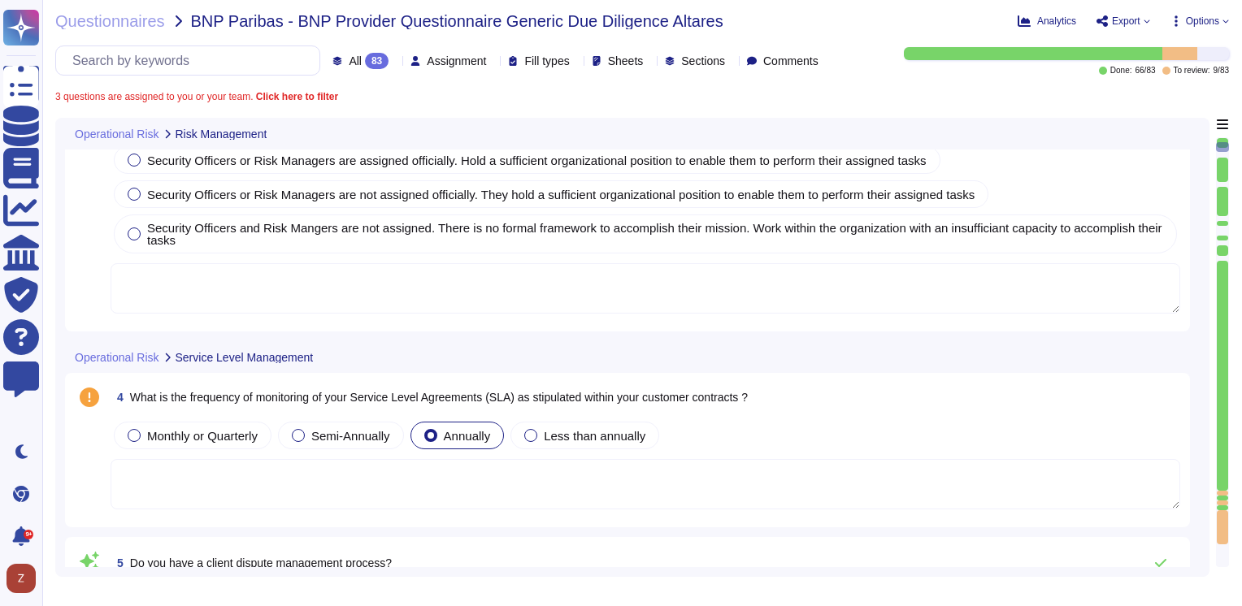
type textarea "Yes, D&B has an active Enterprise Risk Management (ERM) program in place. This …"
type textarea "D&B conducts several types of annual risk assessments and audits, including: 1.…"
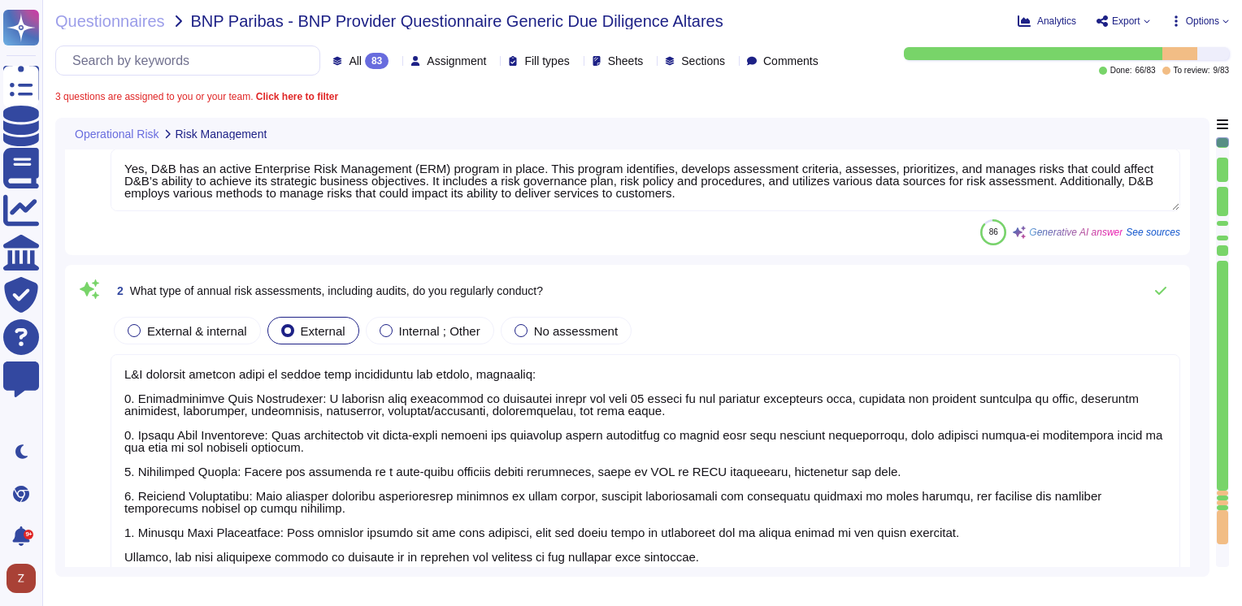
scroll to position [0, 0]
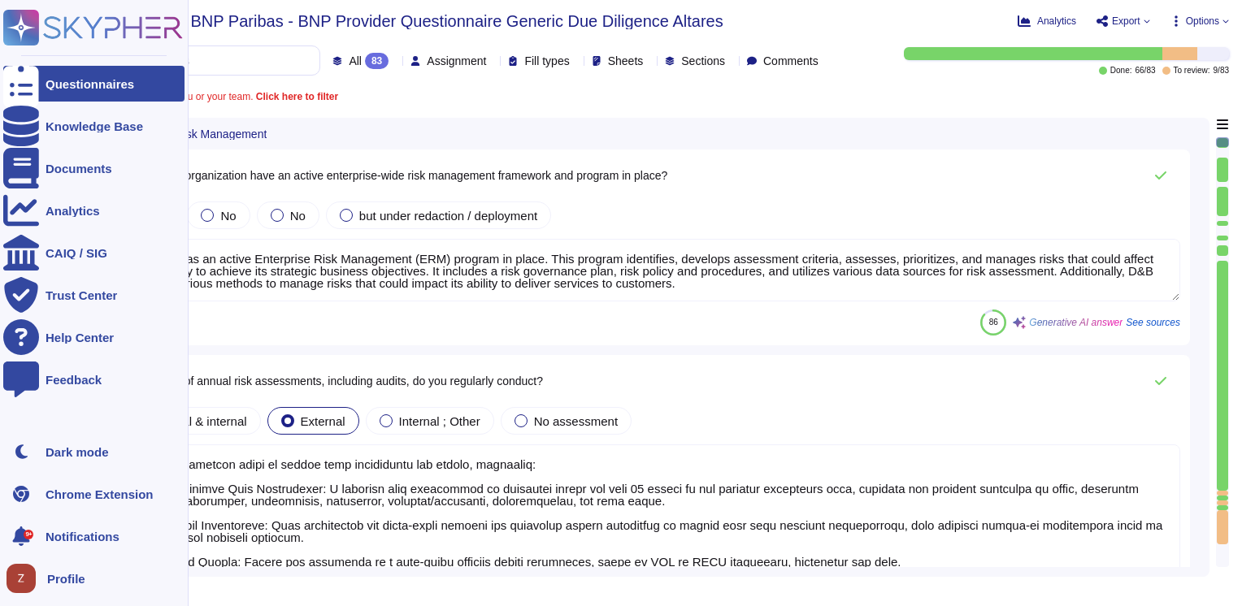
click at [94, 31] on icon at bounding box center [93, 28] width 180 height 36
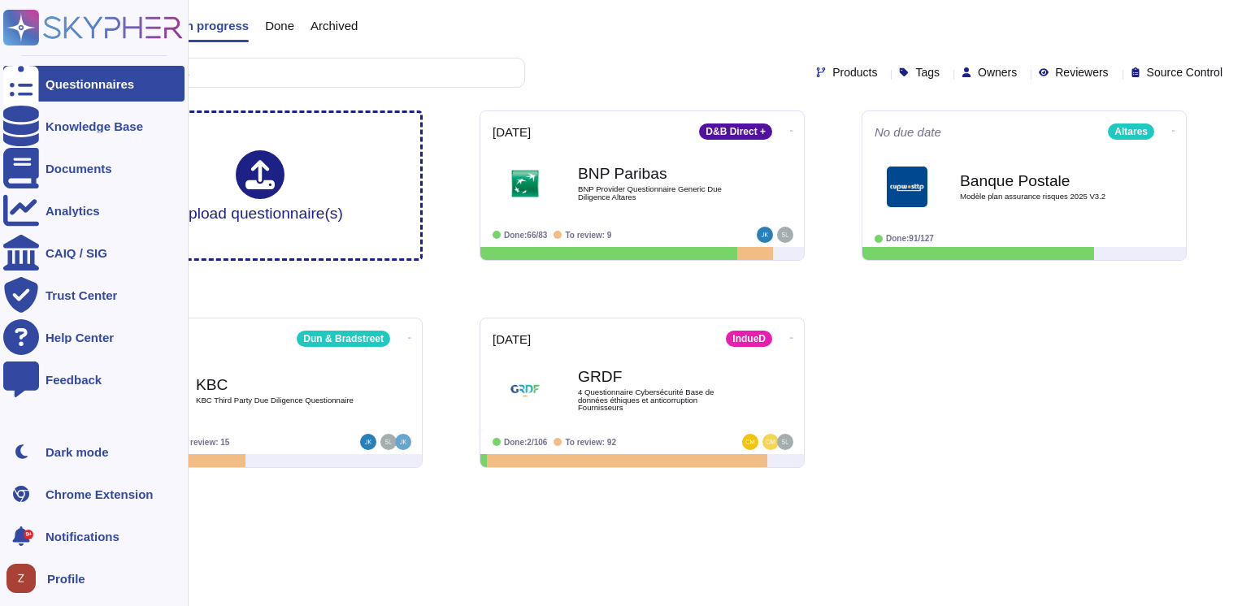
click at [89, 538] on span "Notifications" at bounding box center [83, 537] width 74 height 12
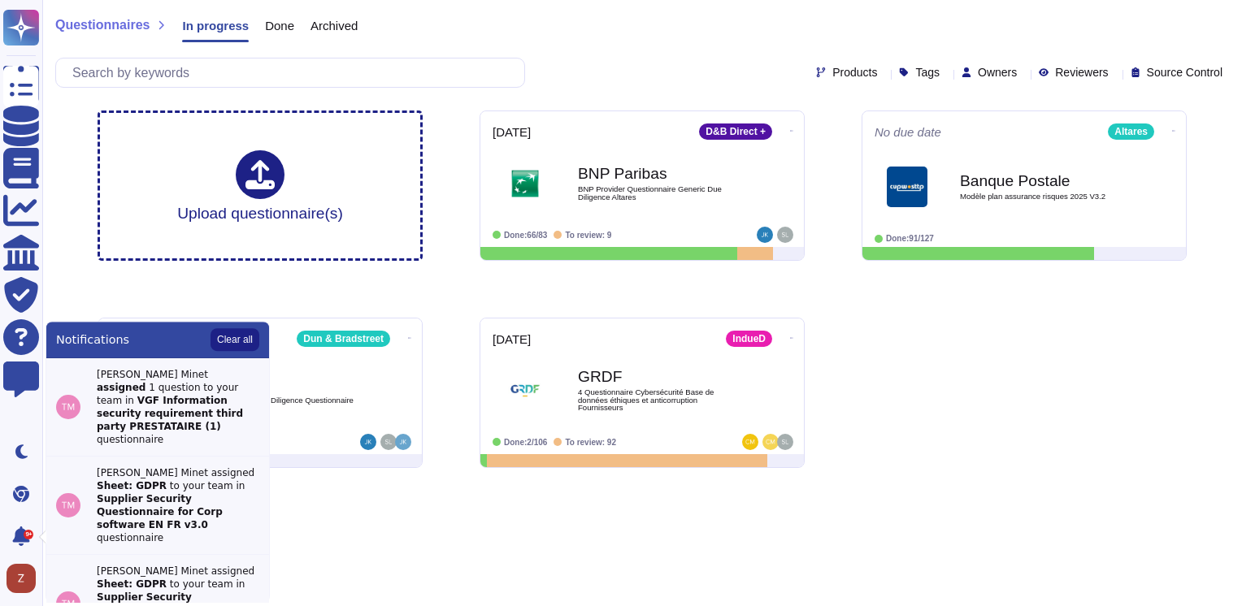
click at [345, 481] on html "Questionnaires Knowledge Base Documents Analytics CAIQ / SIG Trust Center Help …" at bounding box center [621, 240] width 1242 height 481
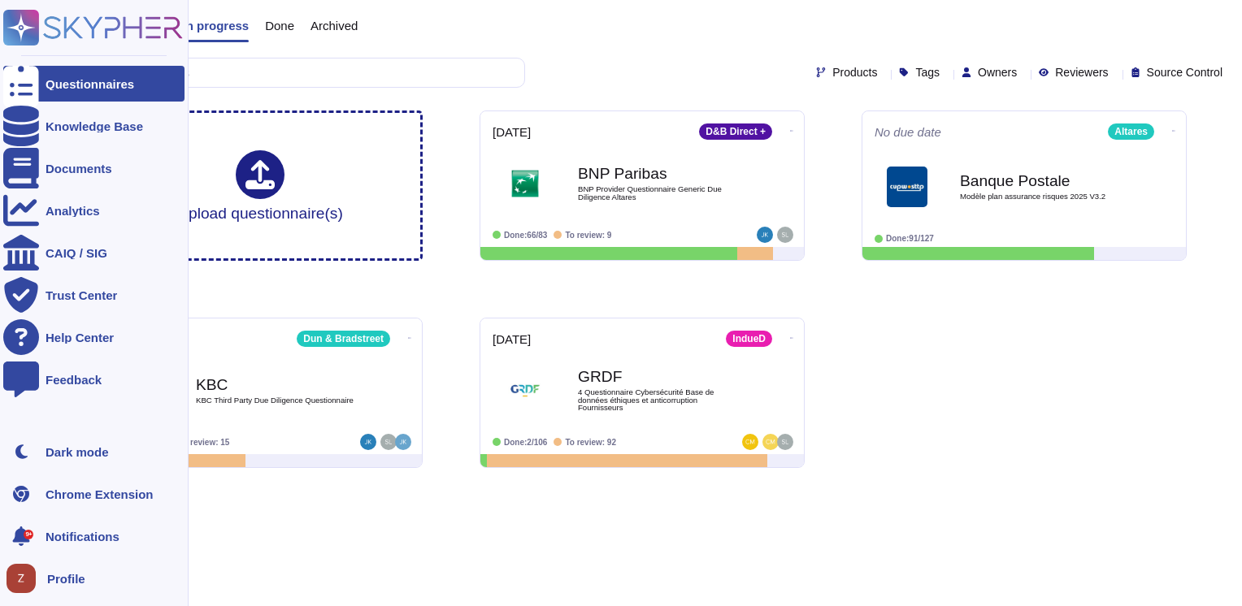
click at [61, 577] on span "Profile" at bounding box center [66, 579] width 38 height 12
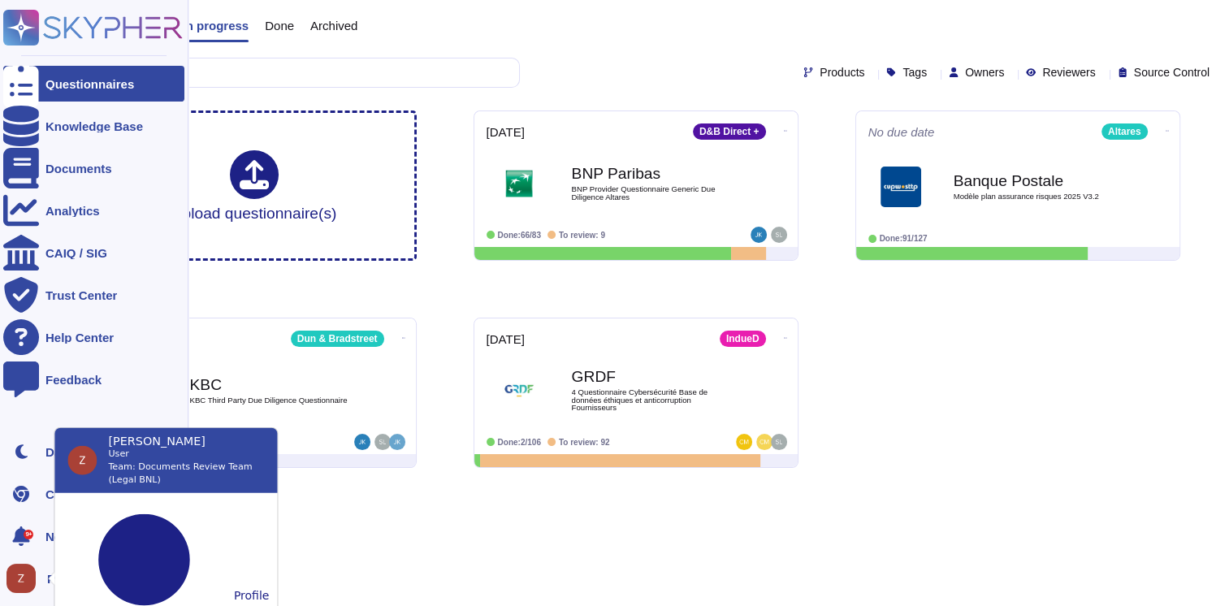
click at [102, 22] on icon at bounding box center [93, 28] width 180 height 36
